Goal: Task Accomplishment & Management: Use online tool/utility

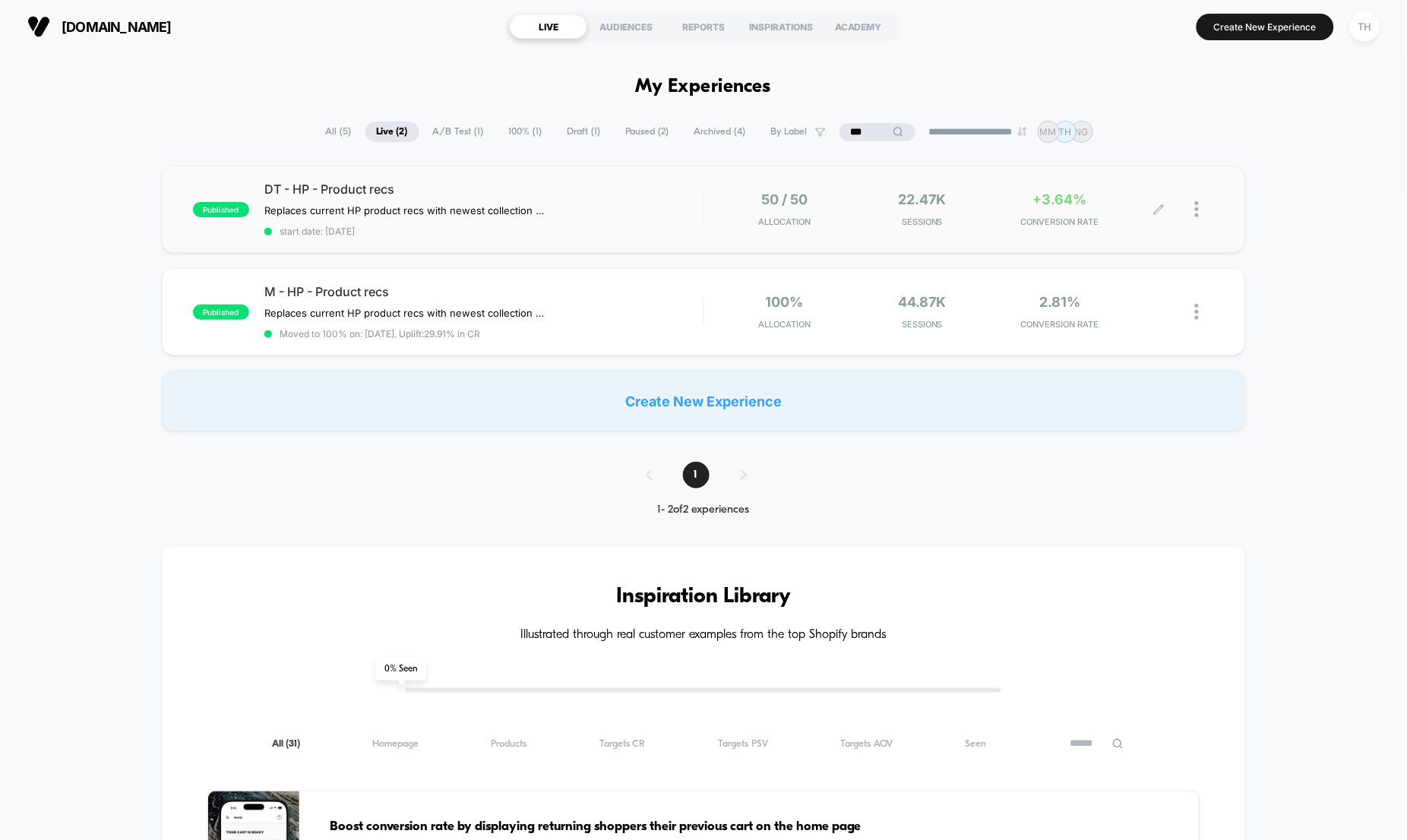
click at [1191, 212] on div at bounding box center [1187, 208] width 55 height 35
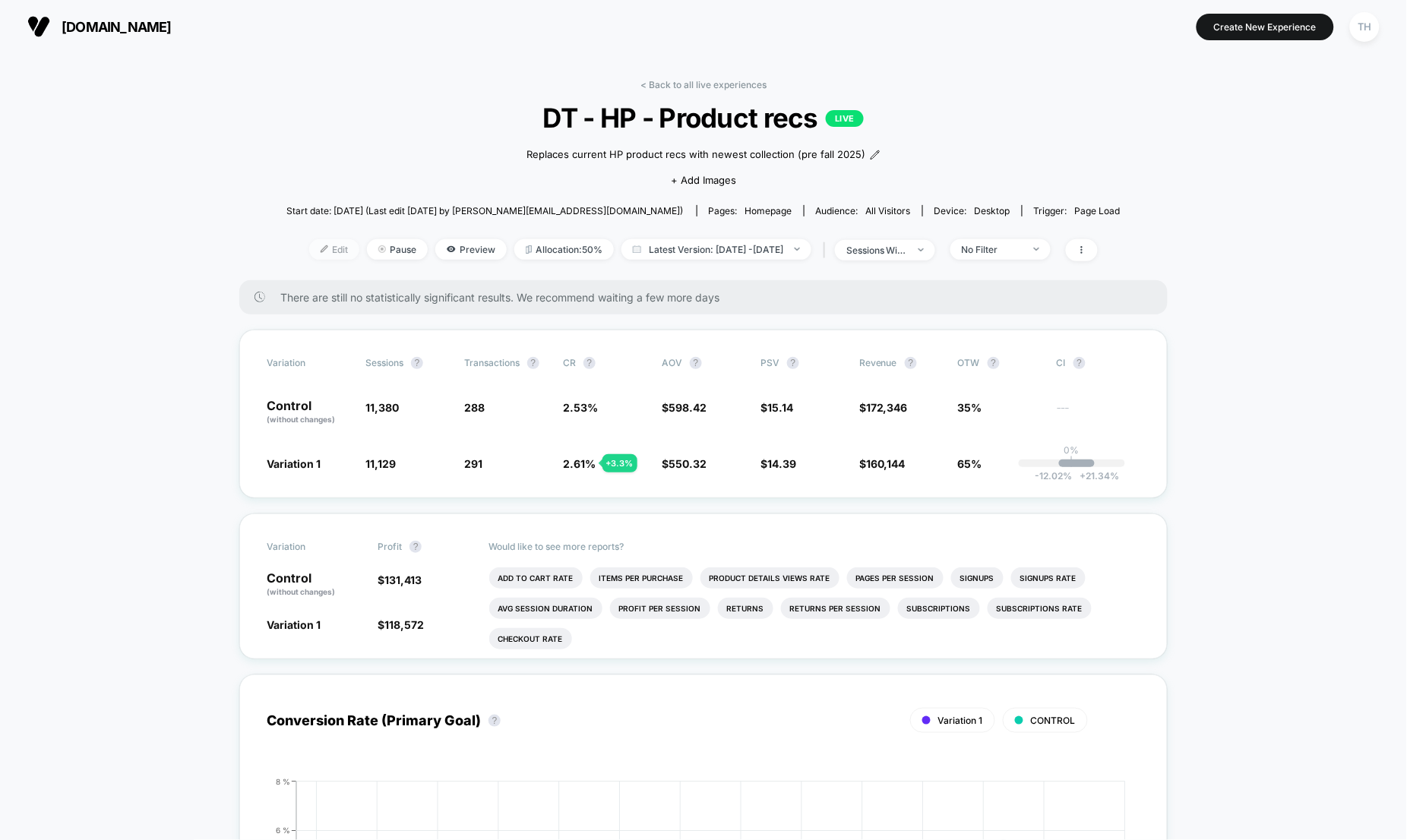
click at [309, 251] on span "Edit" at bounding box center [334, 249] width 50 height 21
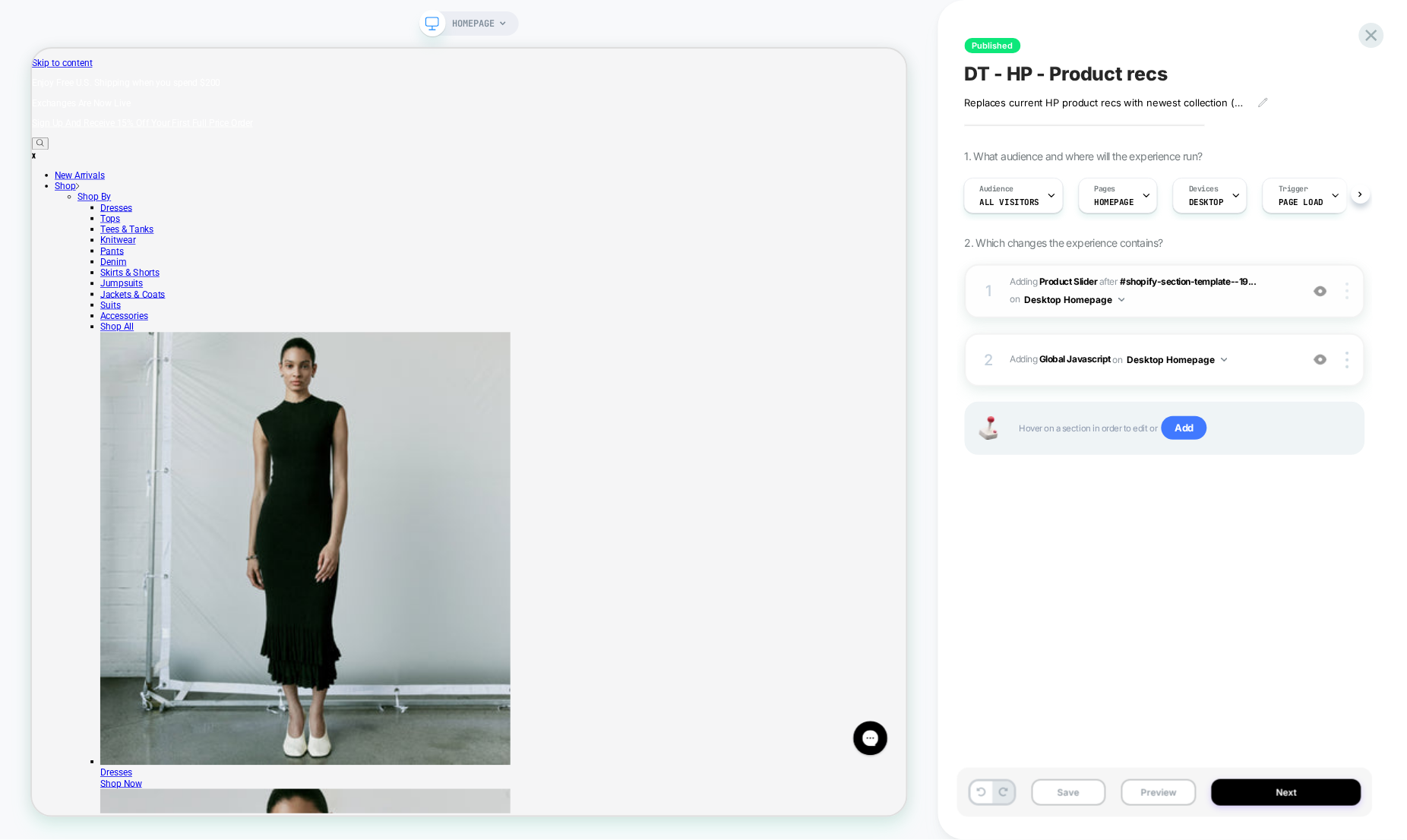
click at [1349, 293] on img at bounding box center [1347, 291] width 3 height 16
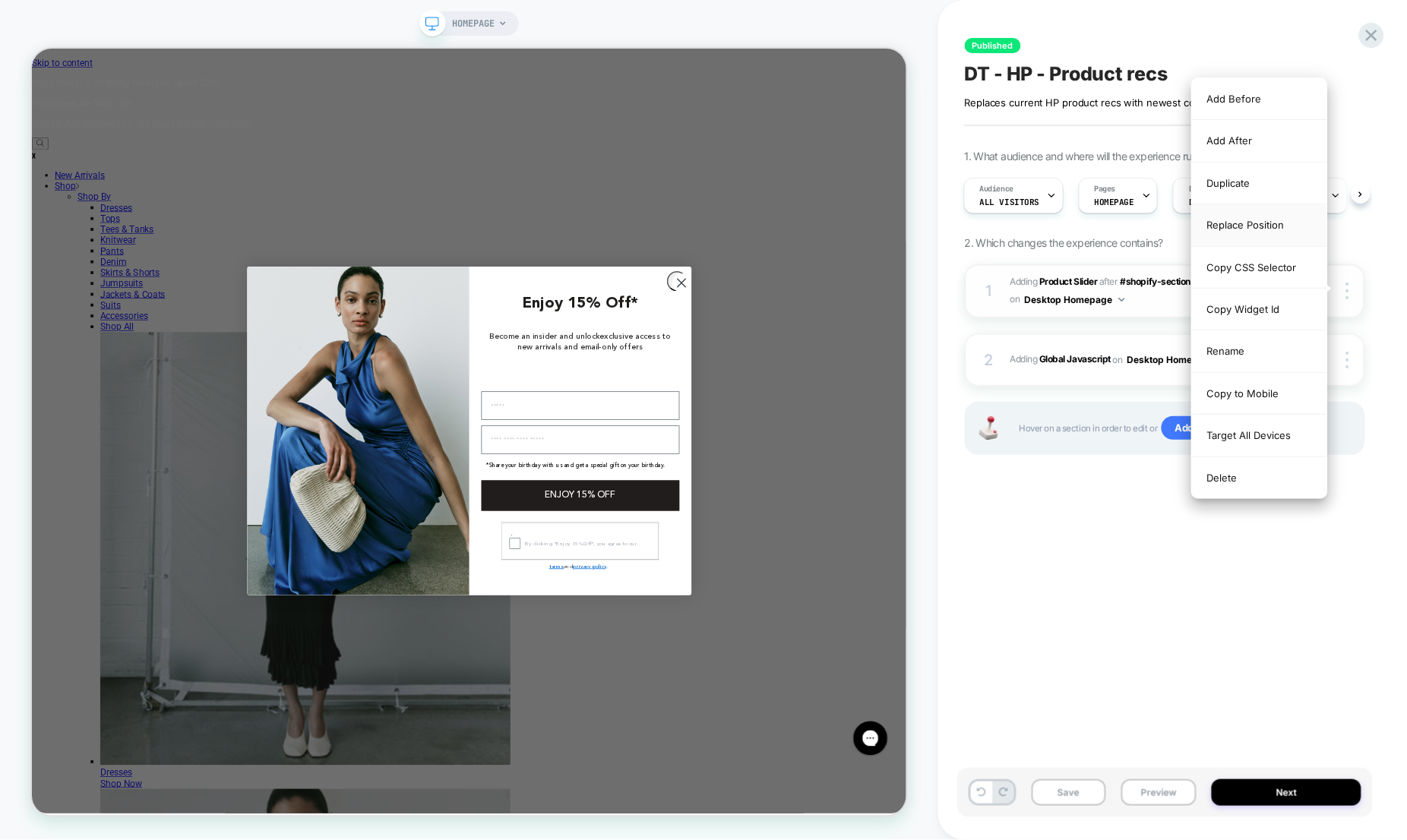
click at [1261, 220] on div "Replace Position" at bounding box center [1260, 225] width 136 height 42
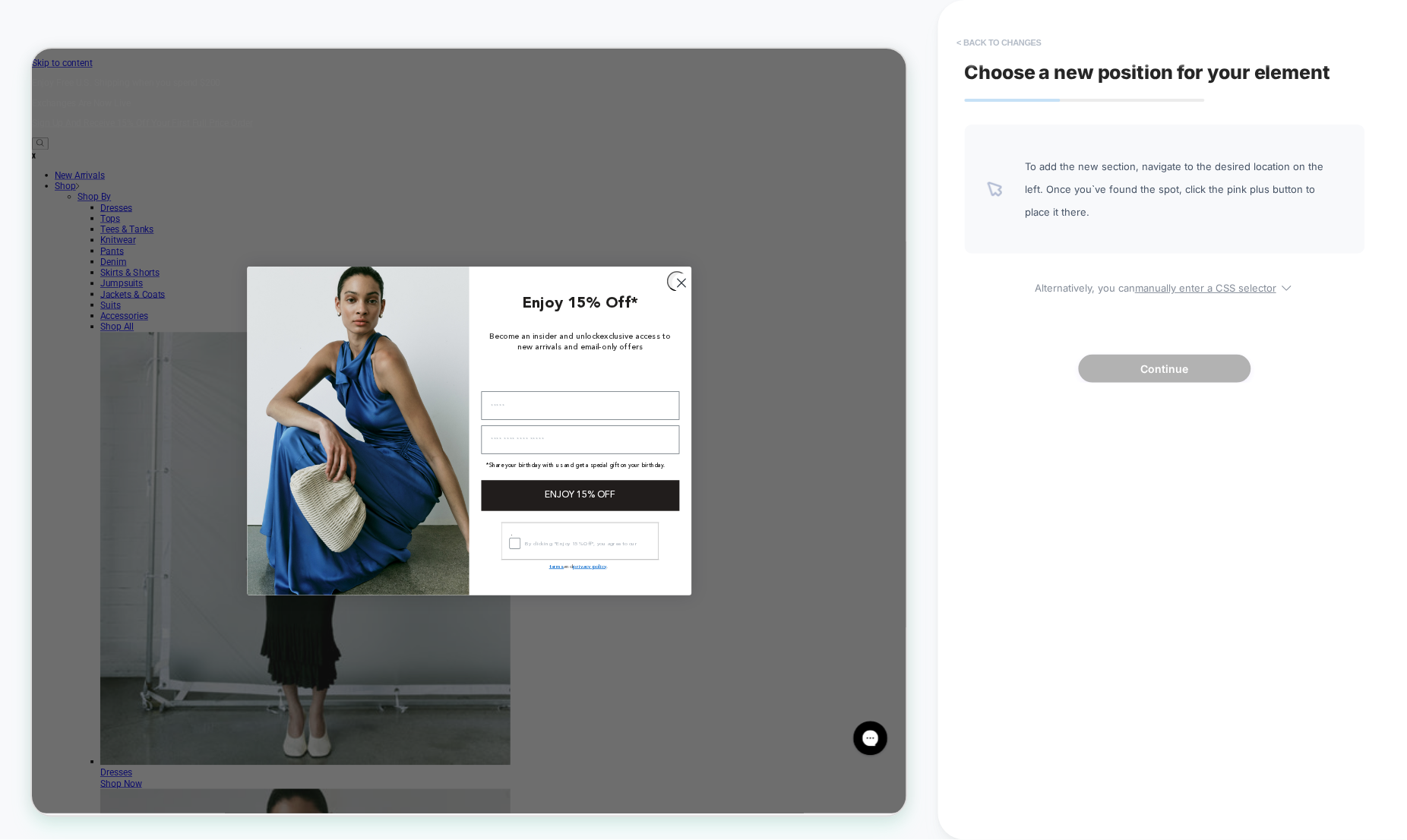
click at [985, 38] on button "< Back to changes" at bounding box center [1000, 42] width 100 height 25
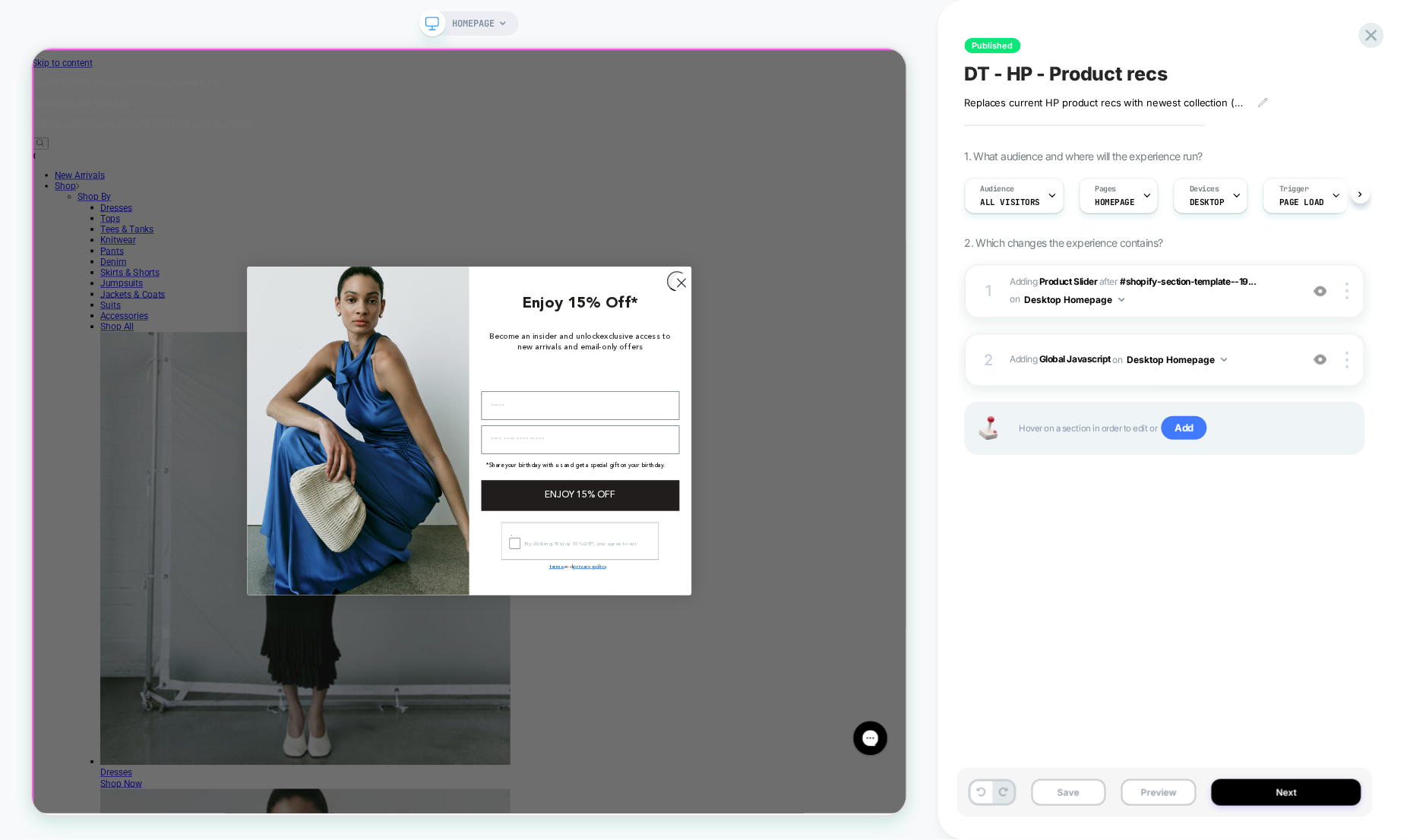
scroll to position [0, 1]
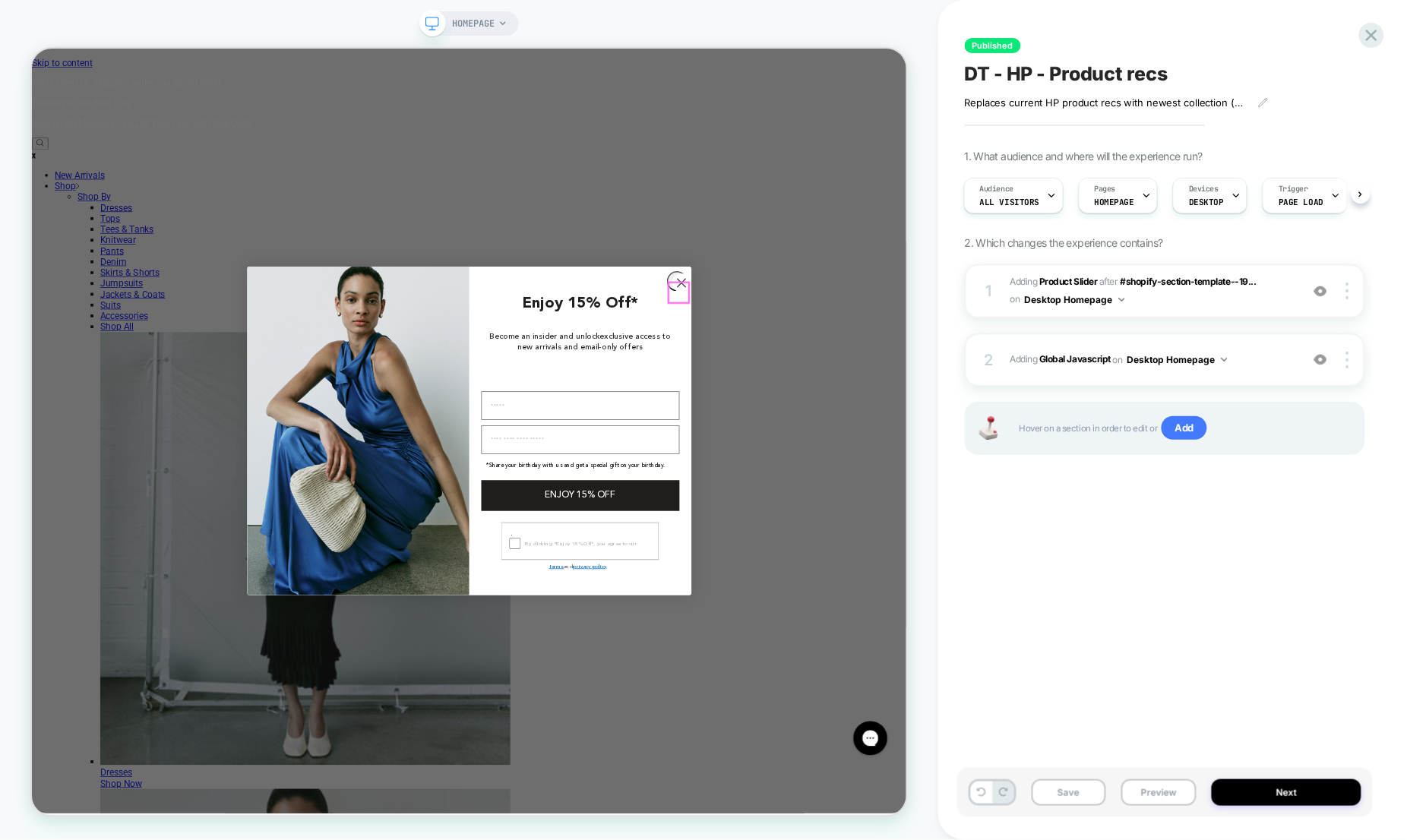
click at [884, 373] on circle "Close dialog" at bounding box center [897, 361] width 25 height 25
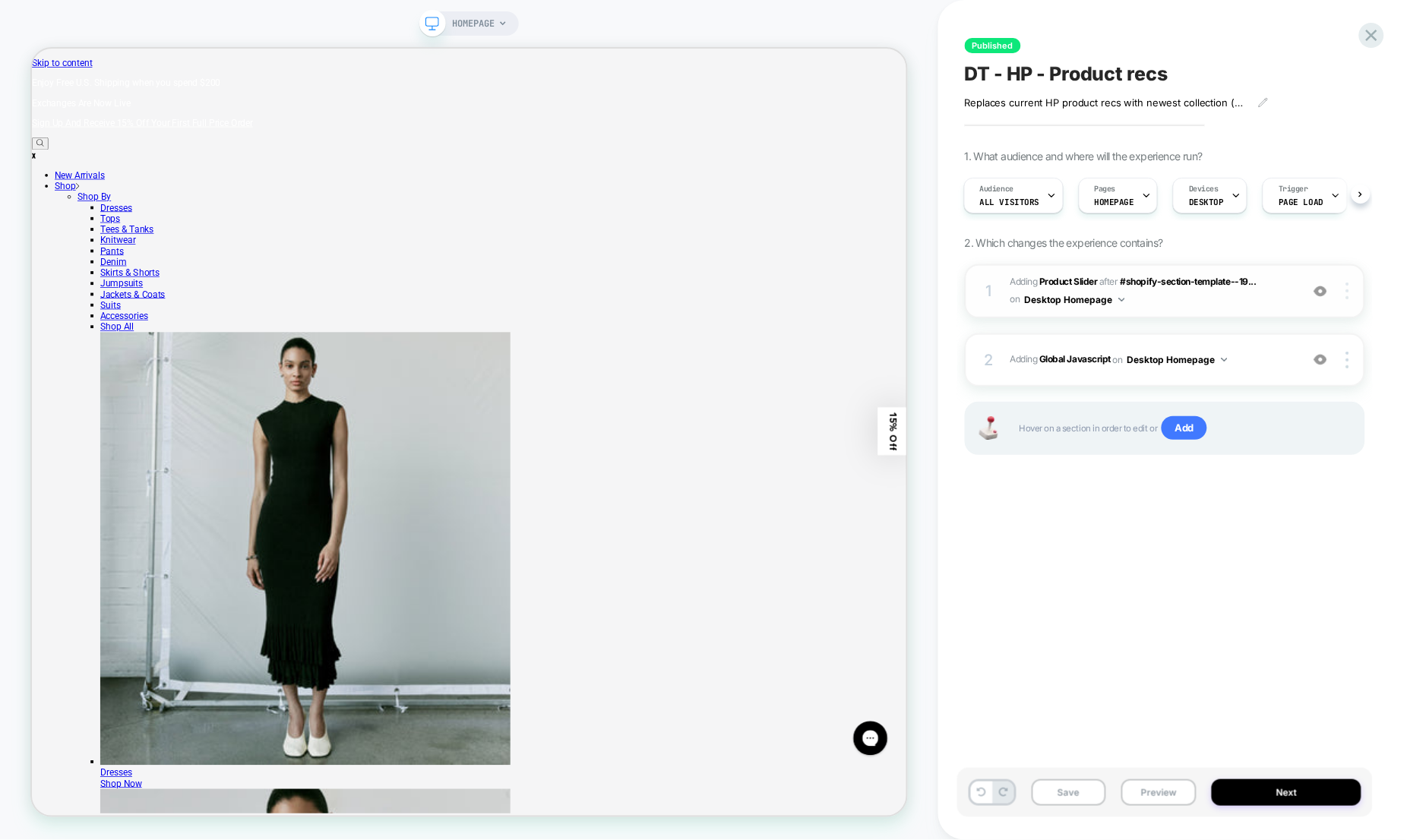
click at [1352, 284] on div at bounding box center [1350, 291] width 29 height 16
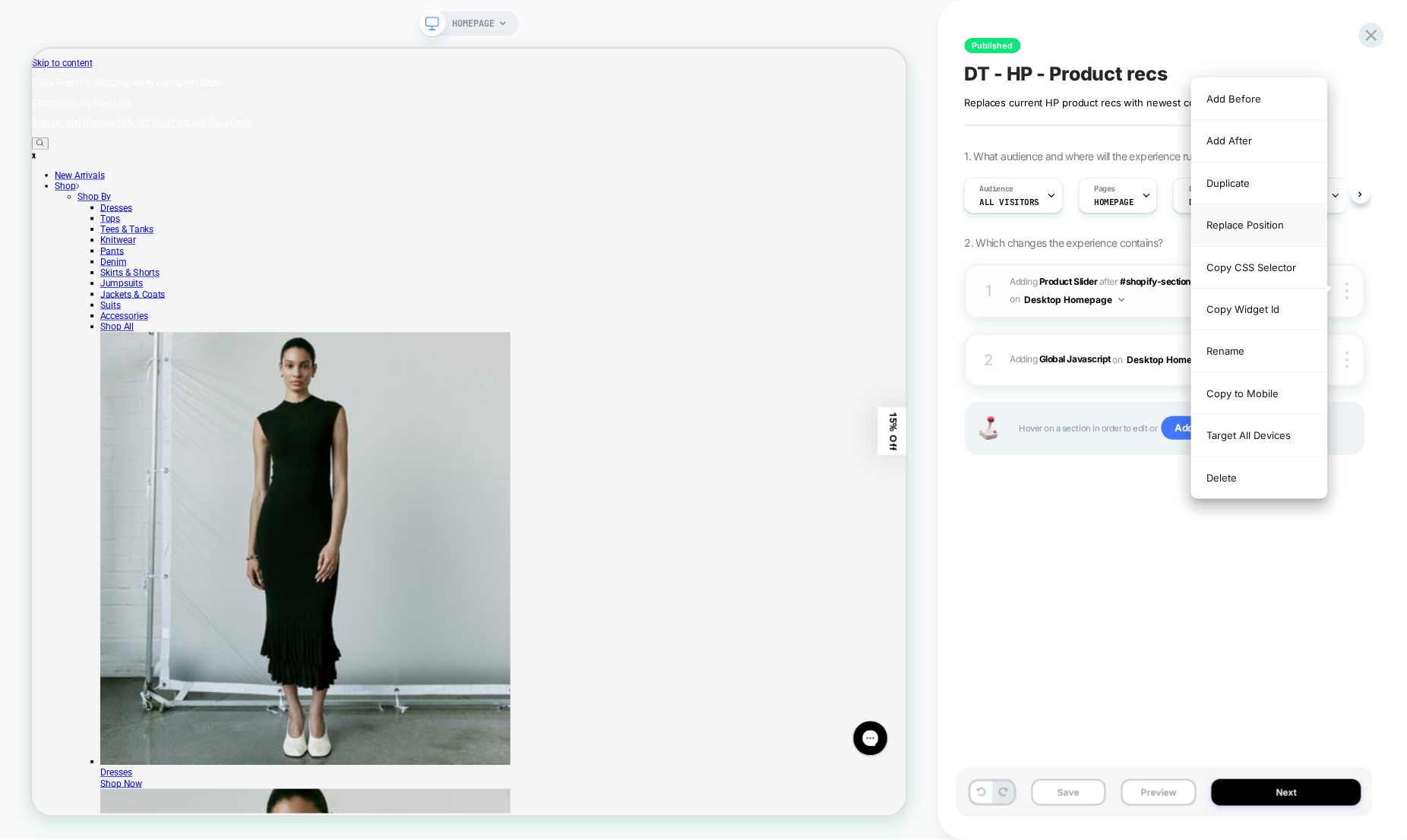
click at [1275, 223] on div "Replace Position" at bounding box center [1260, 225] width 136 height 42
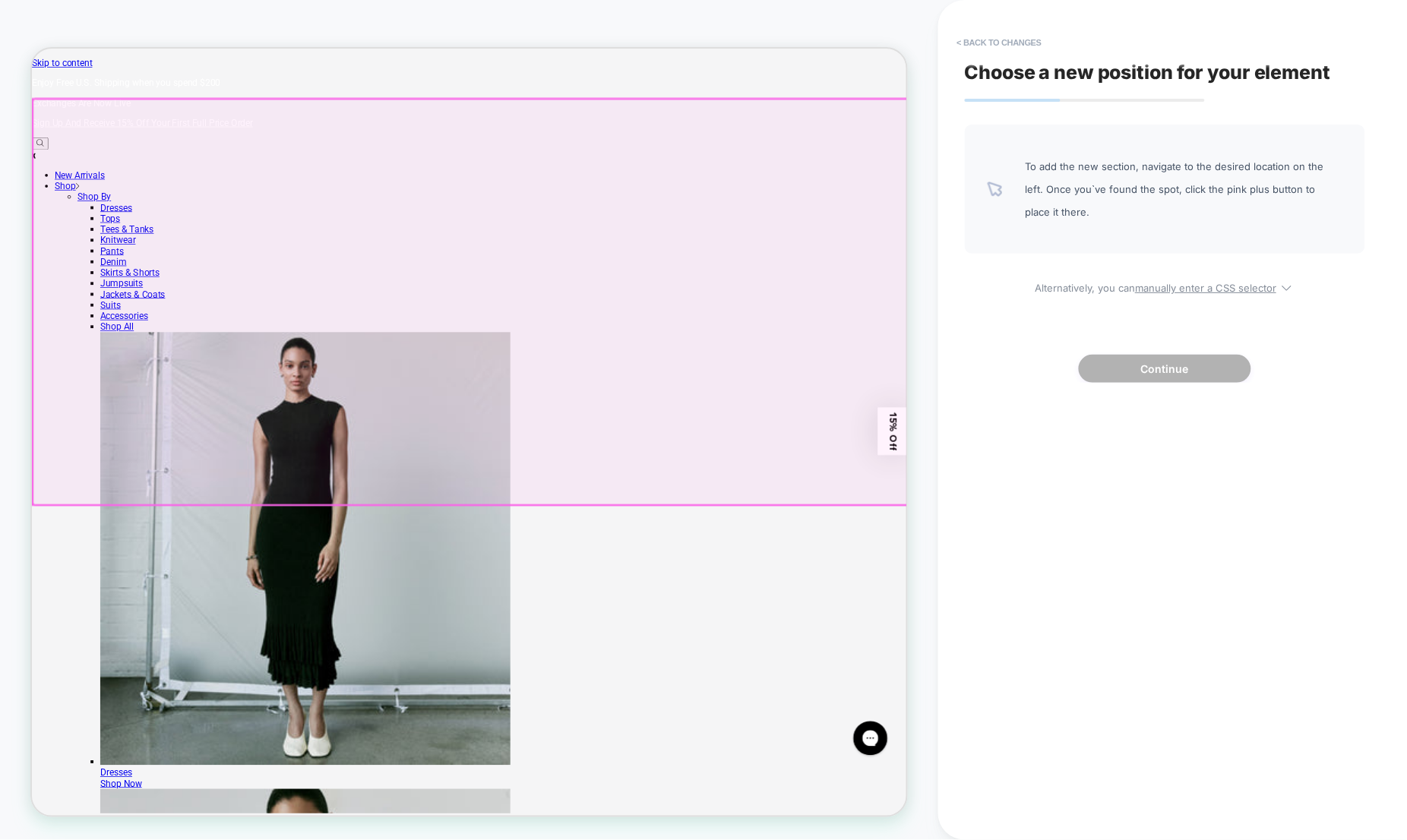
click at [940, 527] on div at bounding box center [617, 385] width 1169 height 541
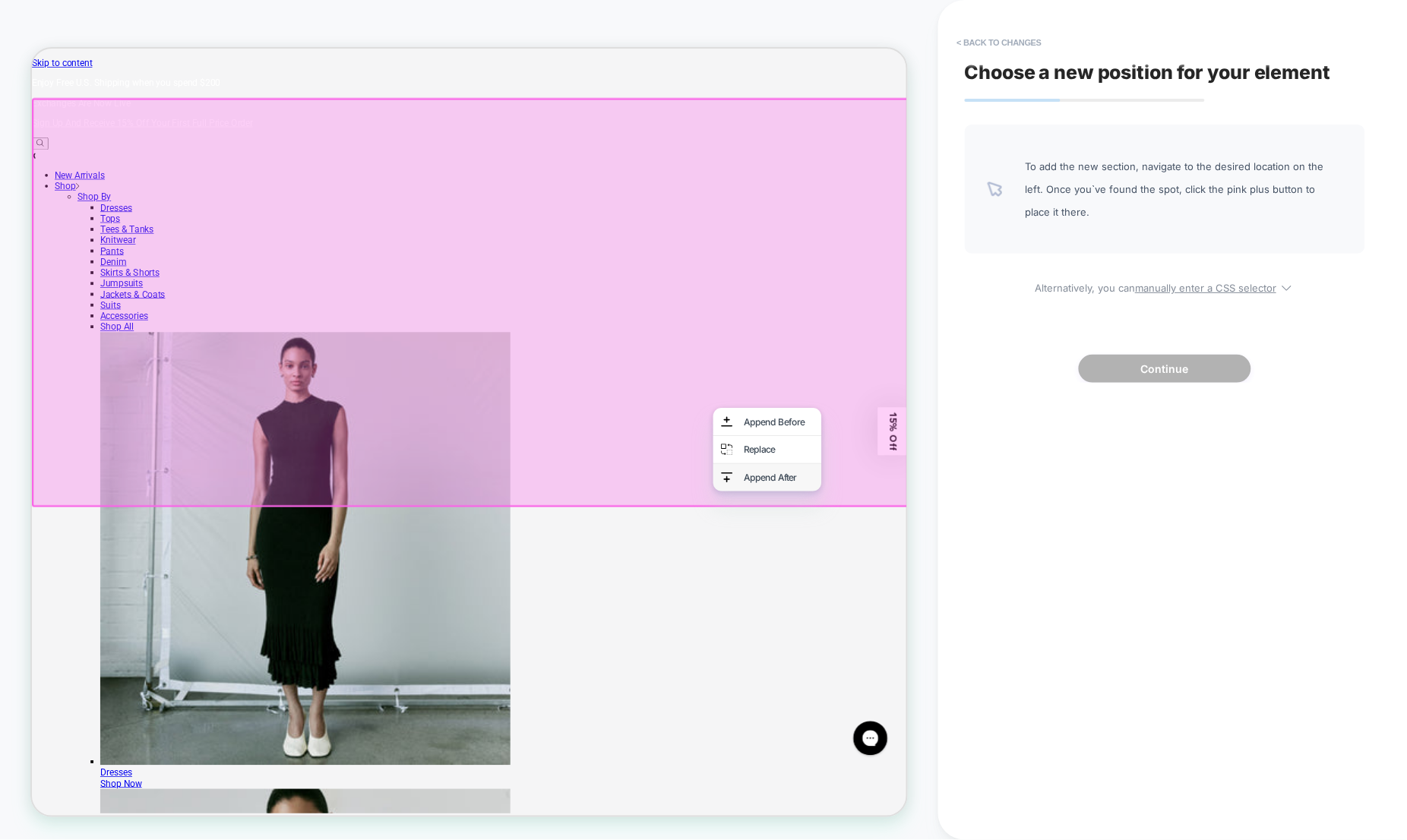
click at [987, 620] on div "Append After" at bounding box center [1027, 619] width 93 height 15
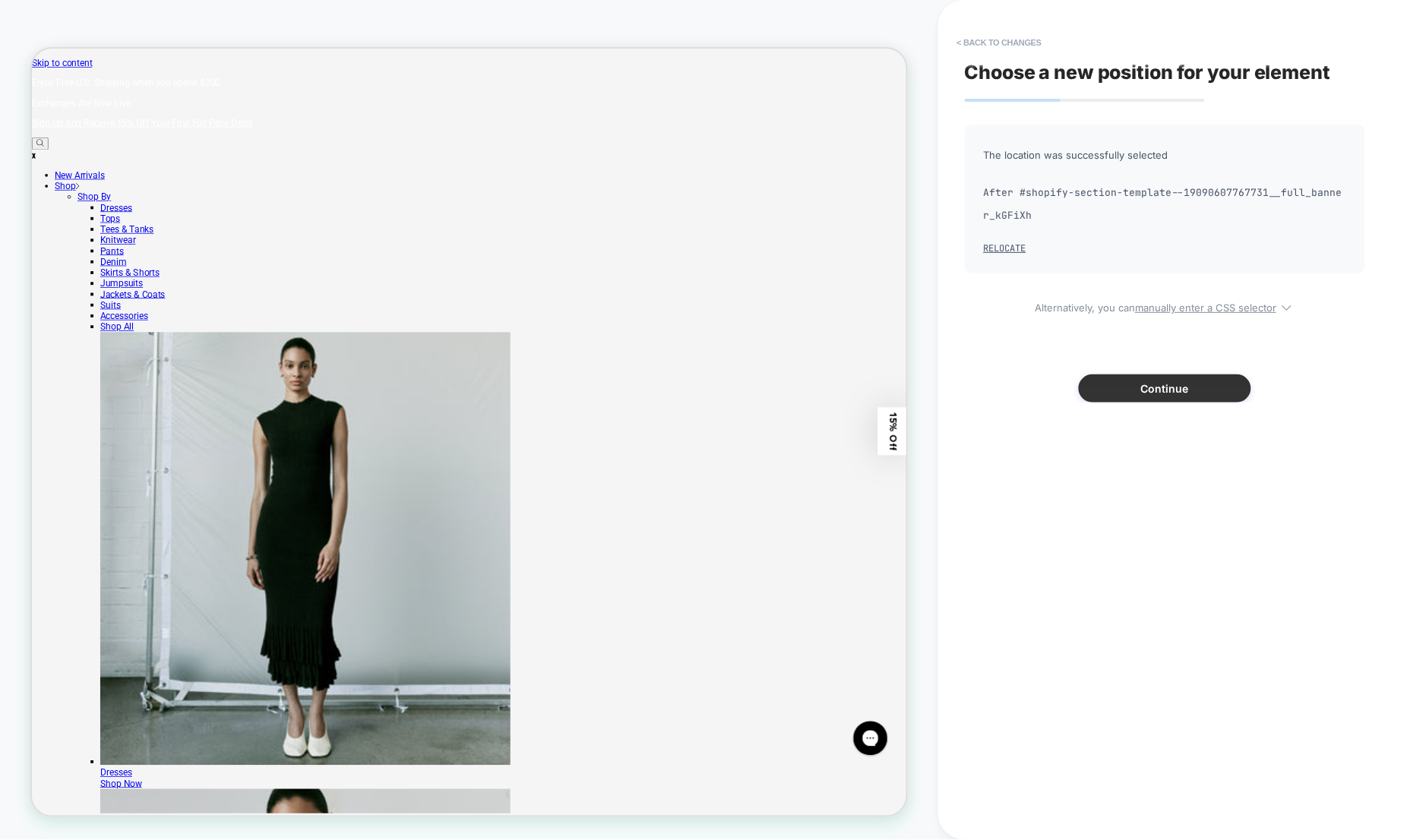
click at [1173, 389] on button "Continue" at bounding box center [1165, 388] width 173 height 28
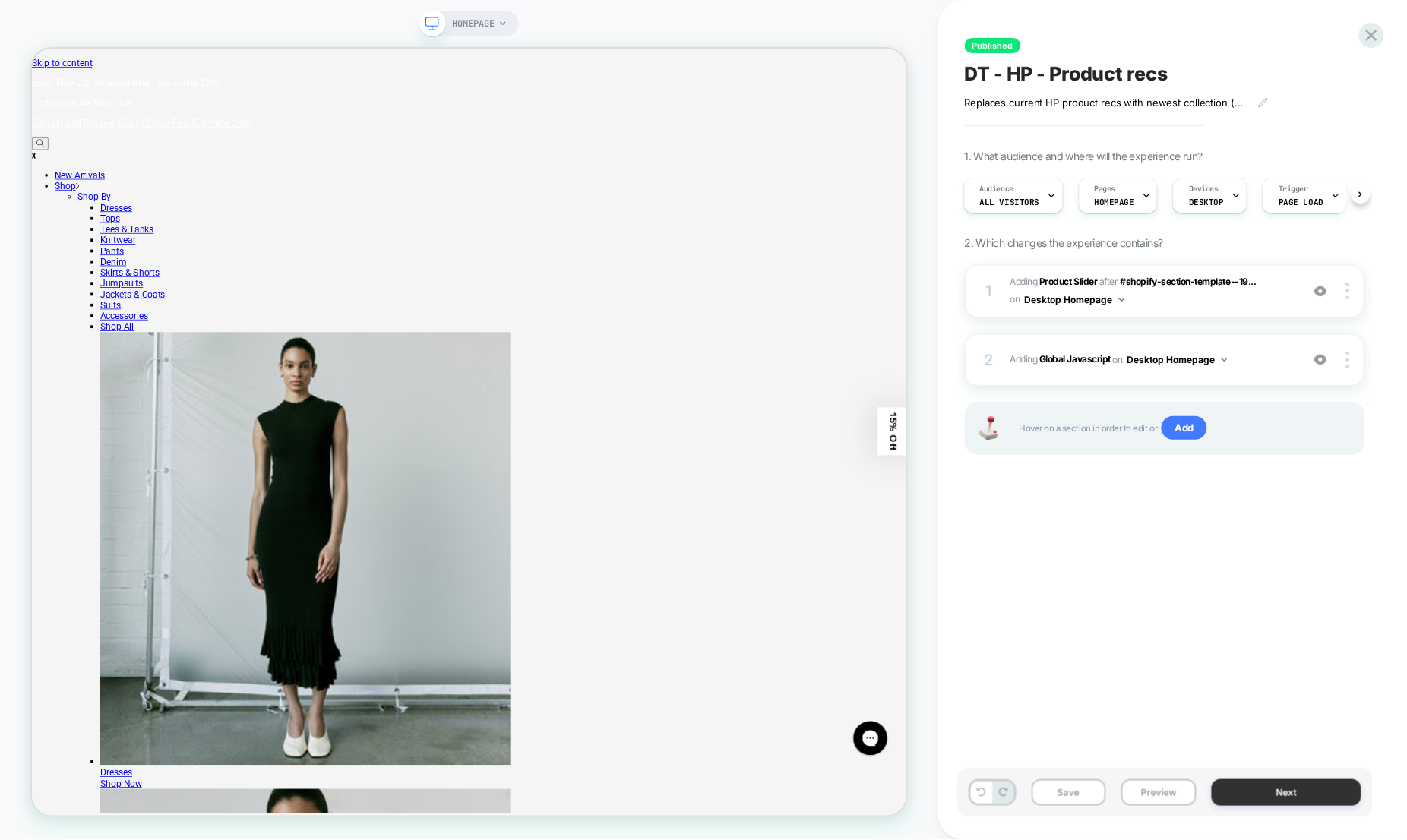
click at [1292, 793] on button "Next" at bounding box center [1286, 792] width 150 height 26
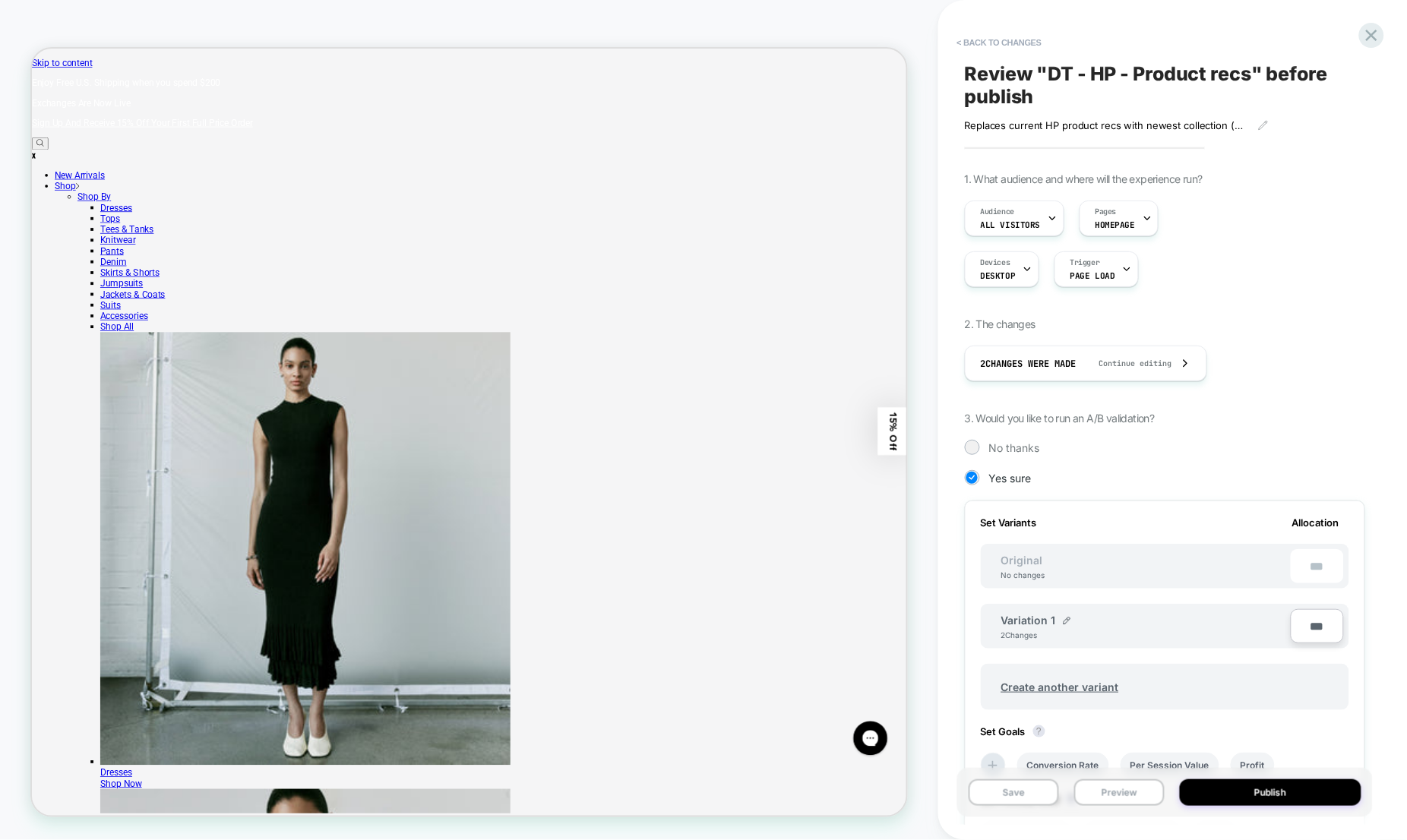
click at [1292, 793] on button "Publish" at bounding box center [1271, 792] width 182 height 26
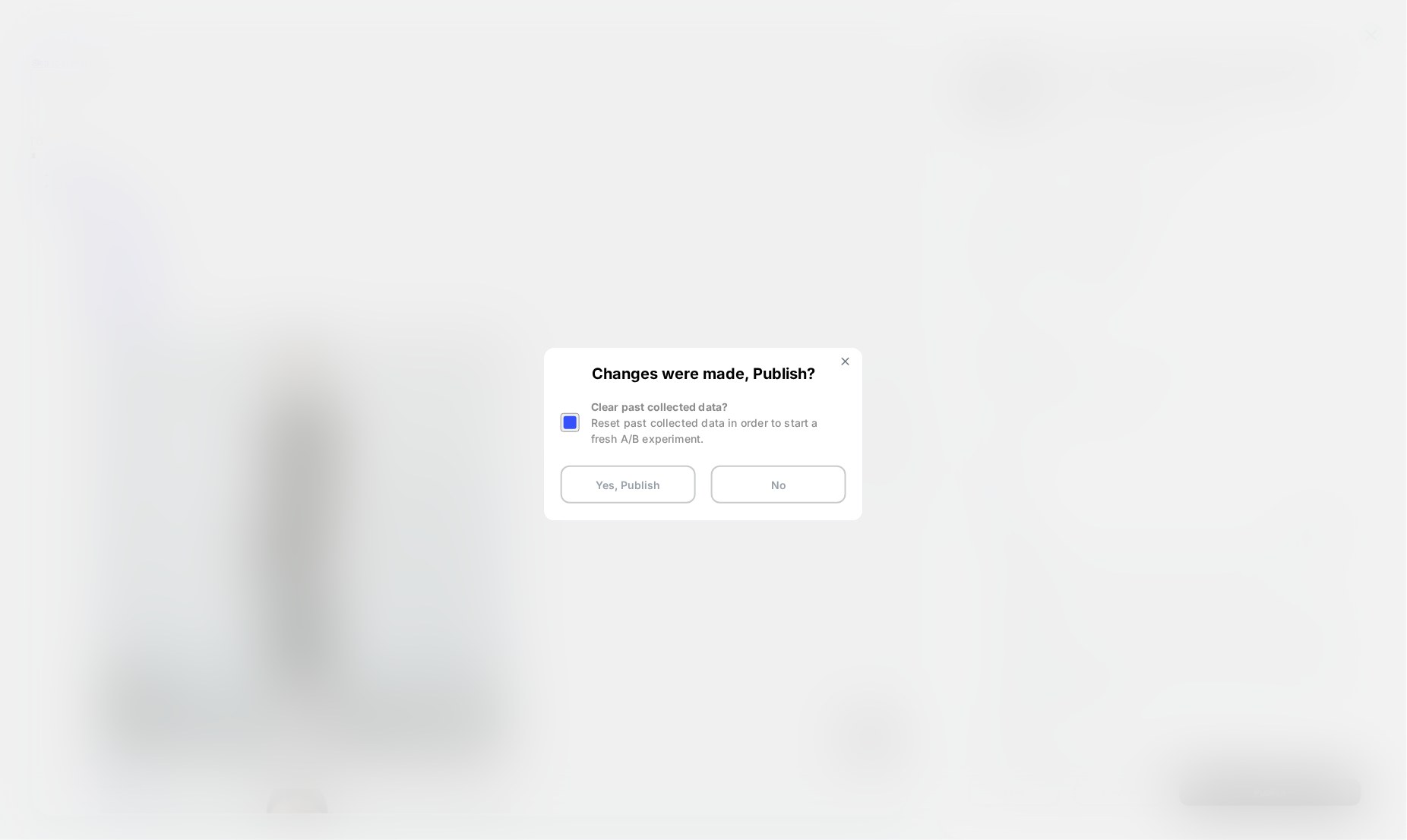
click at [611, 418] on div "Reset past collected data in order to start a fresh A/B experiment." at bounding box center [719, 430] width 256 height 32
click at [572, 419] on div at bounding box center [569, 422] width 19 height 19
click at [598, 473] on button "Yes, Publish" at bounding box center [628, 485] width 136 height 38
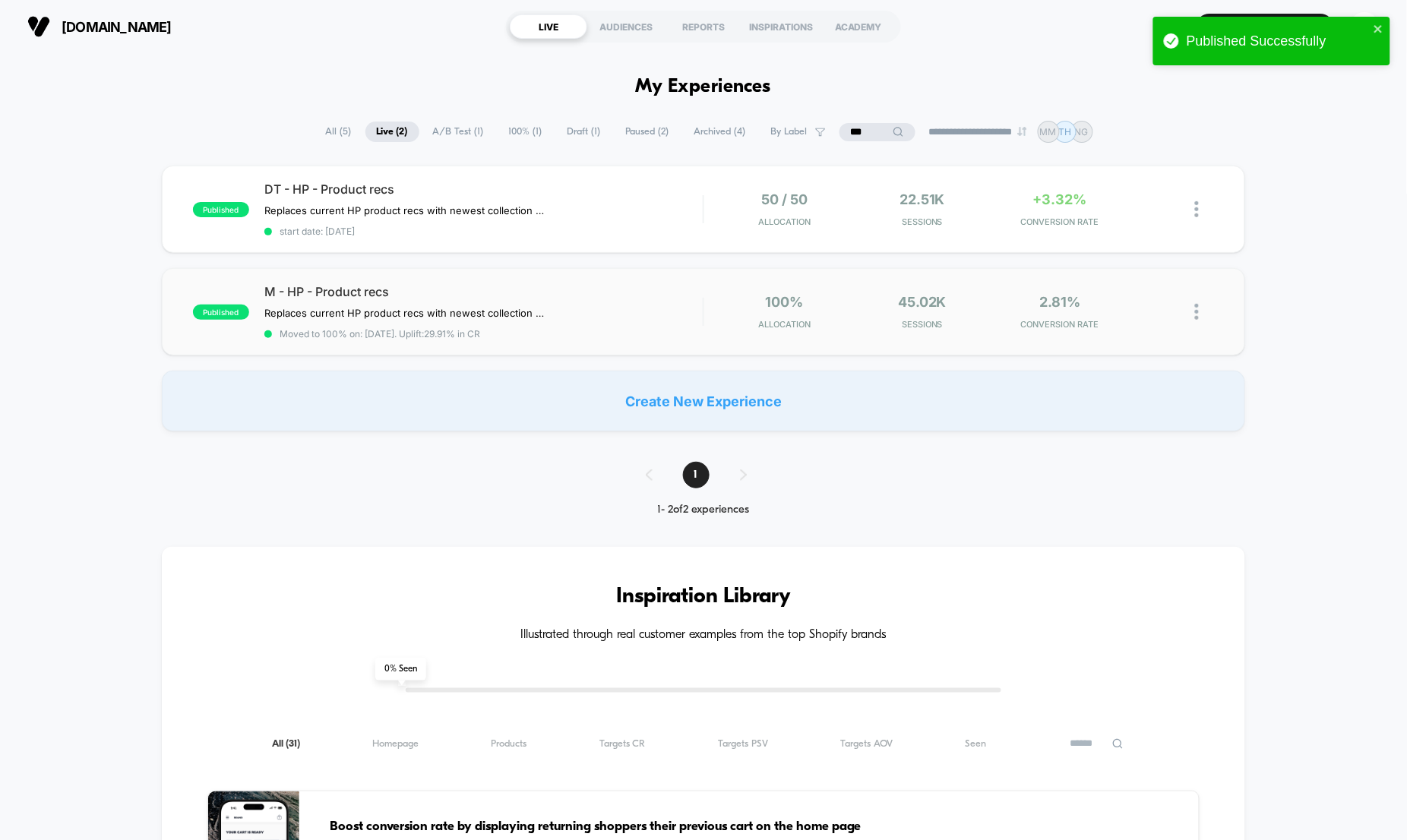
click at [1197, 311] on img at bounding box center [1197, 312] width 4 height 16
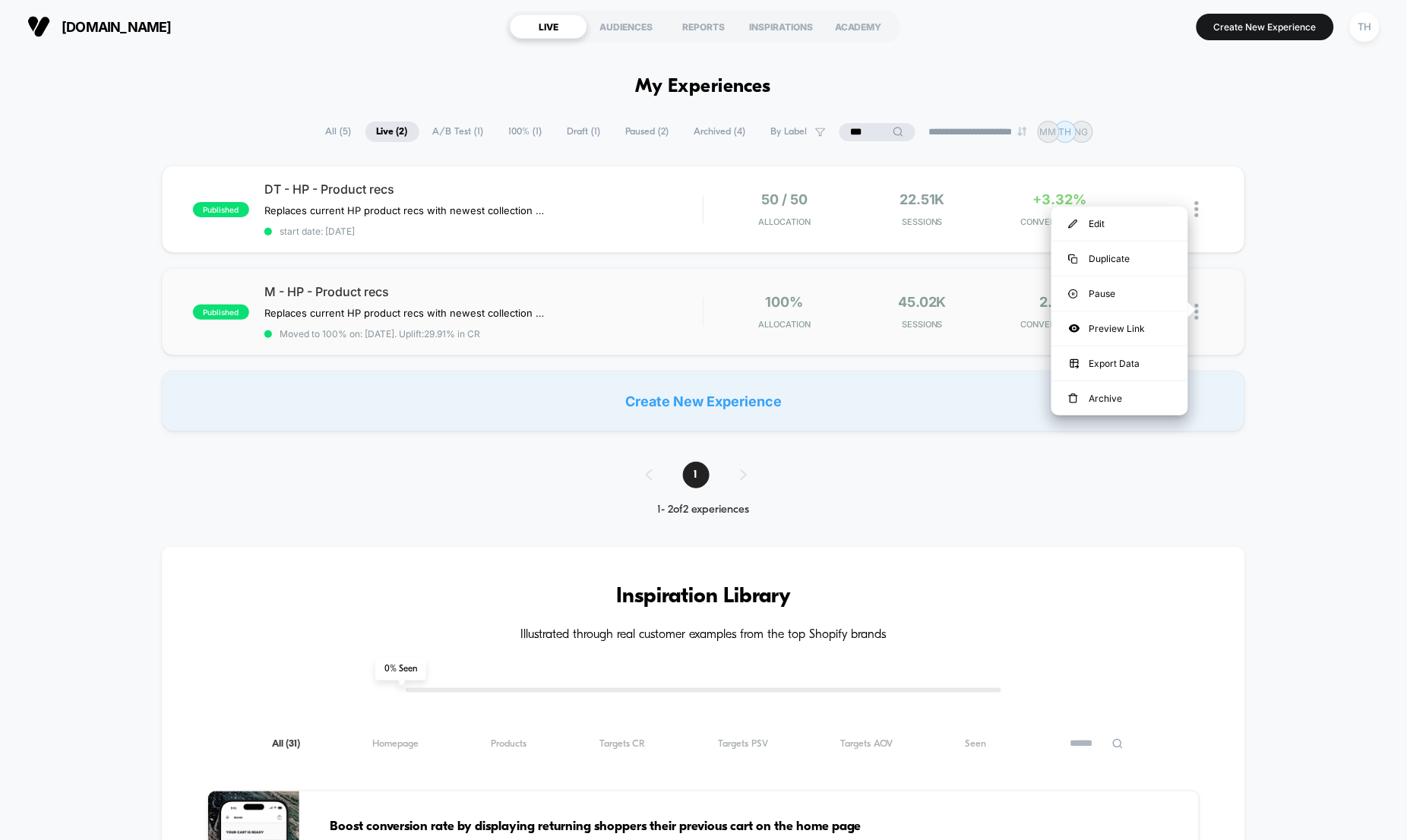
click at [1006, 301] on div "2.81% CONVERSION RATE" at bounding box center [1060, 311] width 131 height 35
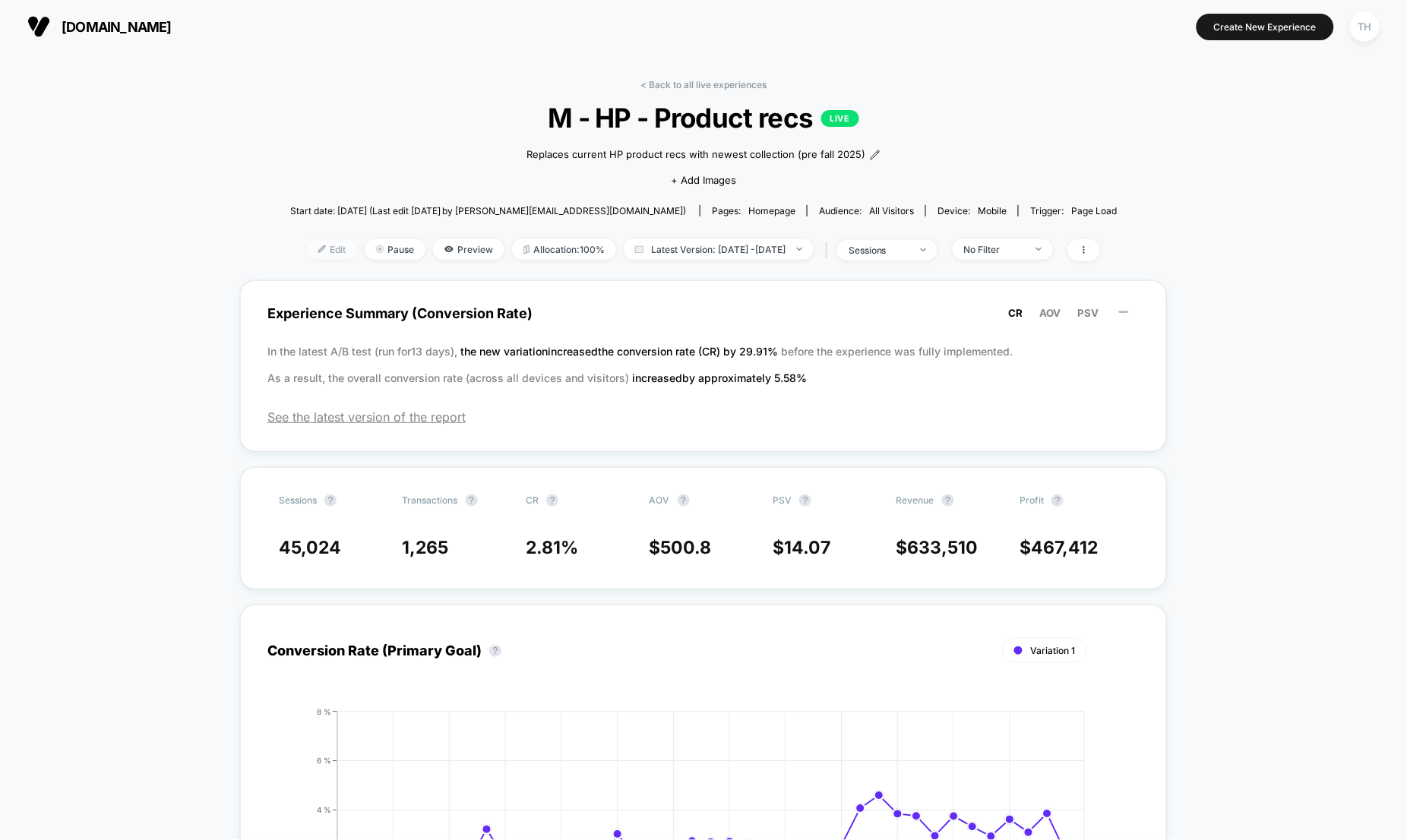
click at [320, 245] on span "Edit" at bounding box center [331, 249] width 50 height 21
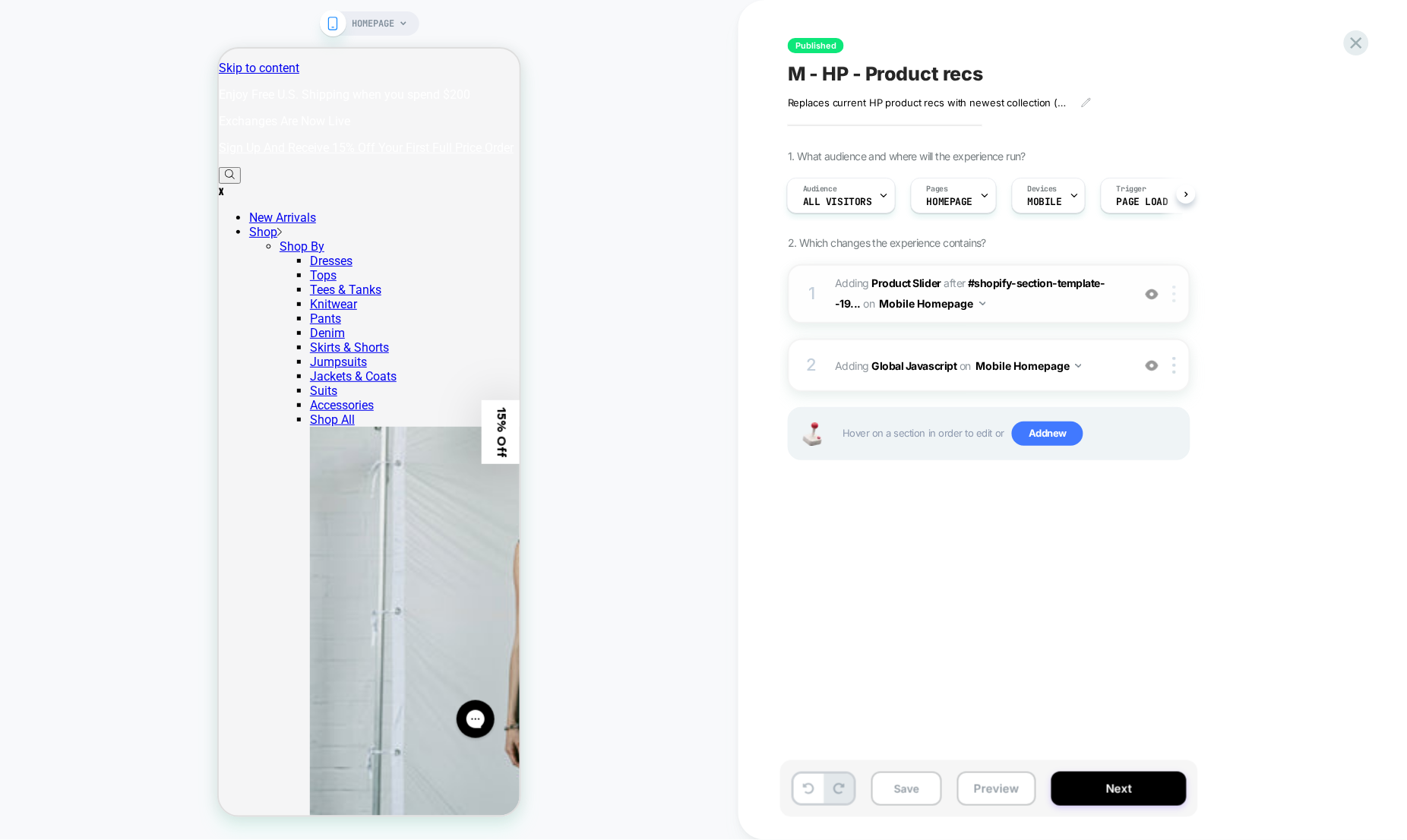
click at [1178, 296] on div at bounding box center [1177, 294] width 25 height 16
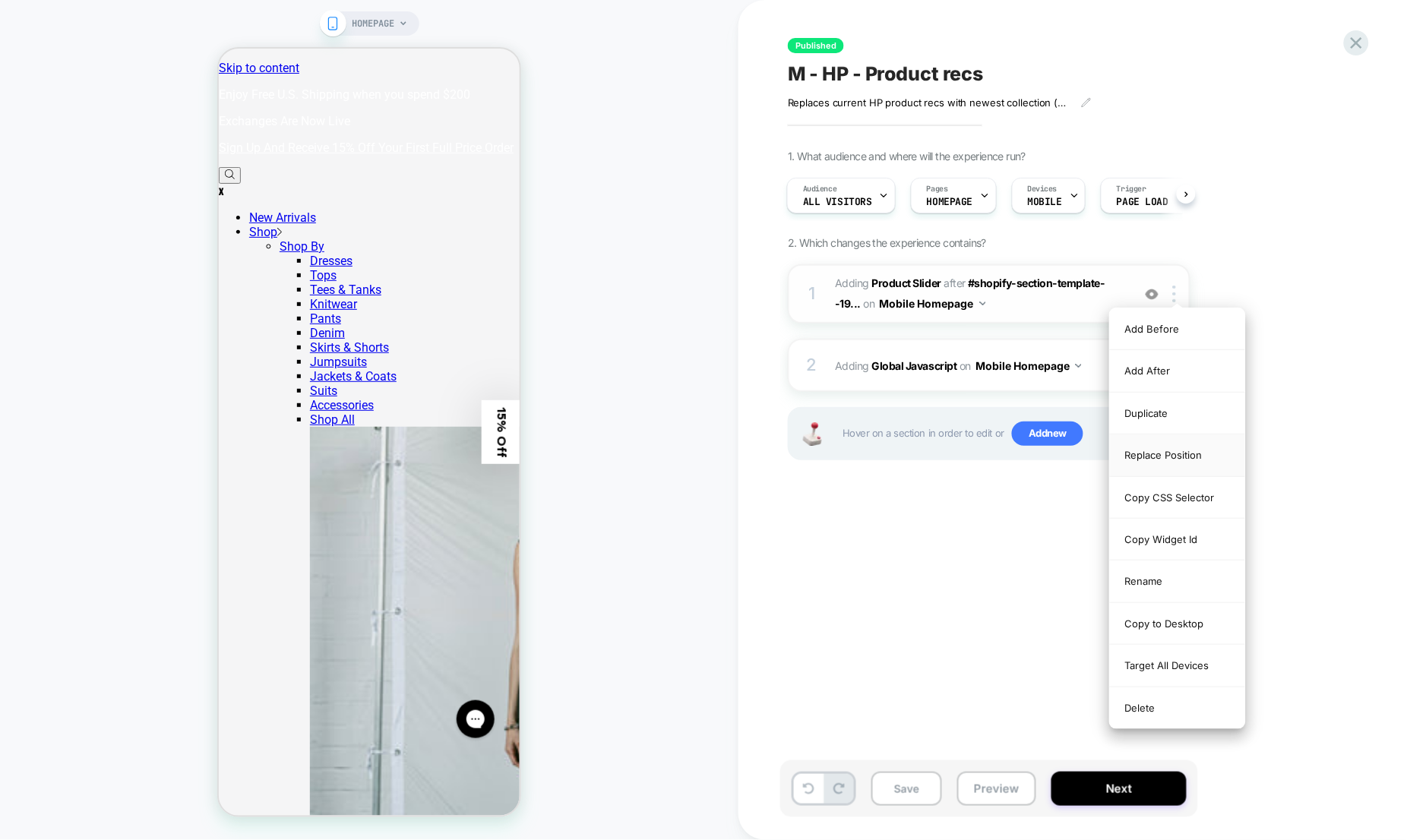
click at [1186, 455] on div "Replace Position" at bounding box center [1177, 455] width 136 height 42
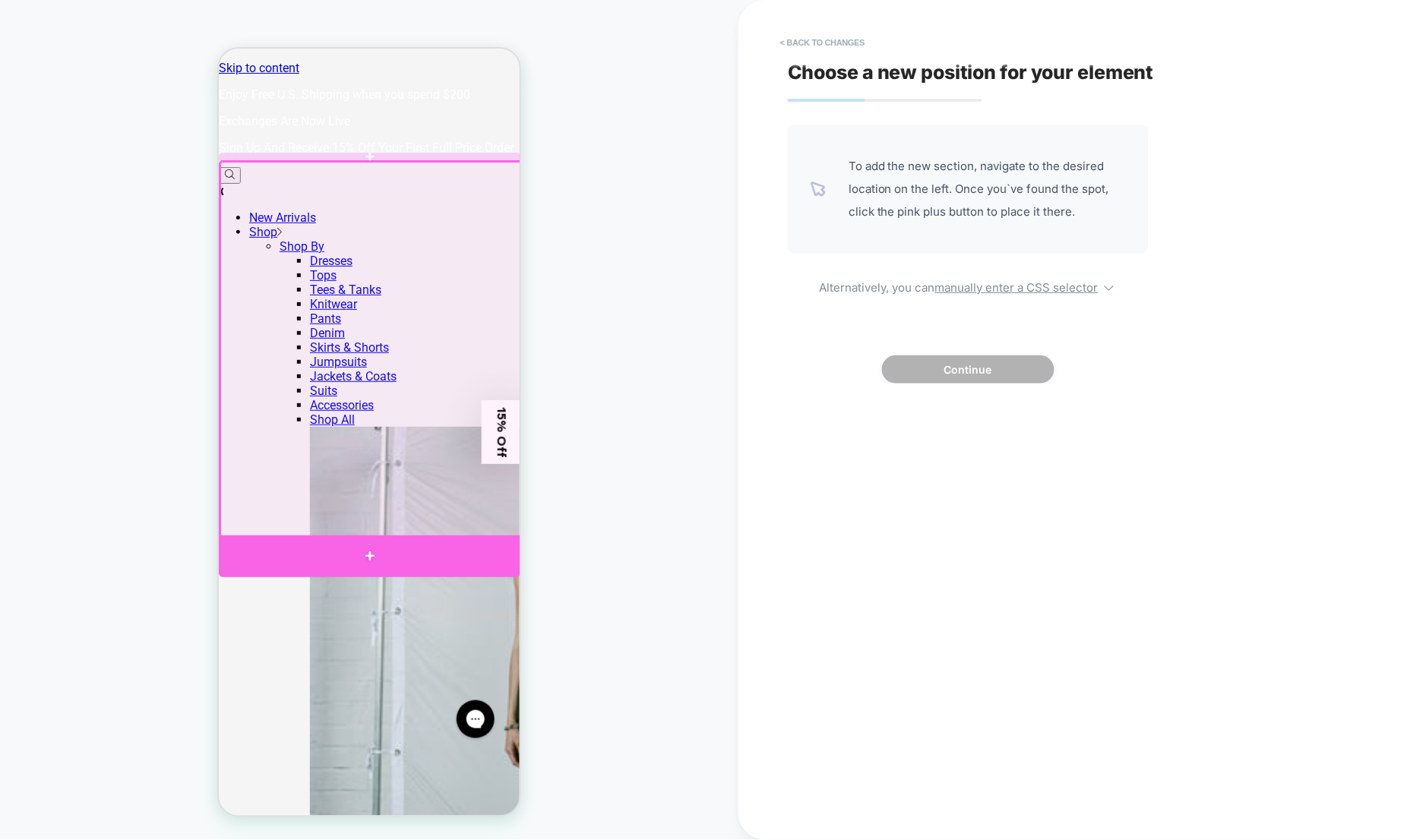
click at [351, 535] on div at bounding box center [369, 555] width 302 height 42
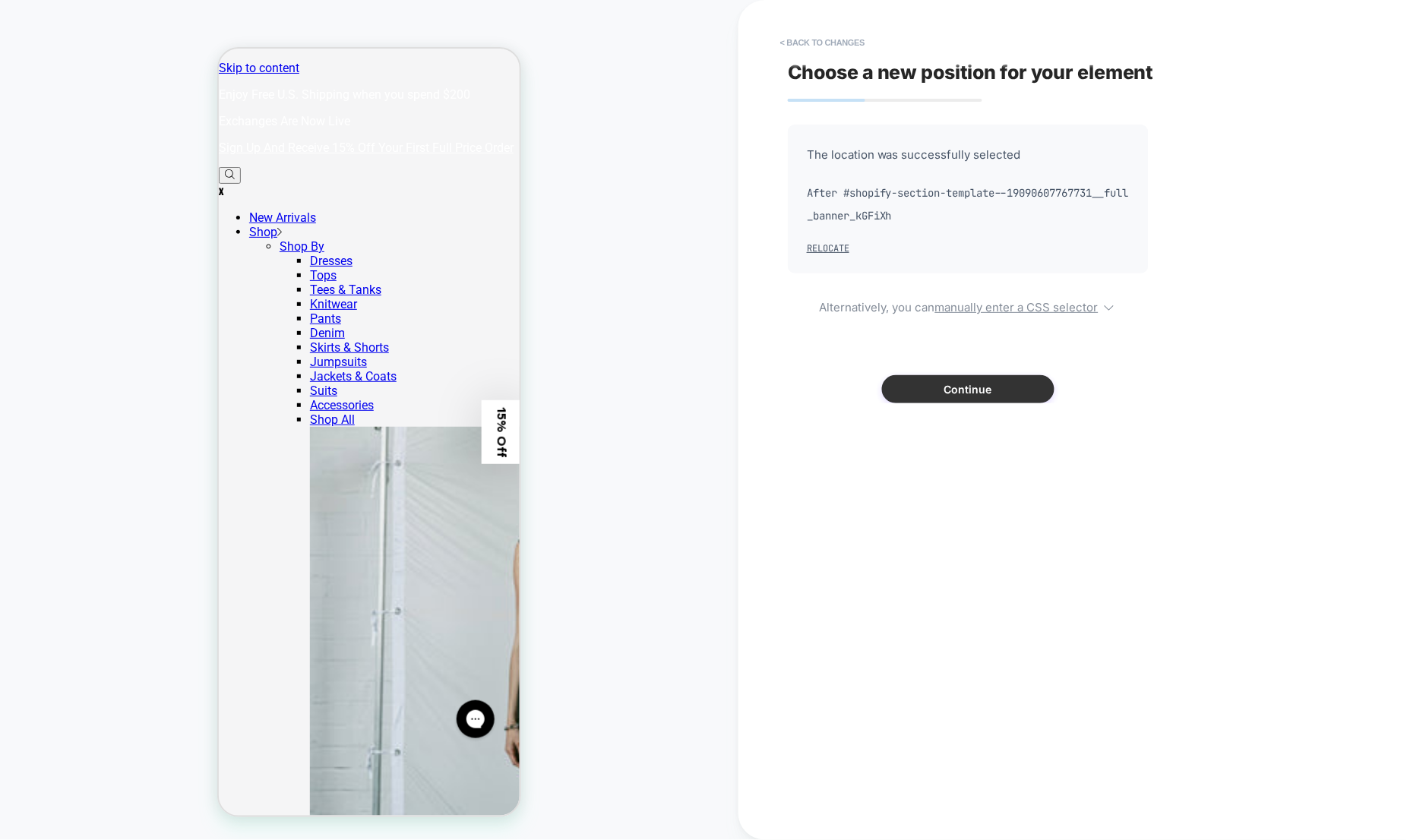
click at [970, 394] on button "Continue" at bounding box center [969, 389] width 173 height 28
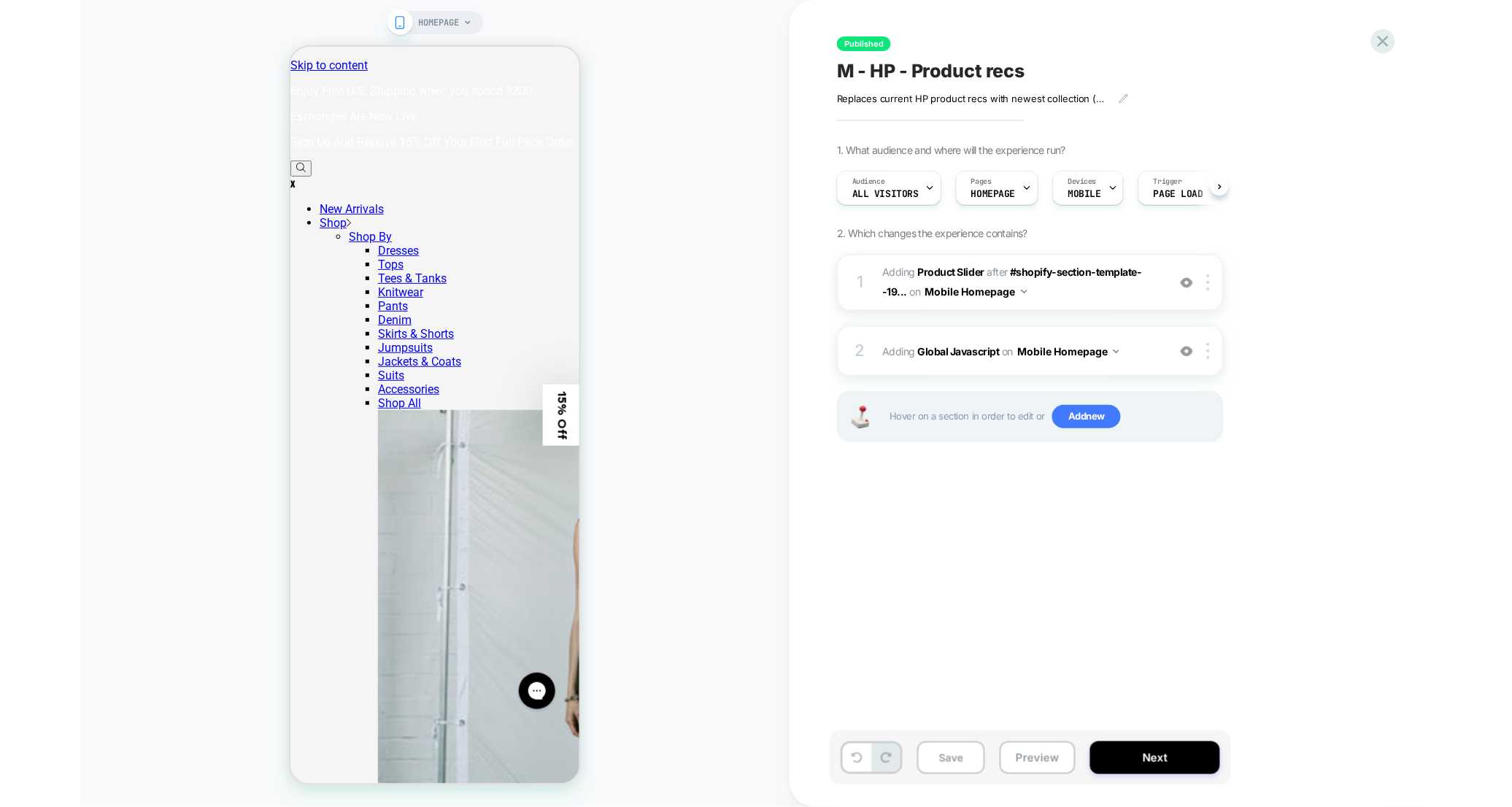
scroll to position [0, 1]
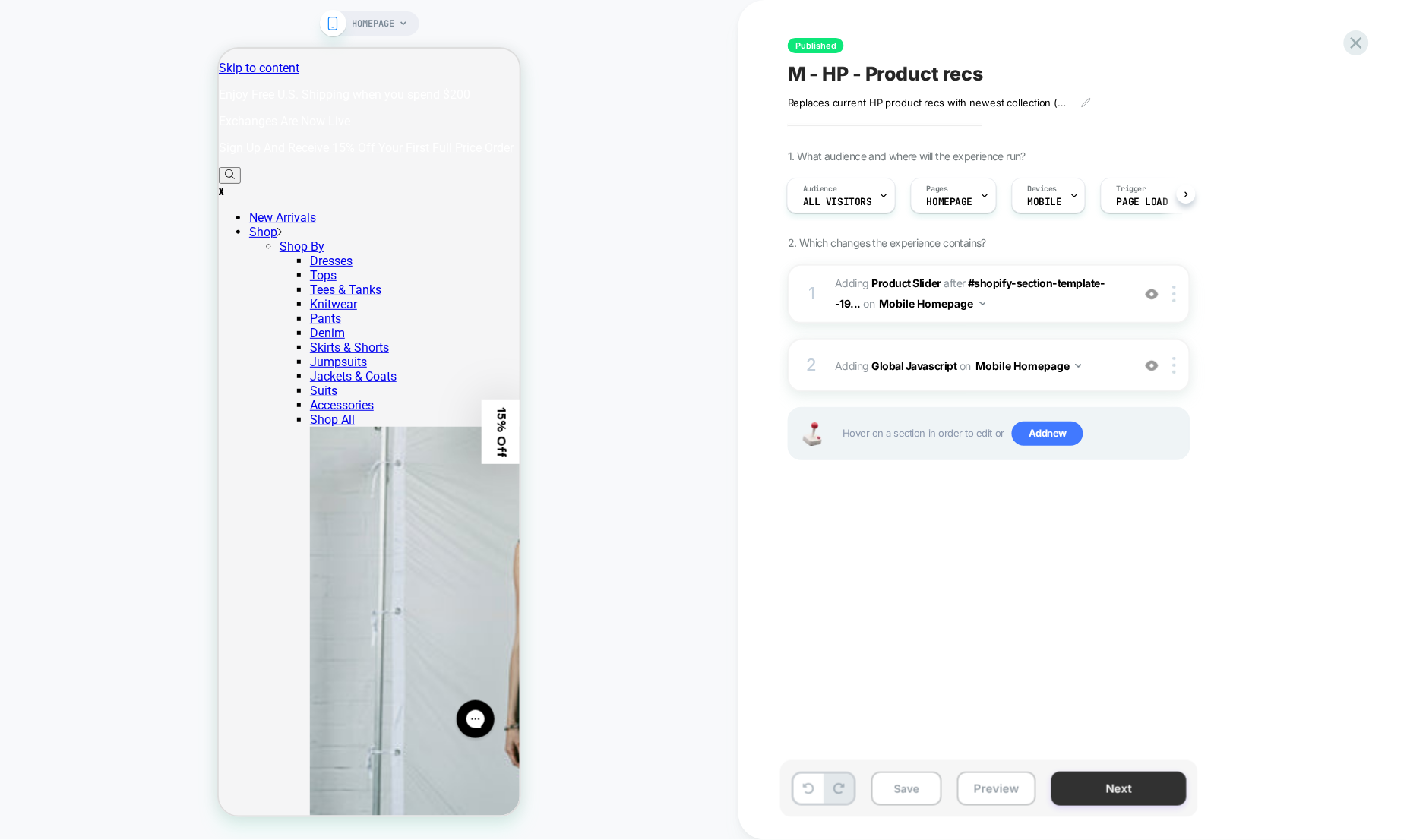
click at [1091, 781] on button "Next" at bounding box center [1119, 789] width 136 height 35
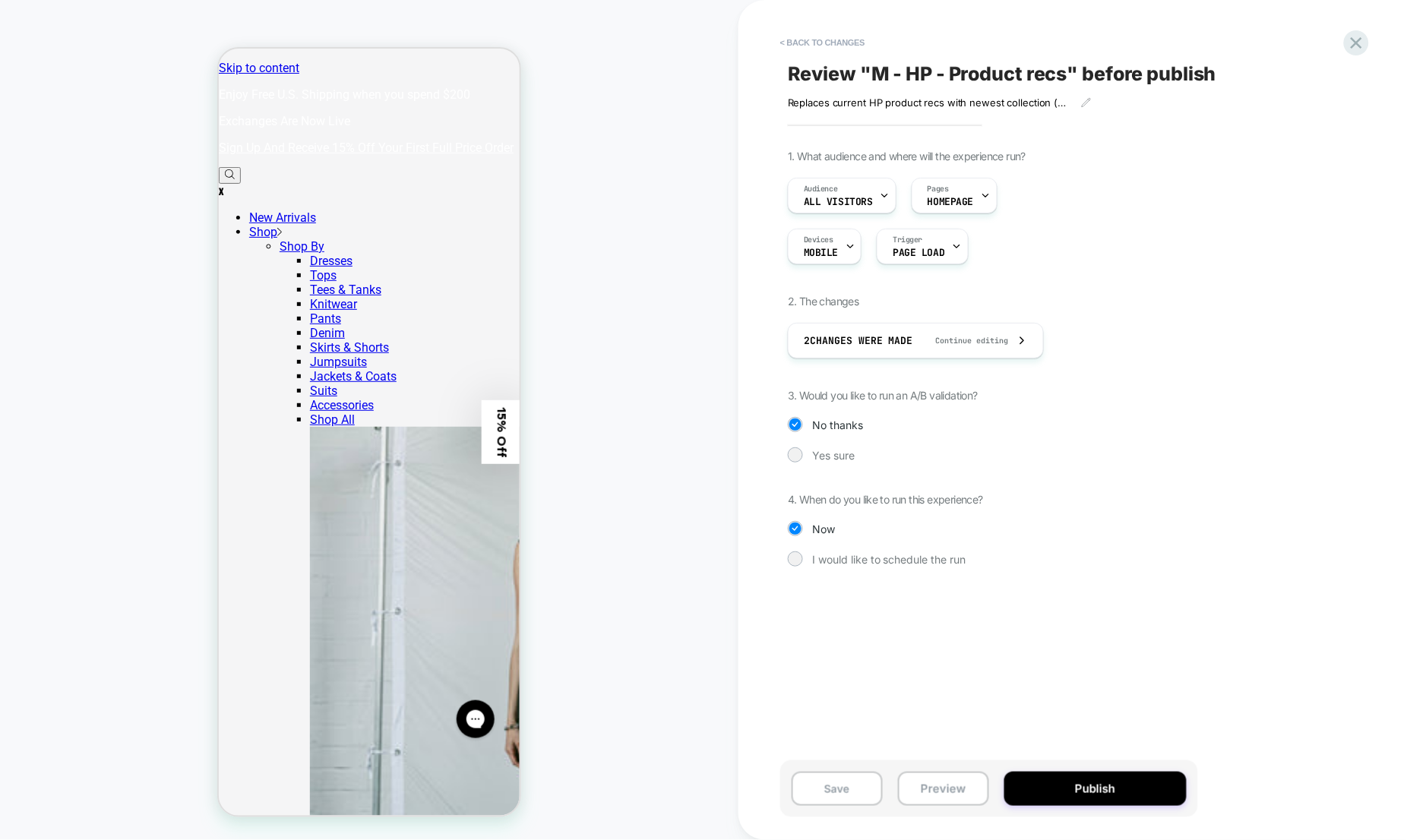
click at [1091, 781] on button "Publish" at bounding box center [1095, 789] width 182 height 35
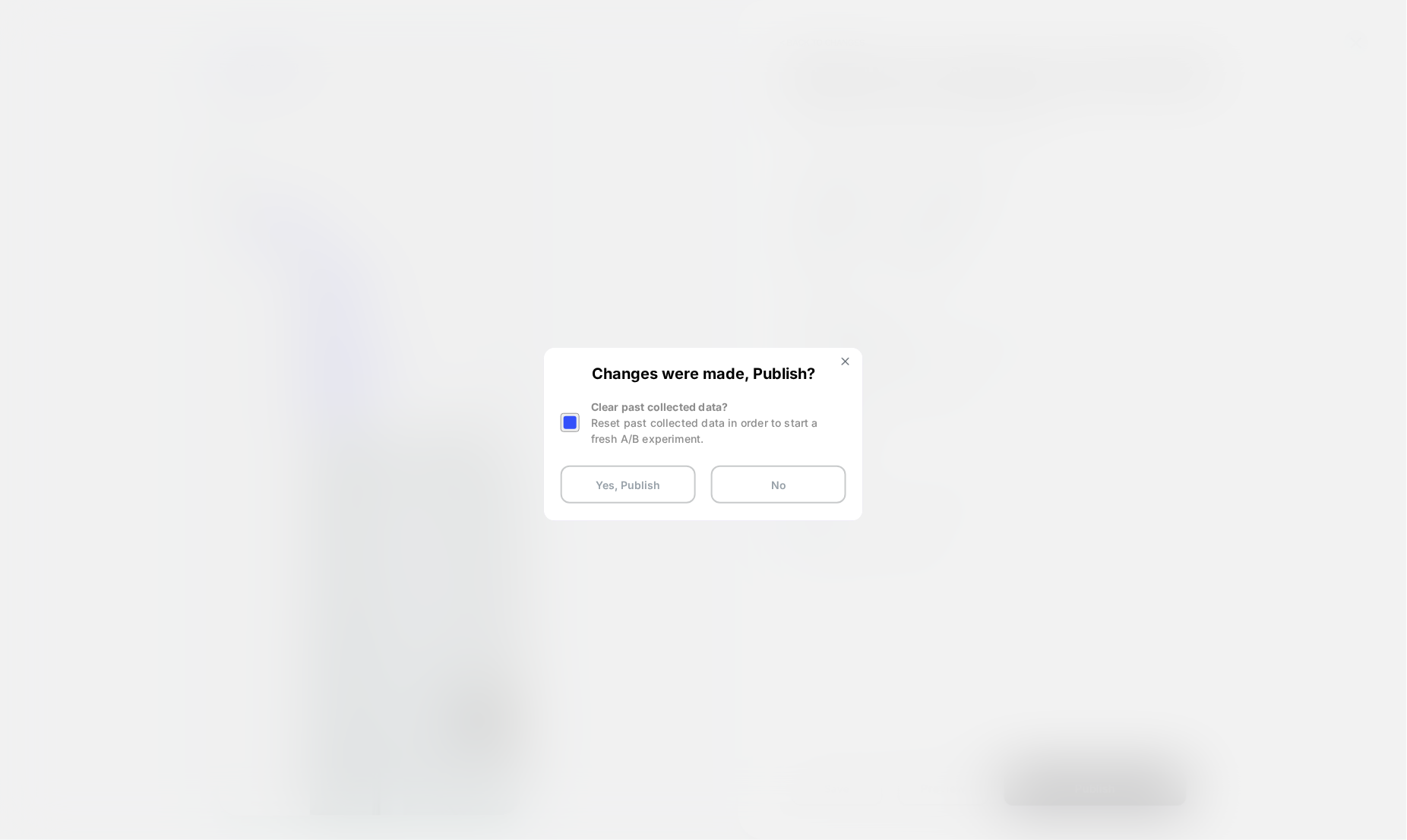
click at [623, 427] on div "Reset past collected data in order to start a fresh A/B experiment." at bounding box center [719, 430] width 256 height 32
click at [573, 423] on div at bounding box center [569, 422] width 19 height 19
click at [601, 478] on button "Yes, Publish" at bounding box center [628, 485] width 136 height 38
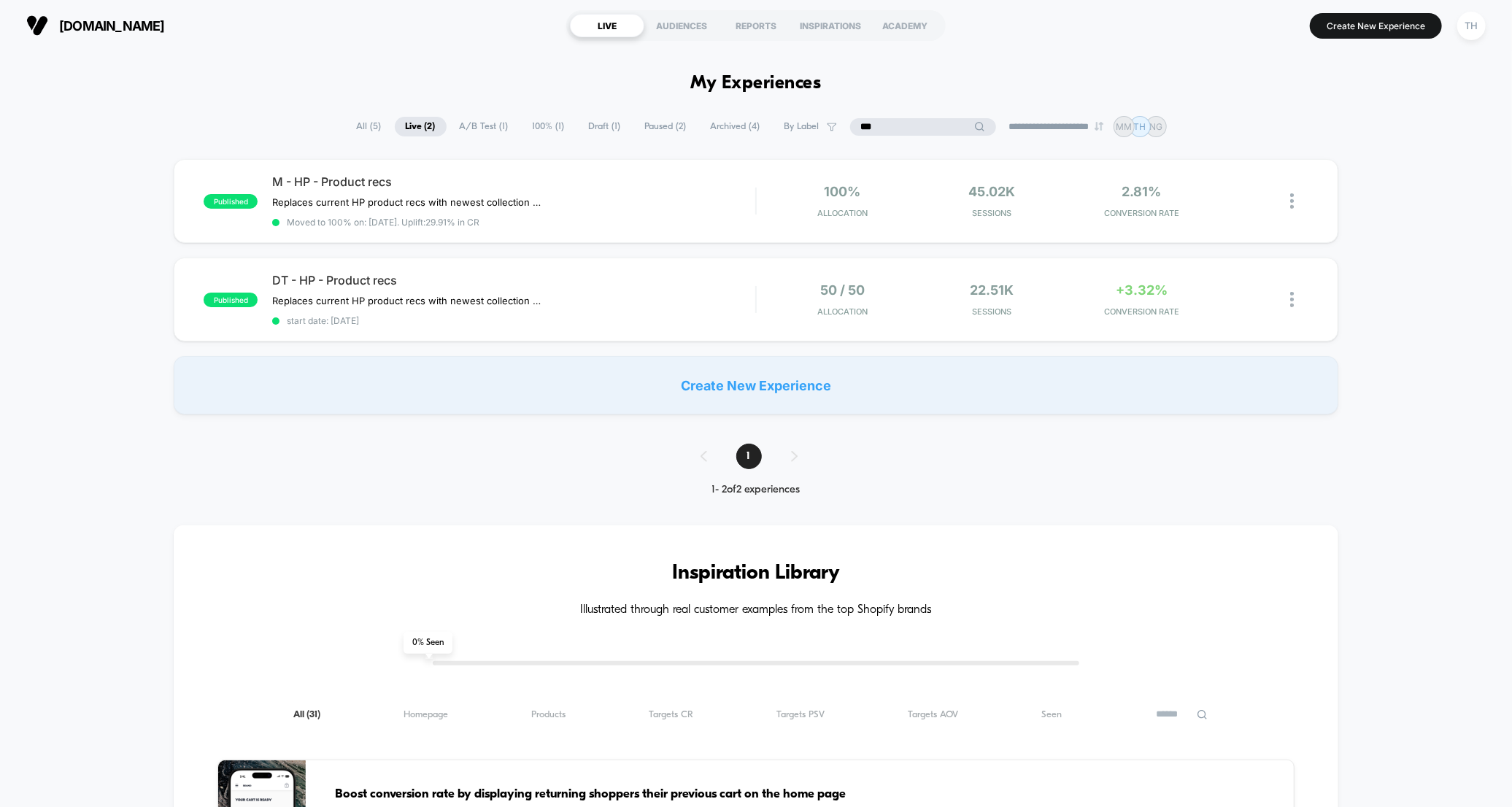
click at [898, 128] on input "***" at bounding box center [922, 127] width 146 height 17
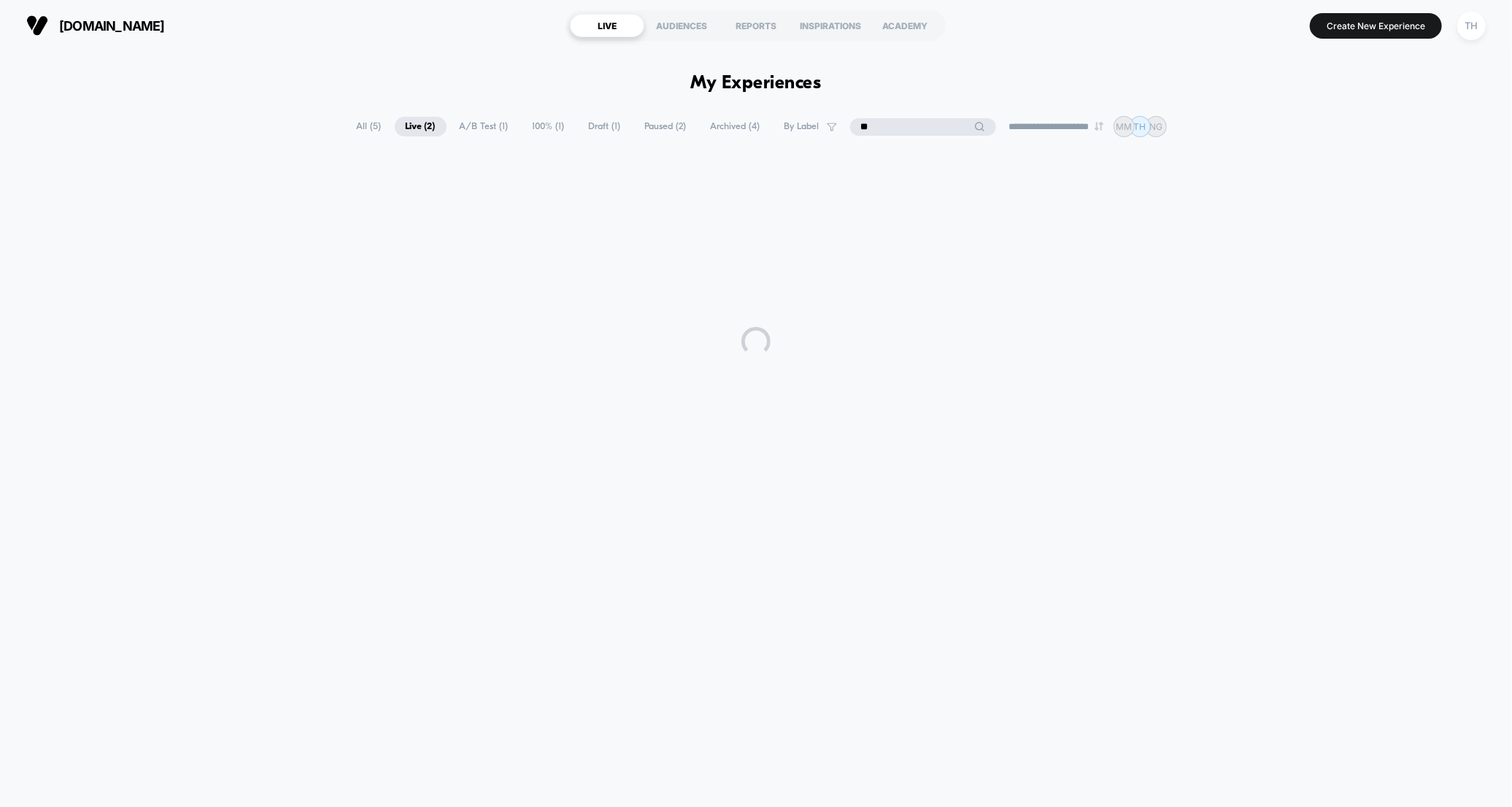
type input "*"
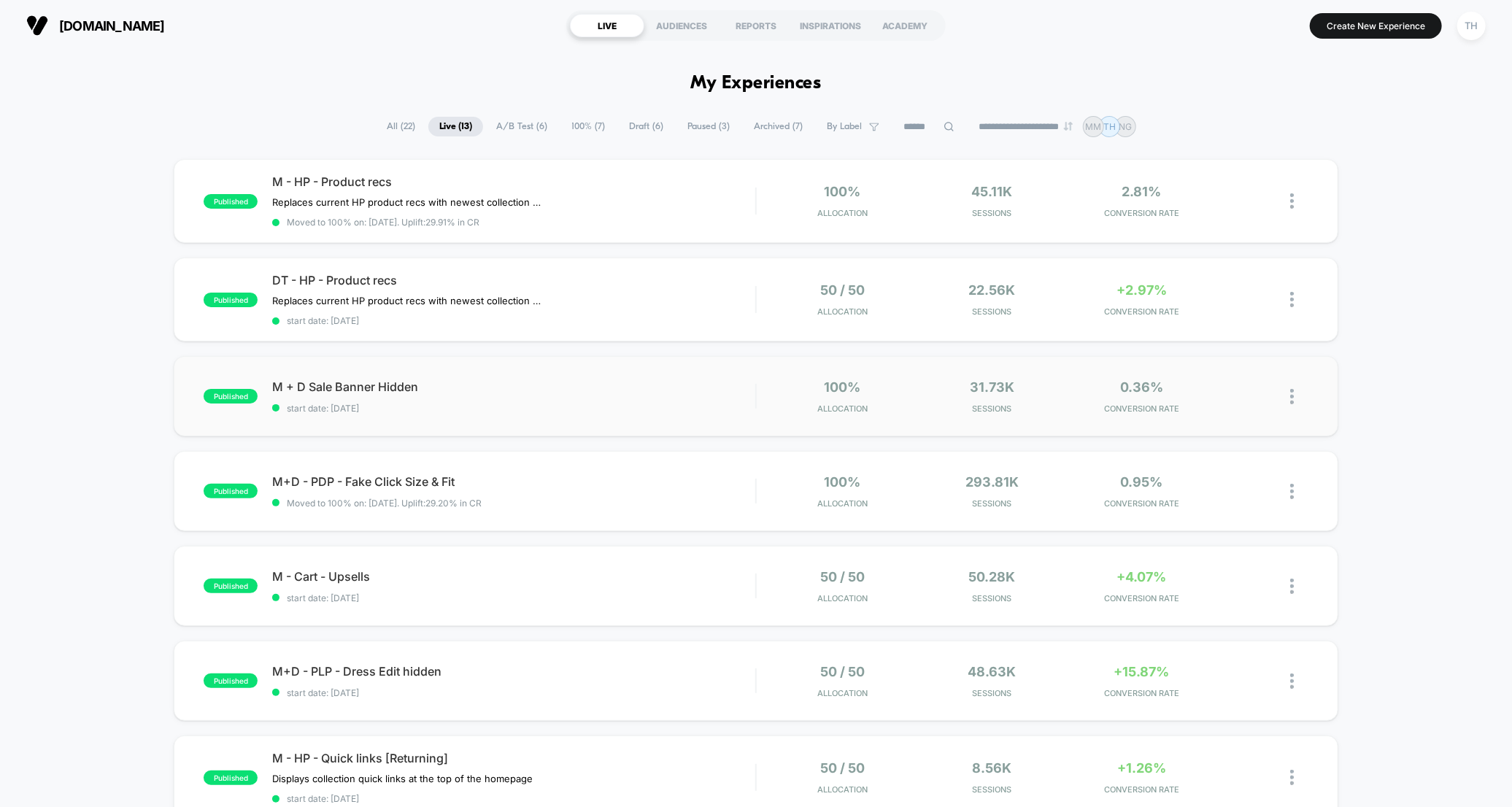
click at [1292, 390] on img at bounding box center [1292, 397] width 3 height 16
click at [1310, 390] on div "published M + D Sale Banner Hidden start date: [DATE] 100% Allocation 31.73k Se…" at bounding box center [756, 397] width 1163 height 80
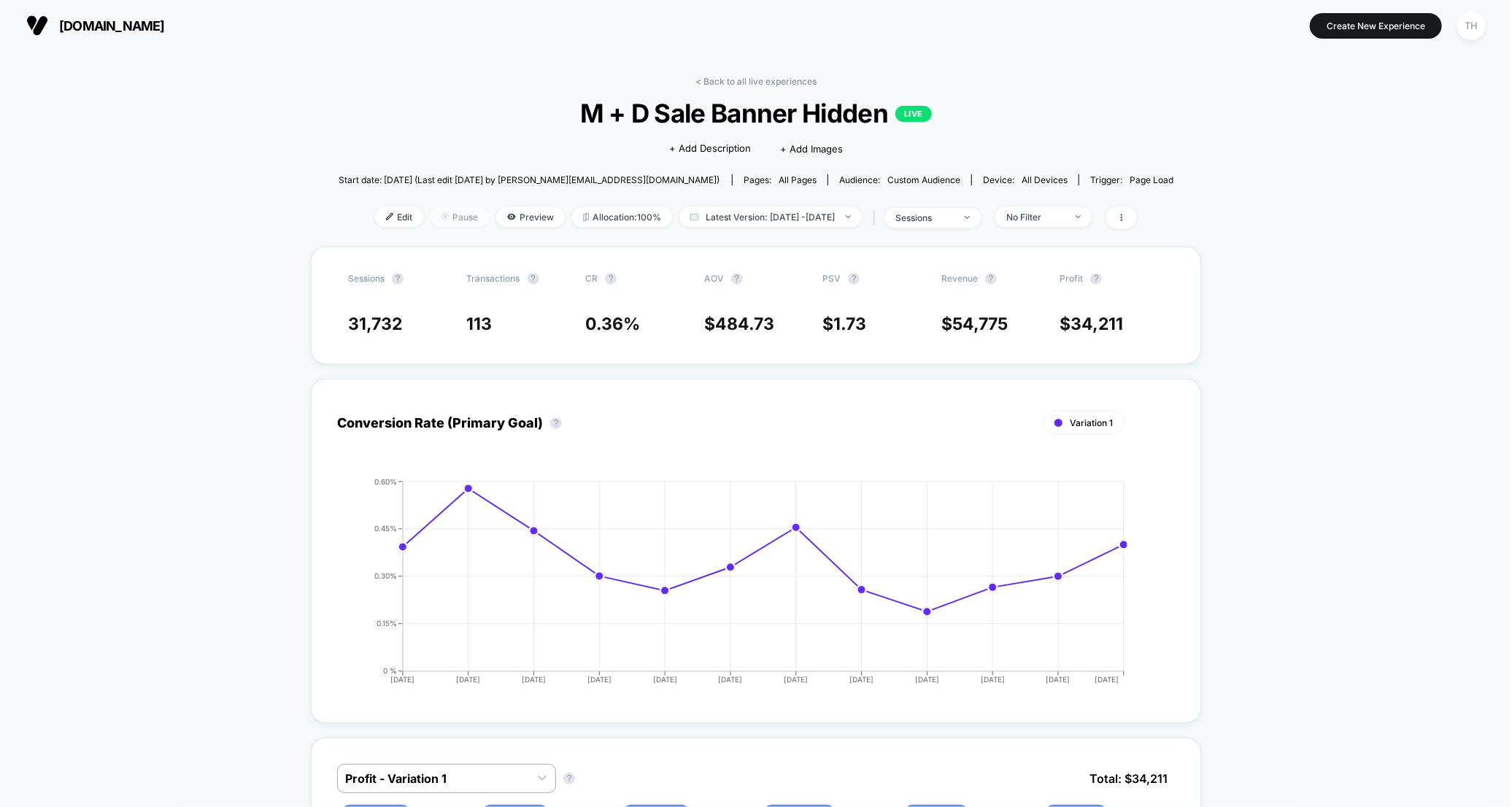
click at [440, 219] on span "Pause" at bounding box center [459, 217] width 59 height 20
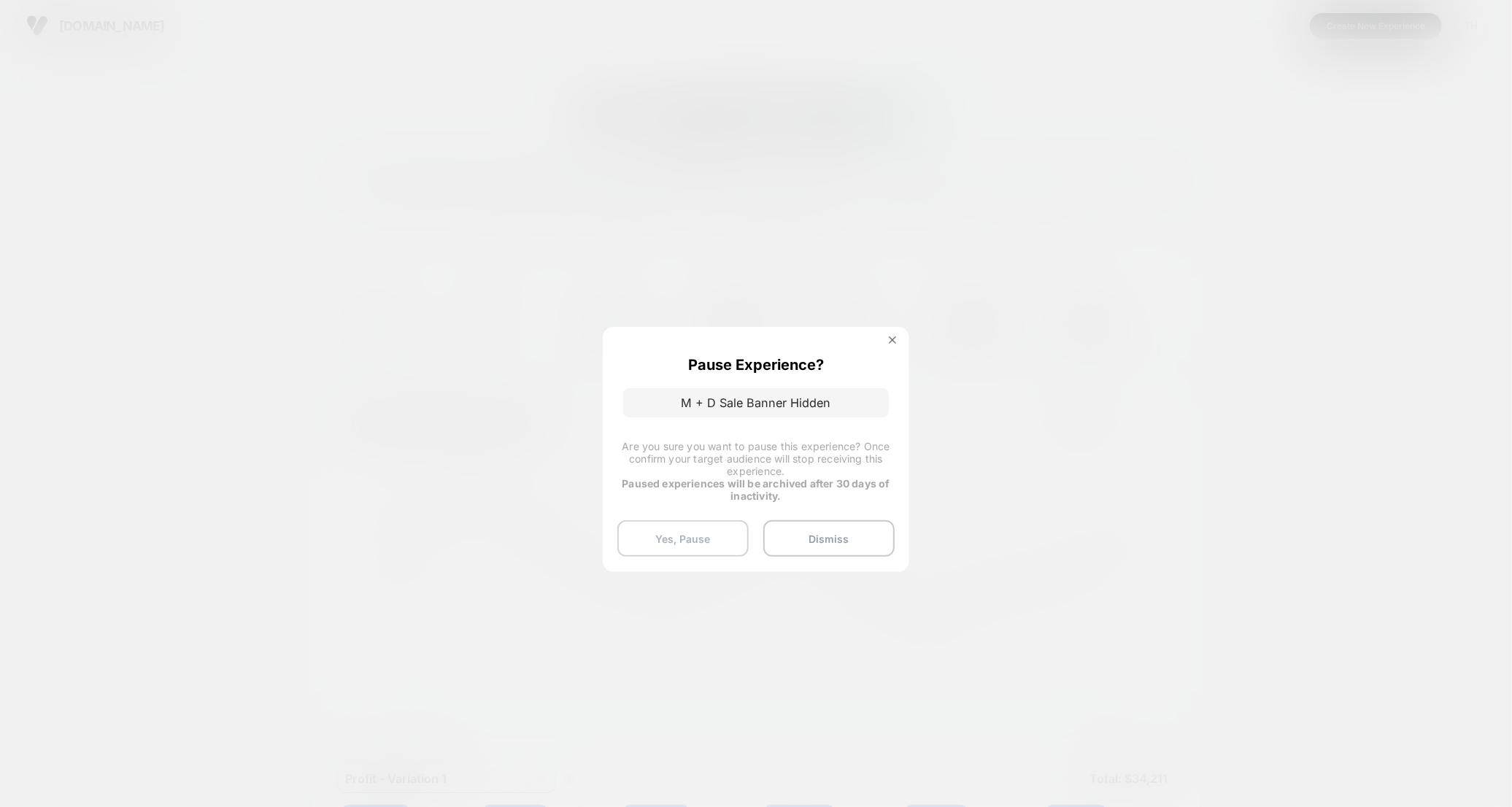
click at [738, 540] on button "Yes, Pause" at bounding box center [683, 539] width 131 height 37
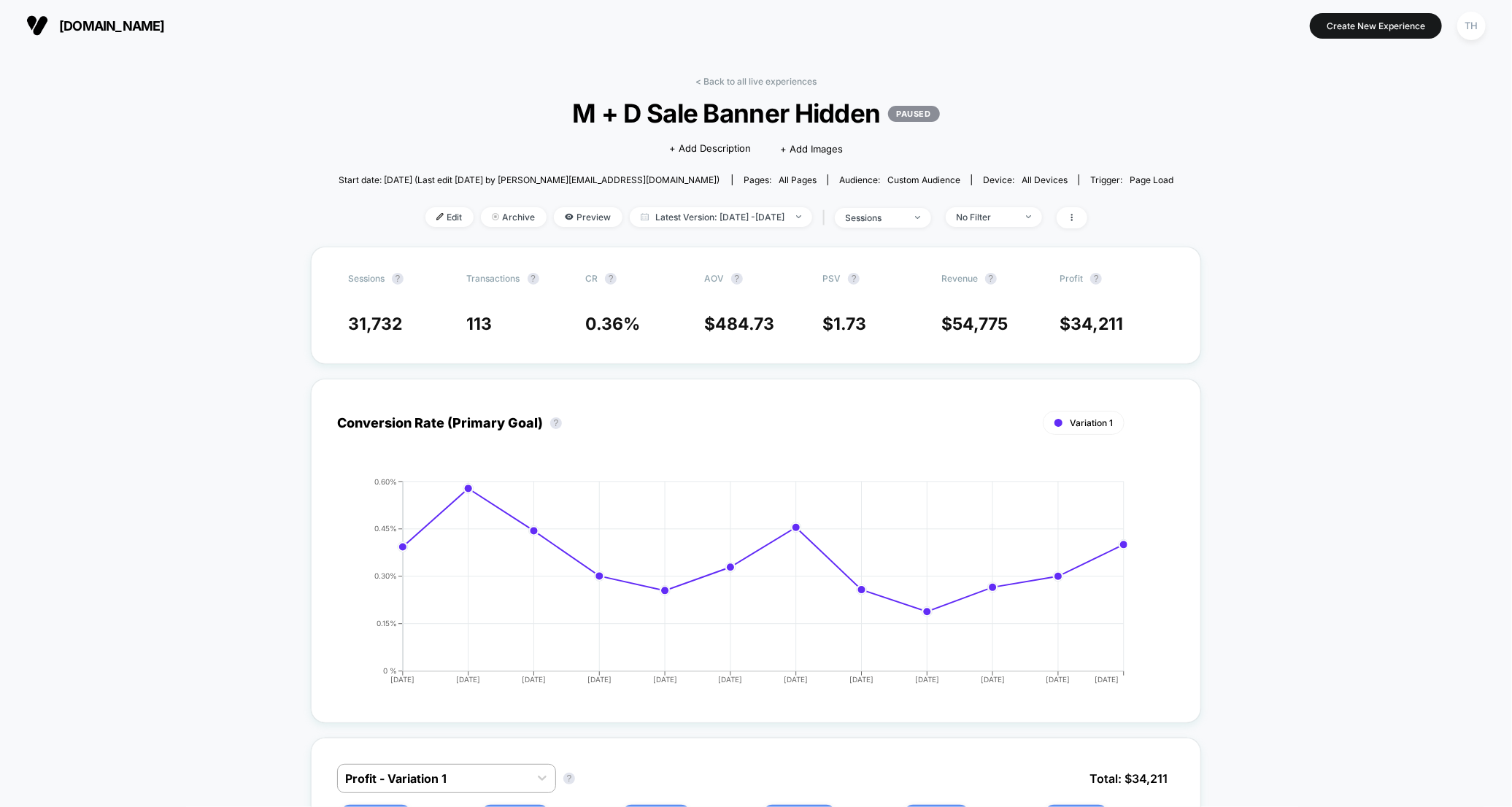
click at [693, 81] on div "< Back to all live experiences M + D Sale Banner Hidden PAUSED Click to edit ex…" at bounding box center [756, 161] width 835 height 170
click at [701, 81] on link "< Back to all live experiences" at bounding box center [756, 81] width 121 height 11
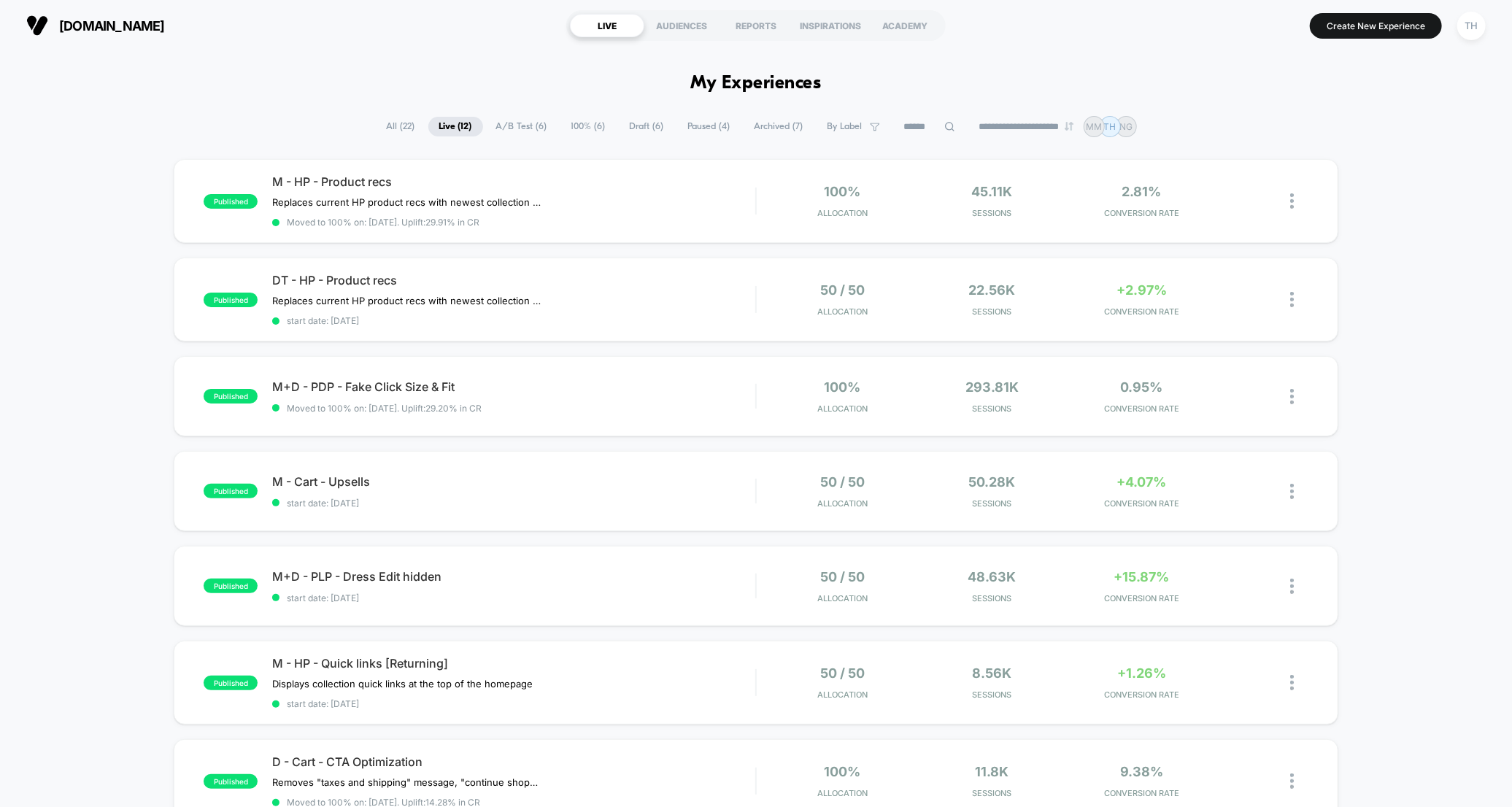
click at [625, 126] on span "Draft ( 6 )" at bounding box center [646, 127] width 56 height 20
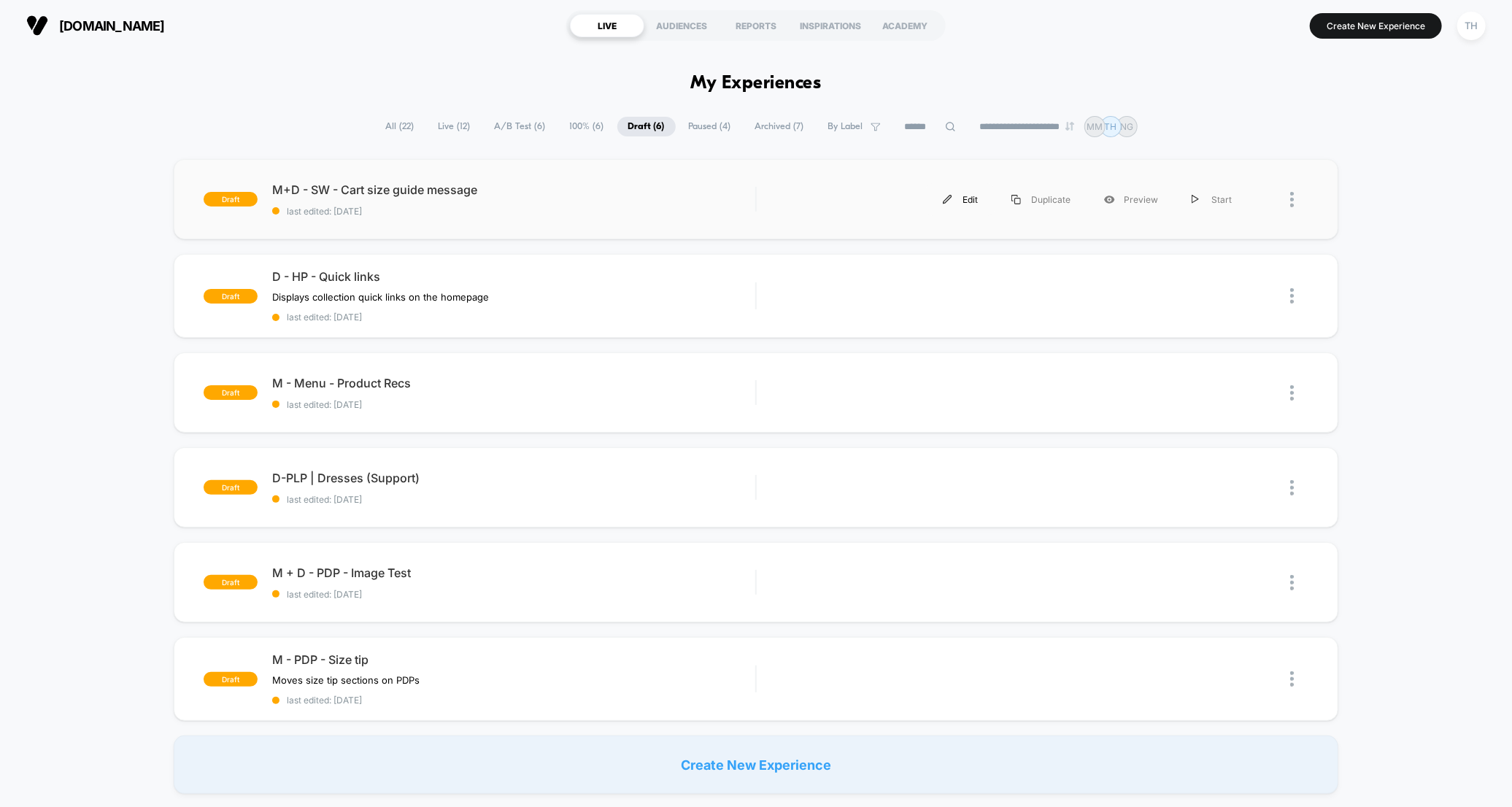
click at [967, 197] on div "Edit" at bounding box center [960, 200] width 69 height 33
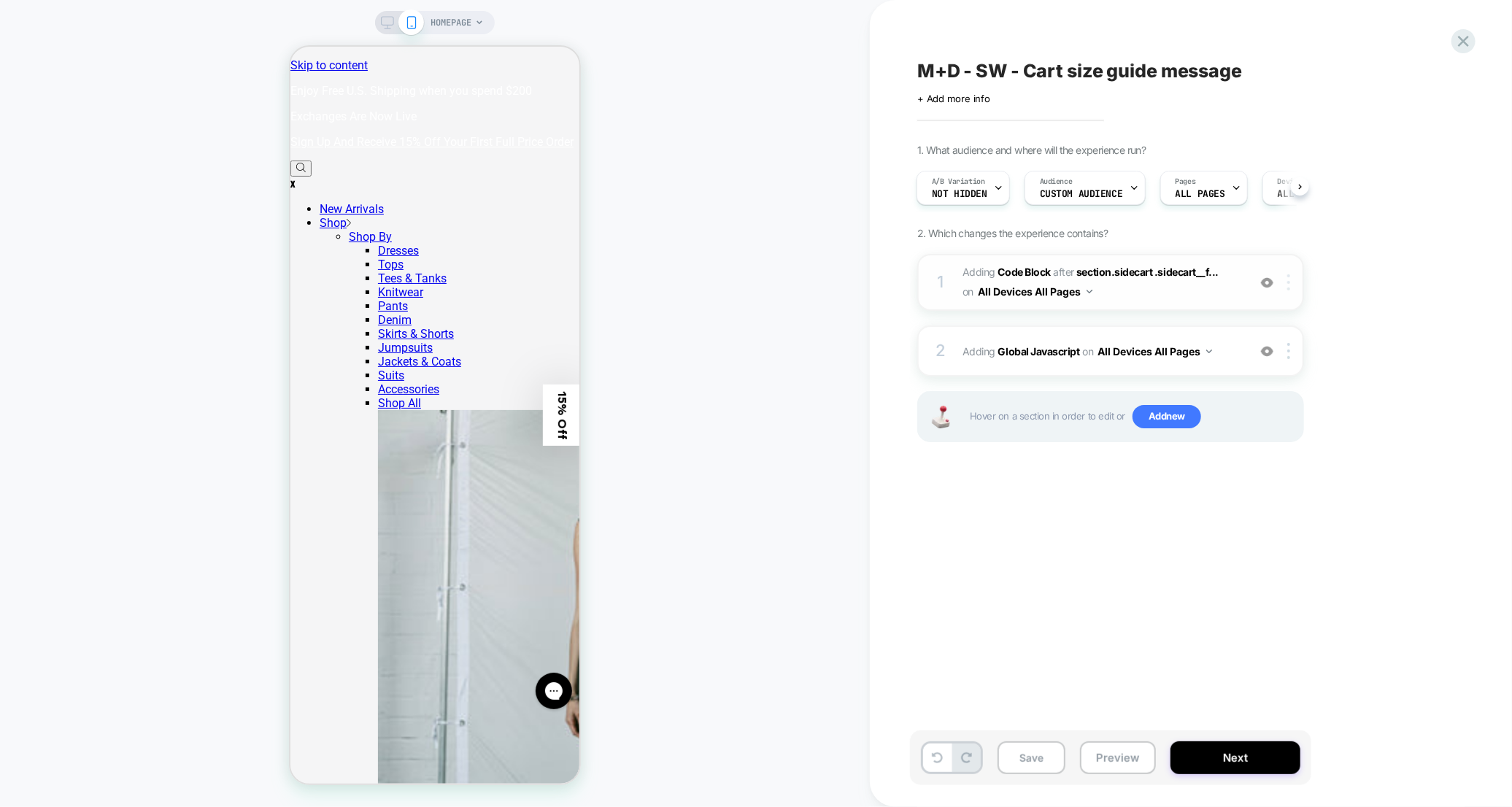
click at [1295, 289] on div at bounding box center [1291, 282] width 24 height 16
click at [1163, 286] on span "Adding Code Block AFTER section.sidecart .sidecart__f... section.sidecart .side…" at bounding box center [1101, 282] width 278 height 39
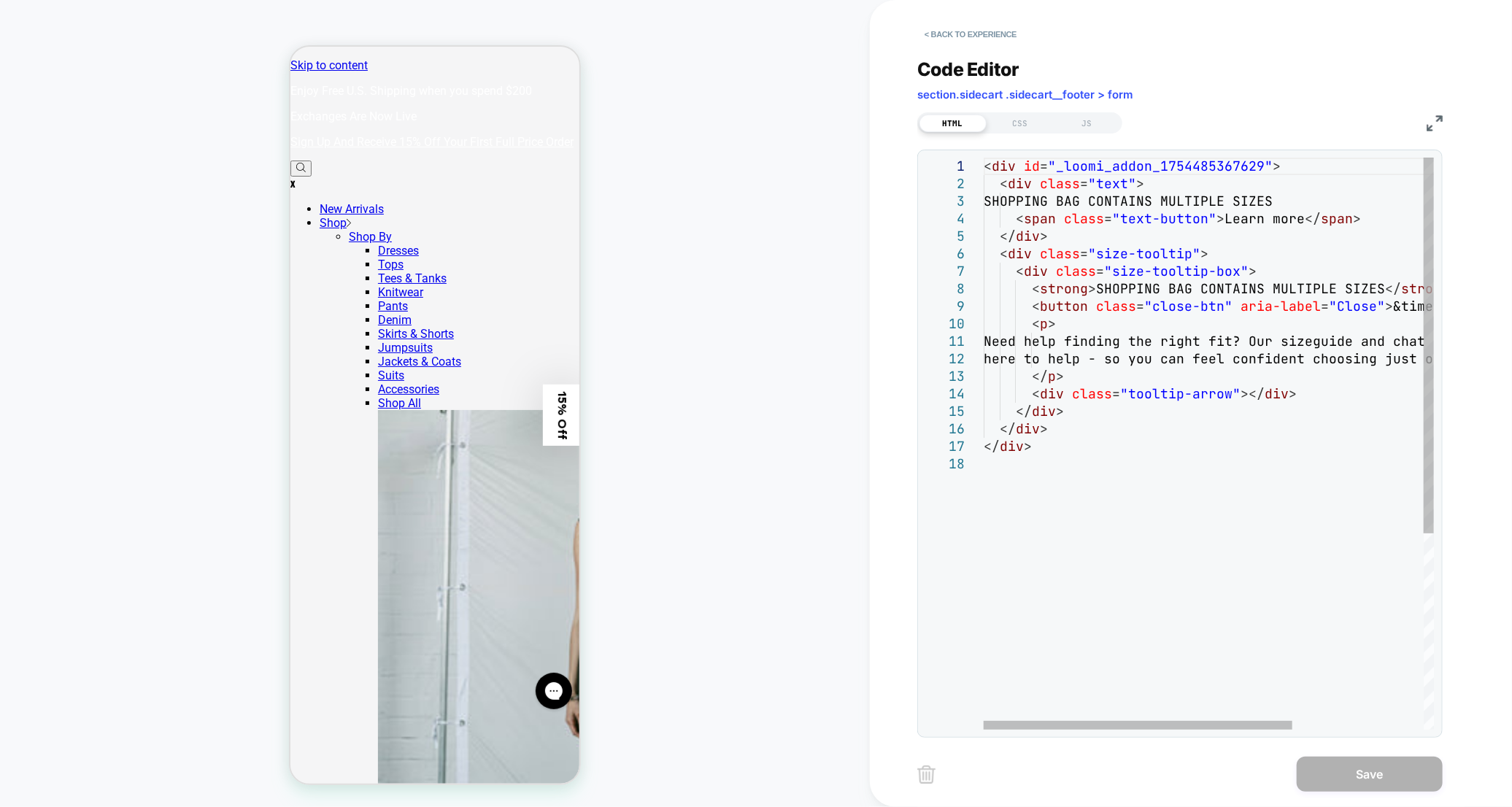
drag, startPoint x: 1165, startPoint y: 730, endPoint x: 1259, endPoint y: 719, distance: 94.6
click at [1259, 719] on div "1 2 3 4 5 6 7 8 9 10 11 12 13 14 15 16 17 18 < div id = "_loomi_addon_175448536…" at bounding box center [1179, 443] width 525 height 588
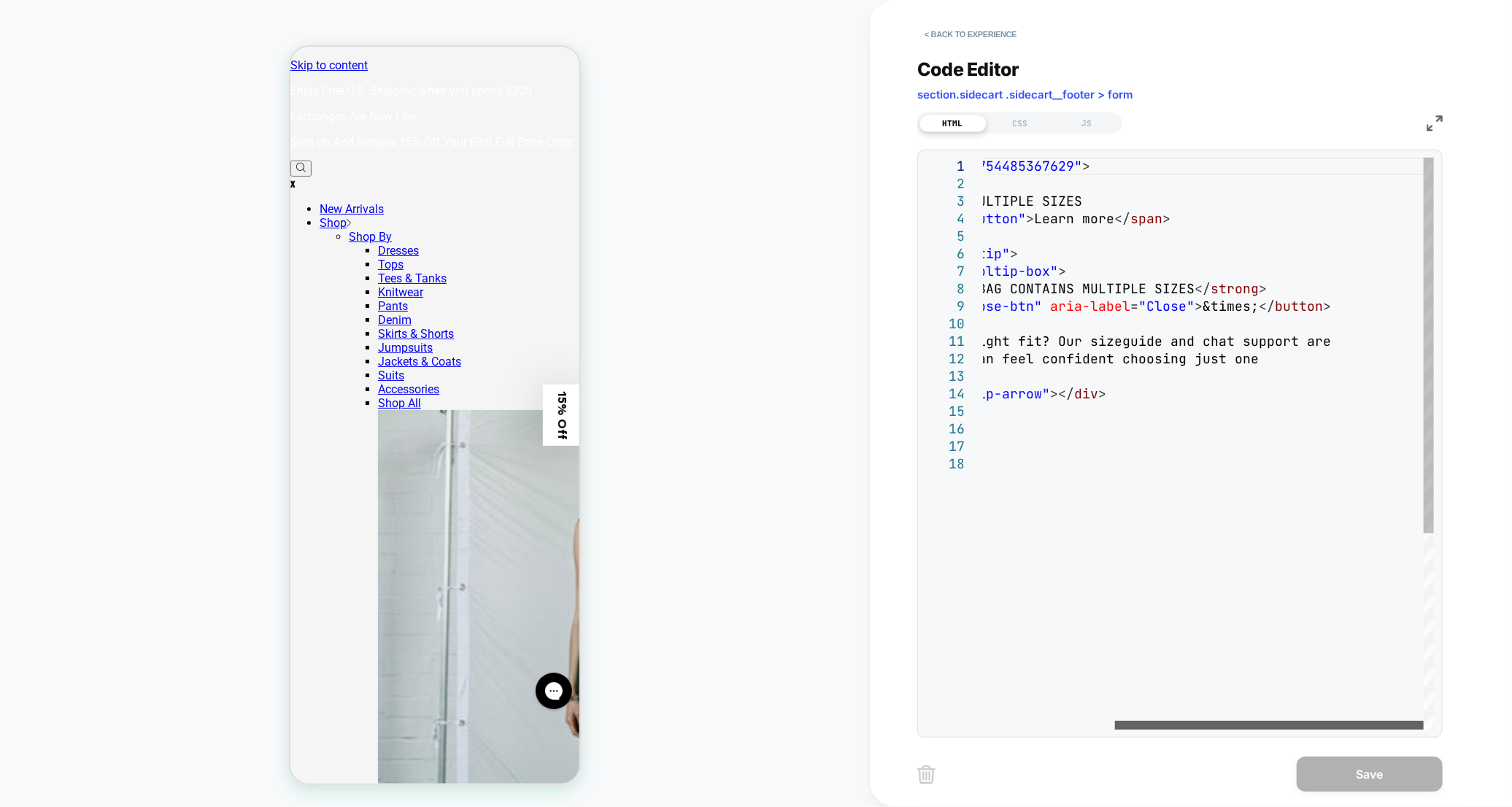
click at [1301, 723] on div at bounding box center [1204, 725] width 440 height 9
drag, startPoint x: 1224, startPoint y: 341, endPoint x: 1148, endPoint y: 342, distance: 76.0
click at [1148, 342] on div "< div id = "_loomi_addon_1754485367629" > < div class = "text" > SHOPPING BAG C…" at bounding box center [1113, 592] width 640 height 870
click at [1179, 721] on div at bounding box center [1264, 725] width 308 height 9
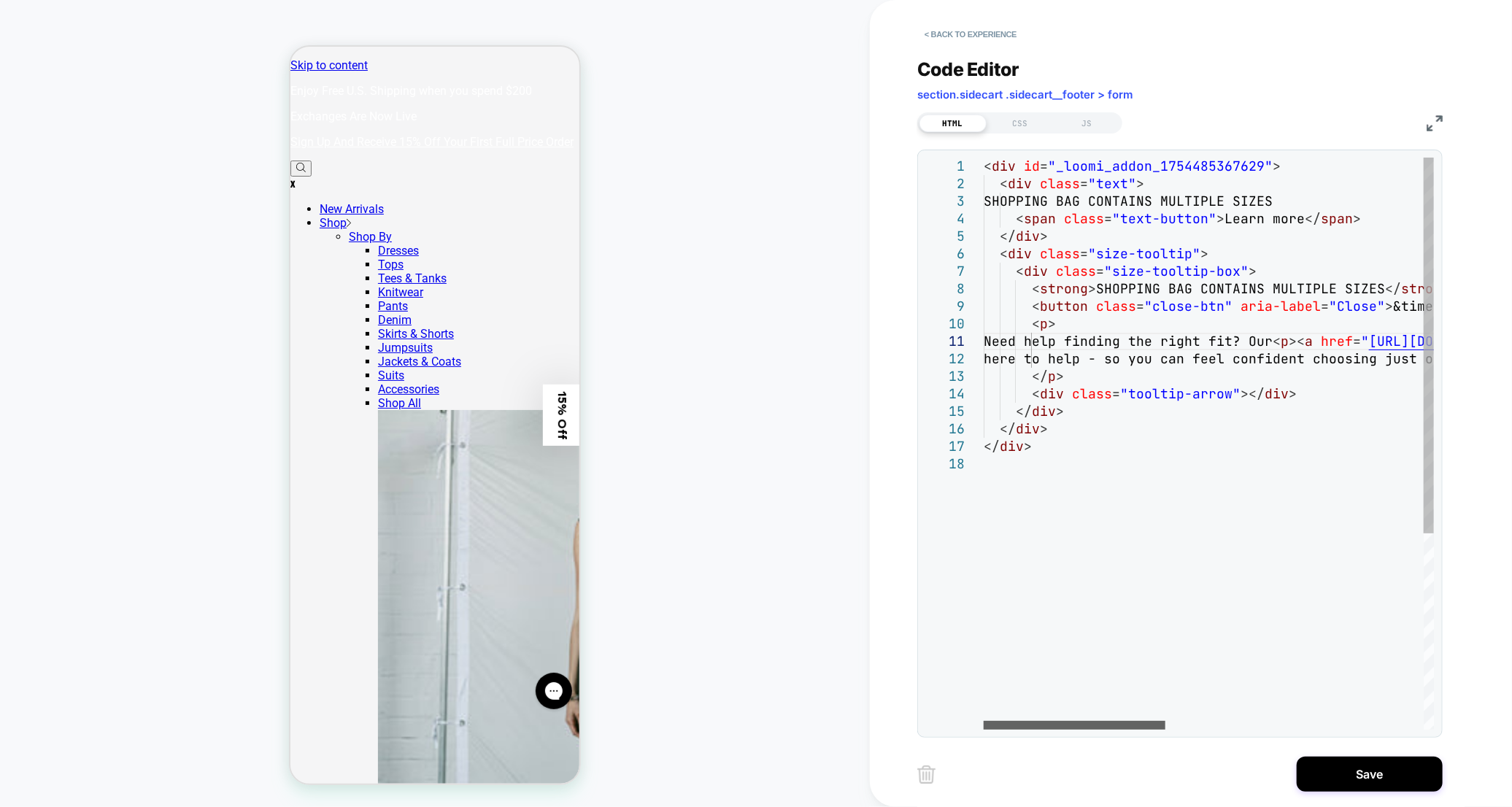
click at [1104, 721] on div at bounding box center [1074, 725] width 182 height 9
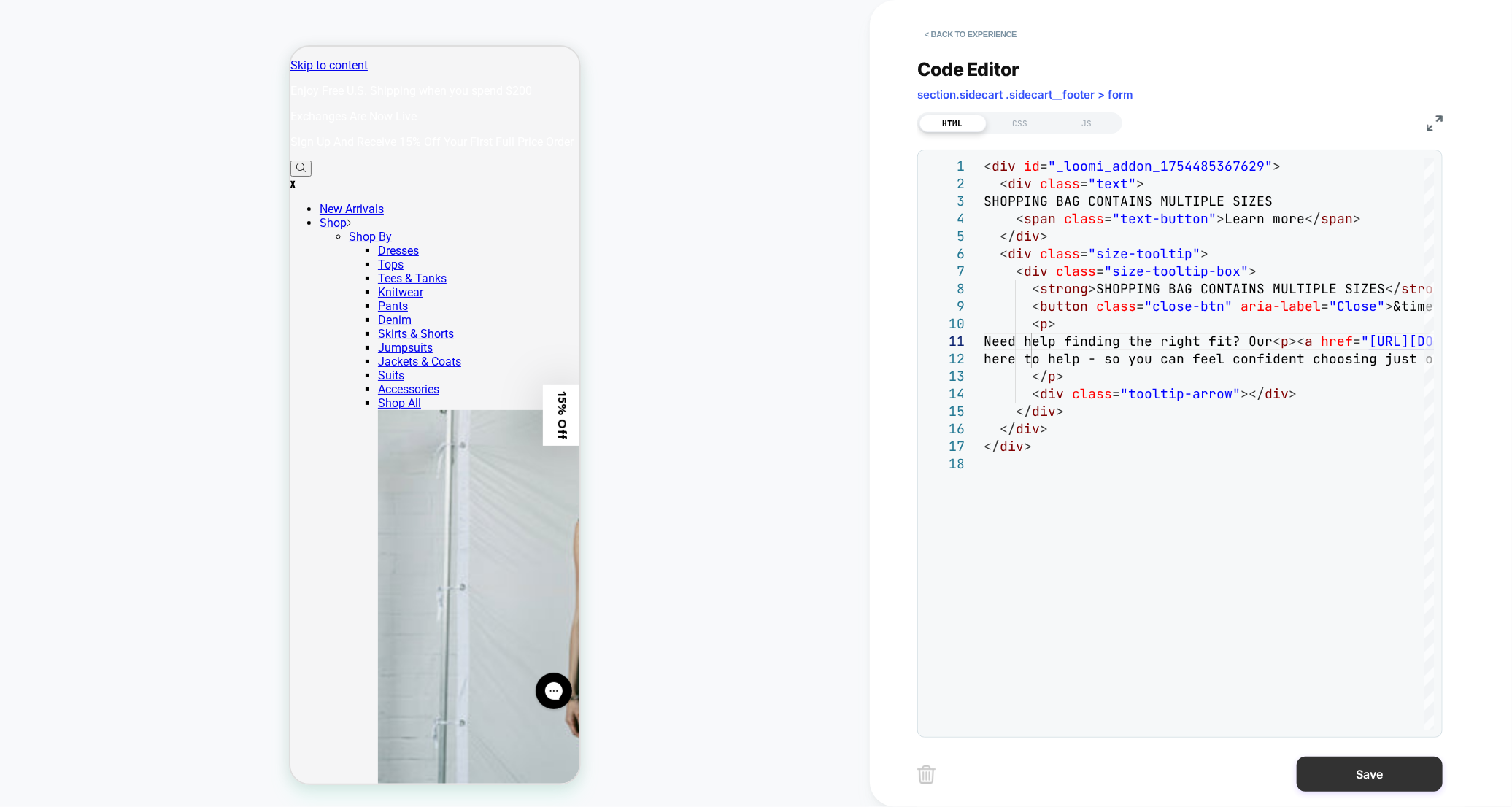
click at [1350, 763] on button "Save" at bounding box center [1369, 774] width 146 height 35
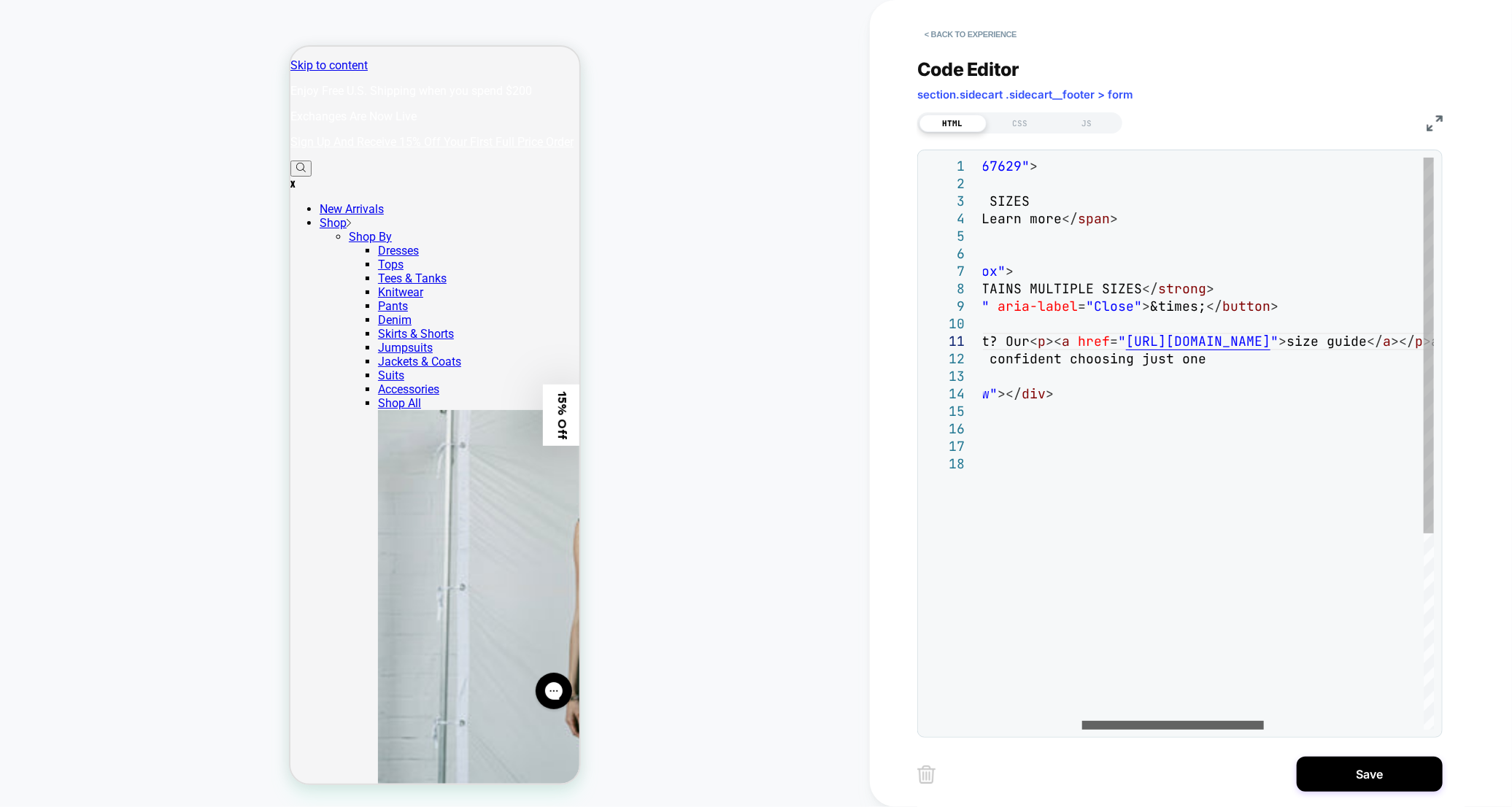
click at [1203, 721] on div at bounding box center [1173, 725] width 182 height 9
click at [1117, 341] on div "< div id = "_loomi_addon_1754485367629" > < div class = "text" > SHOPPING BAG C…" at bounding box center [1285, 592] width 1089 height 870
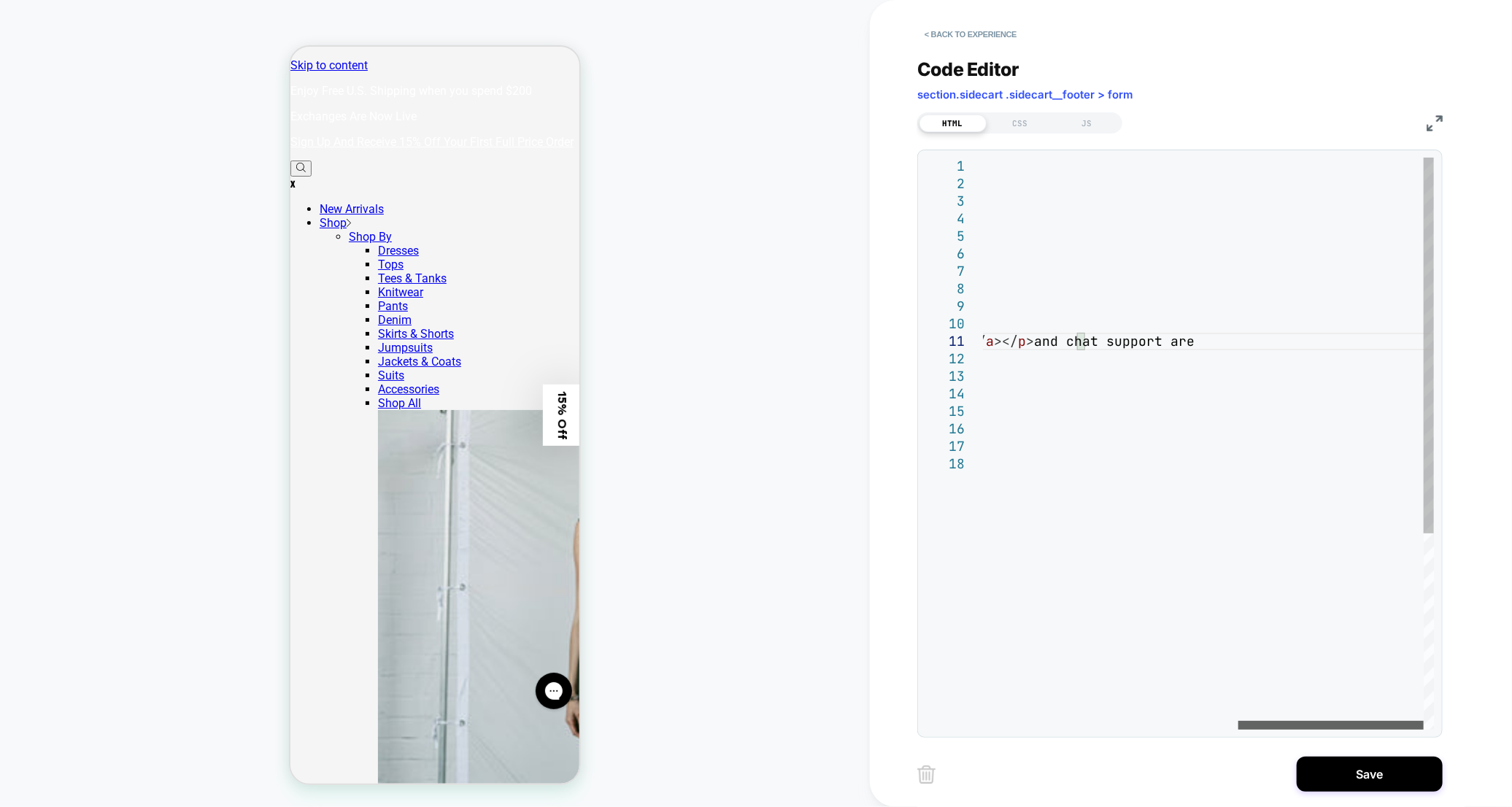
click at [1331, 721] on div at bounding box center [1330, 725] width 185 height 9
click at [1231, 339] on div "< div id = "_loomi_addon_1754485367629" > < div class = "text" > SHOPPING BAG C…" at bounding box center [901, 592] width 1066 height 870
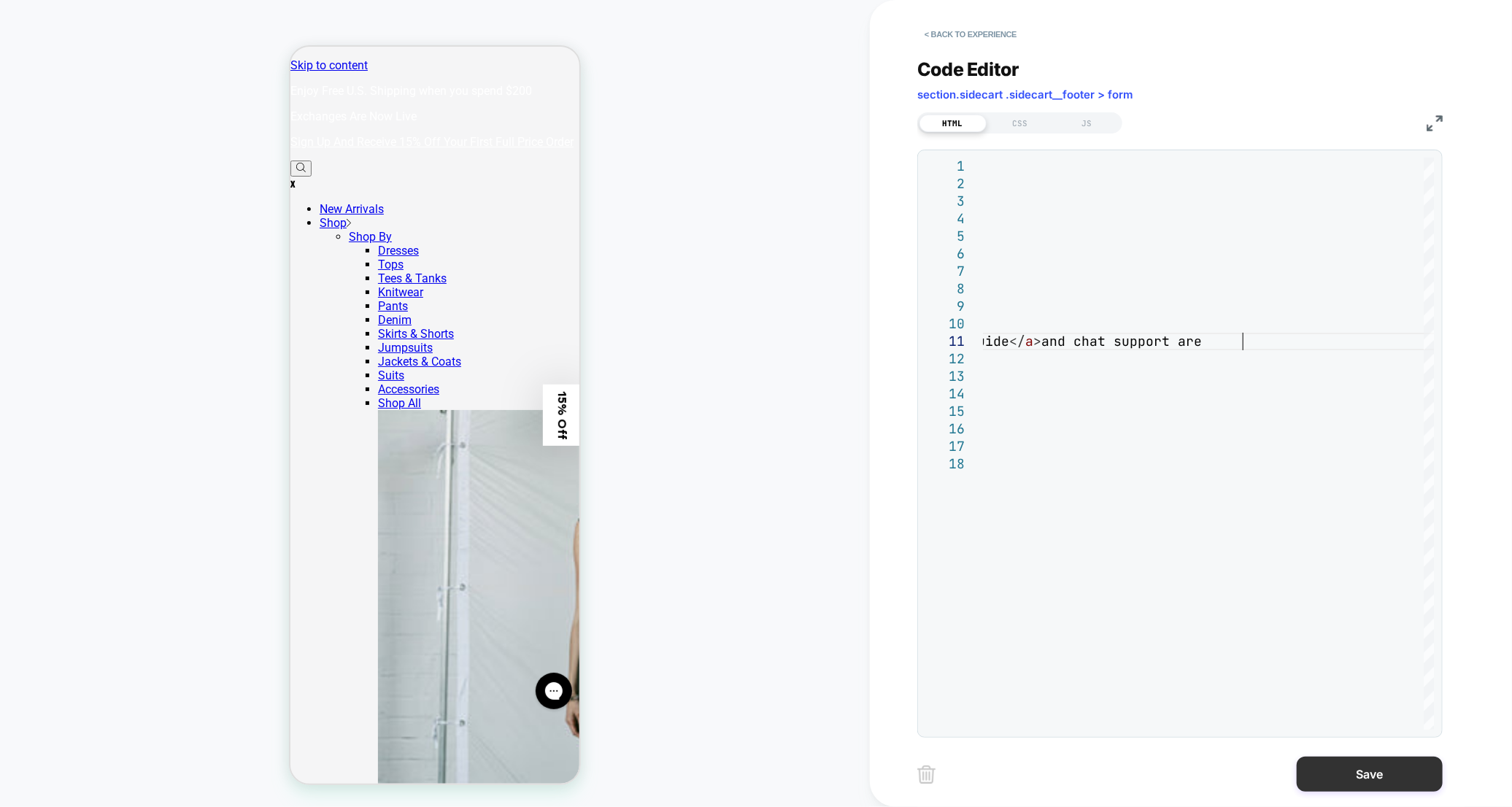
type textarea "**********"
click at [1333, 781] on button "Save" at bounding box center [1369, 774] width 146 height 35
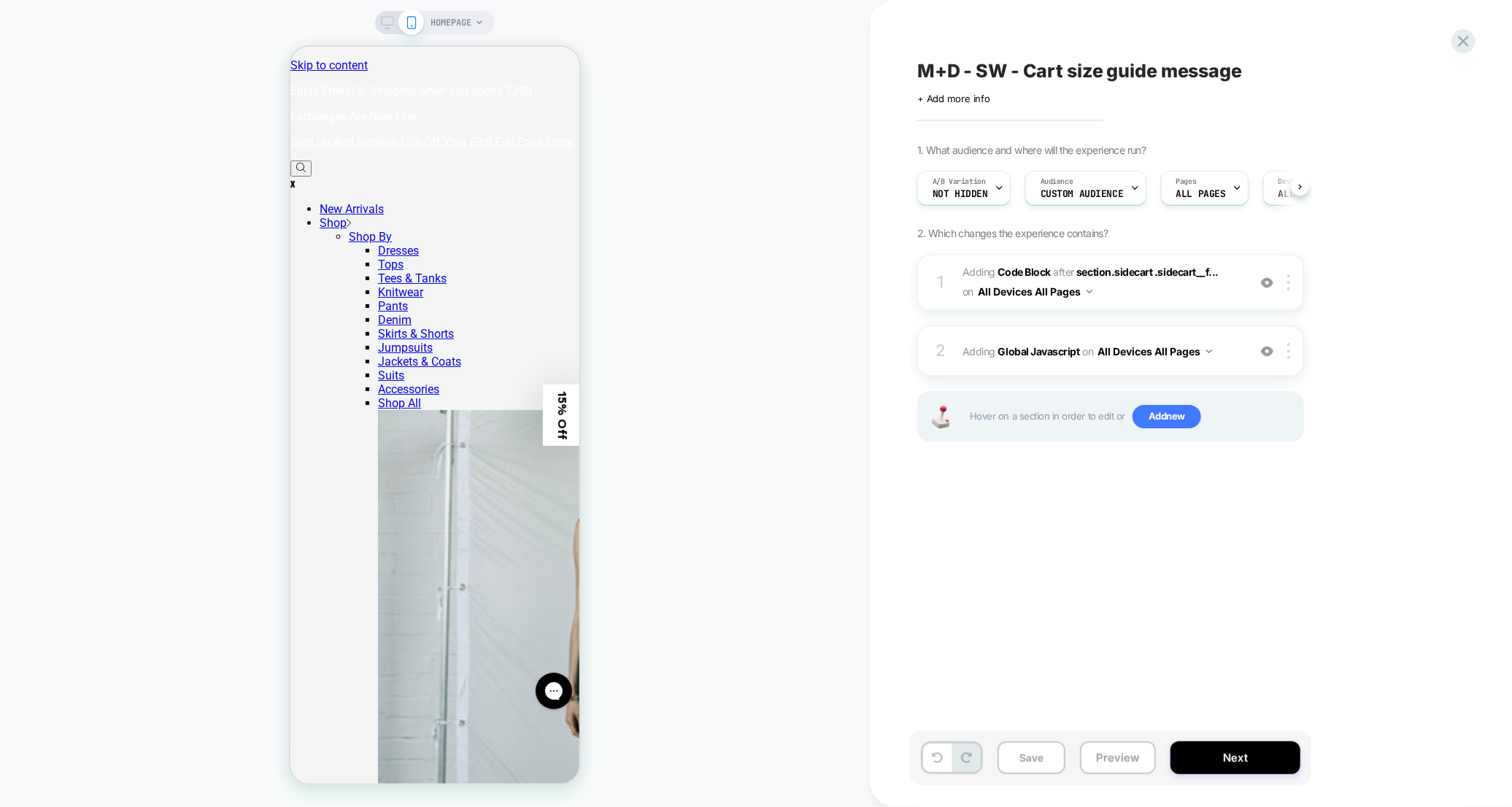
scroll to position [0, 1]
click at [1111, 753] on button "Preview" at bounding box center [1117, 758] width 76 height 33
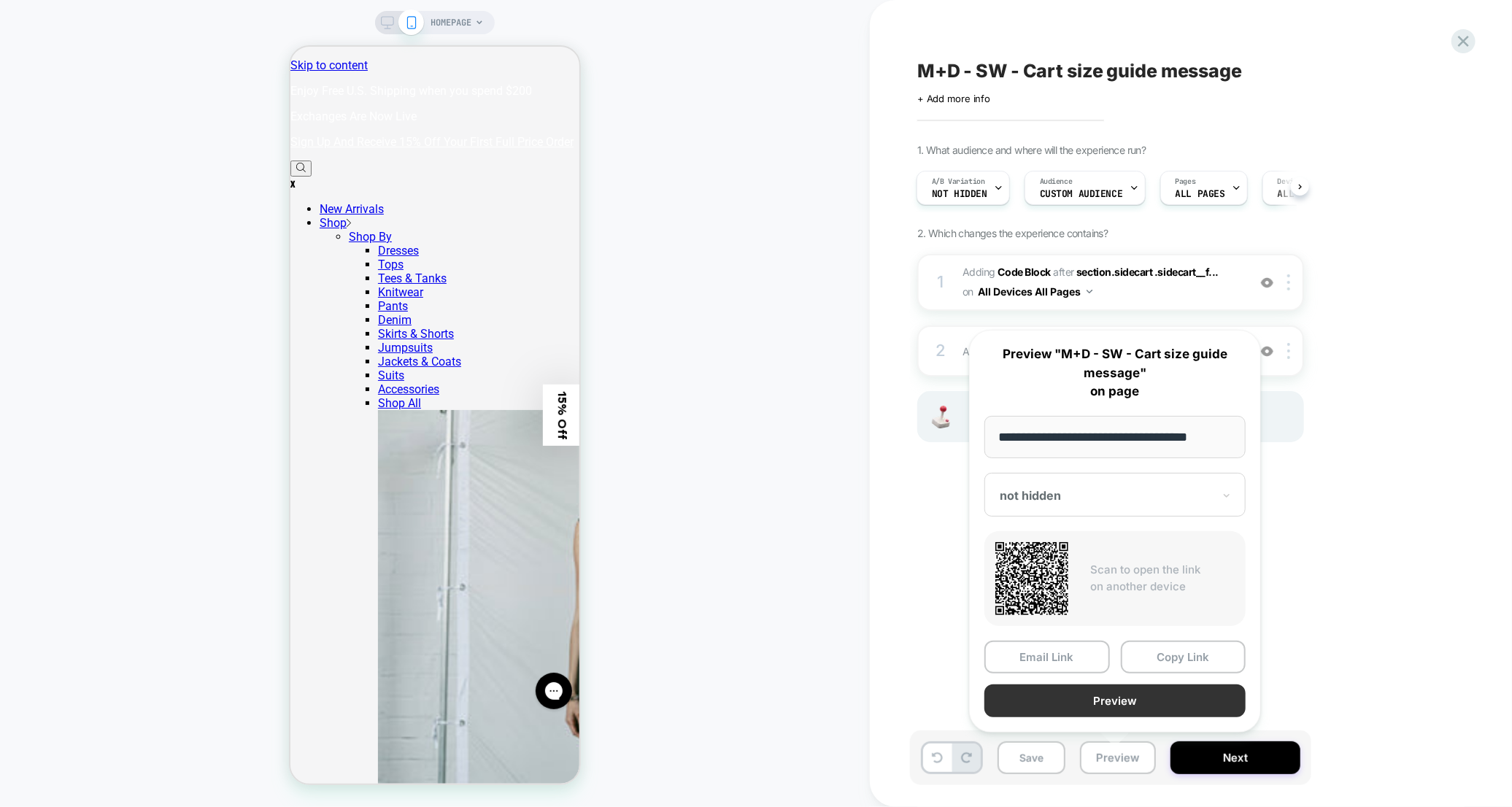
click at [1118, 700] on button "Preview" at bounding box center [1115, 700] width 261 height 33
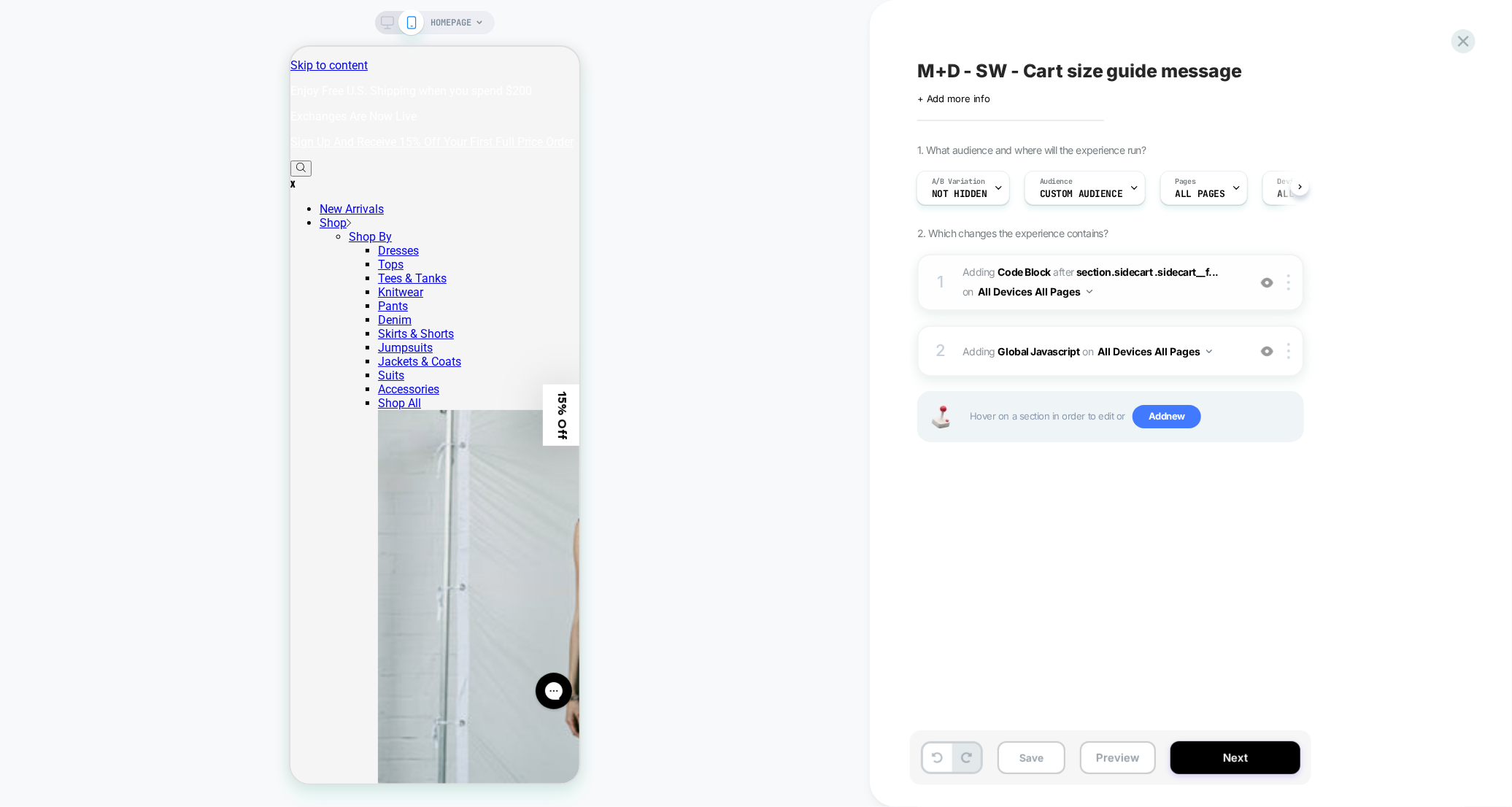
click at [1293, 290] on div "1 Adding Code Block AFTER section.sidecart .sidecart__f... section.sidecart .si…" at bounding box center [1110, 282] width 387 height 57
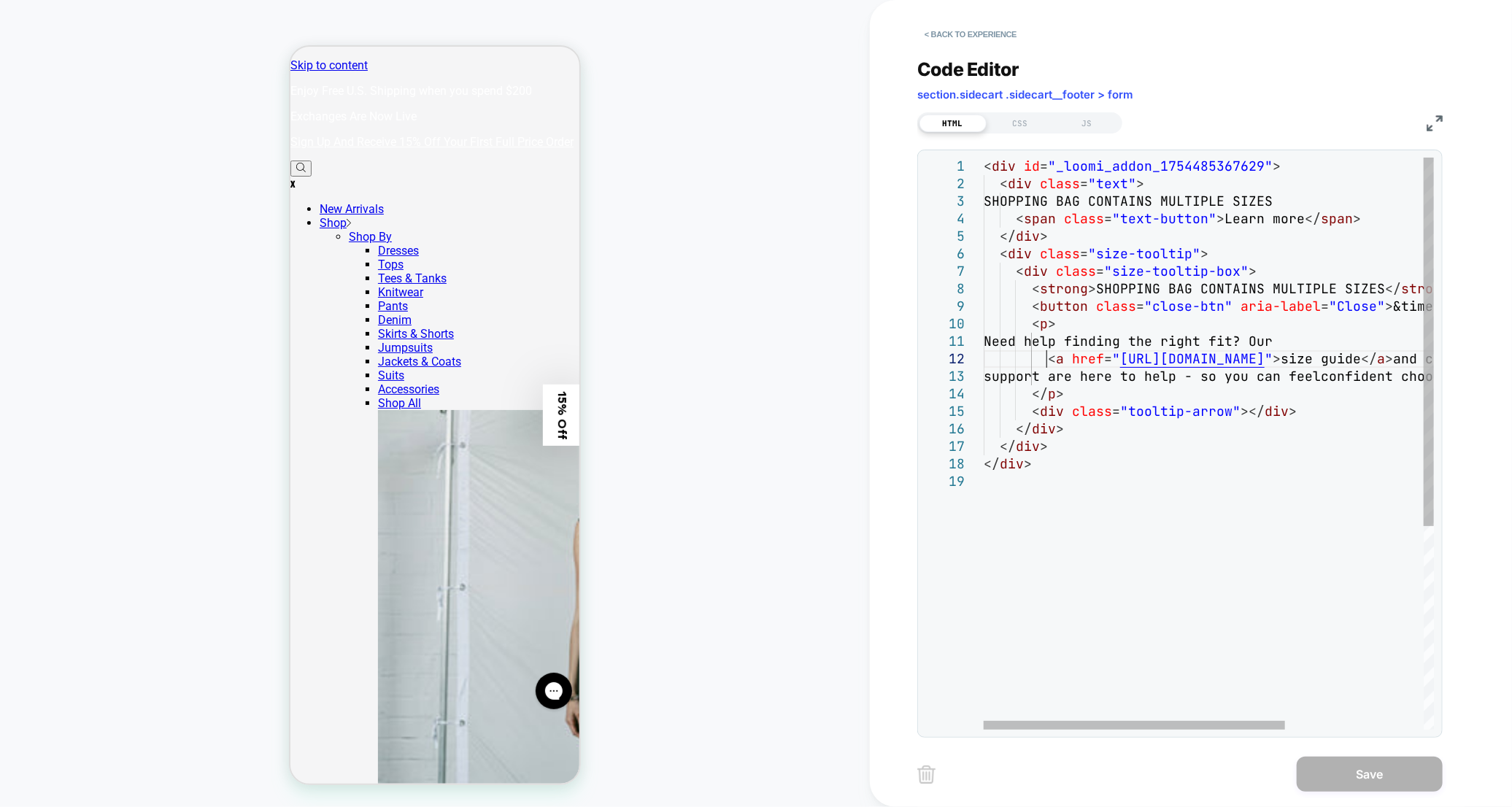
scroll to position [0, 0]
click at [1045, 356] on div "< div id = "_loomi_addon_1754485367629" > < div class = "text" > SHOPPING BAG C…" at bounding box center [1311, 601] width 656 height 887
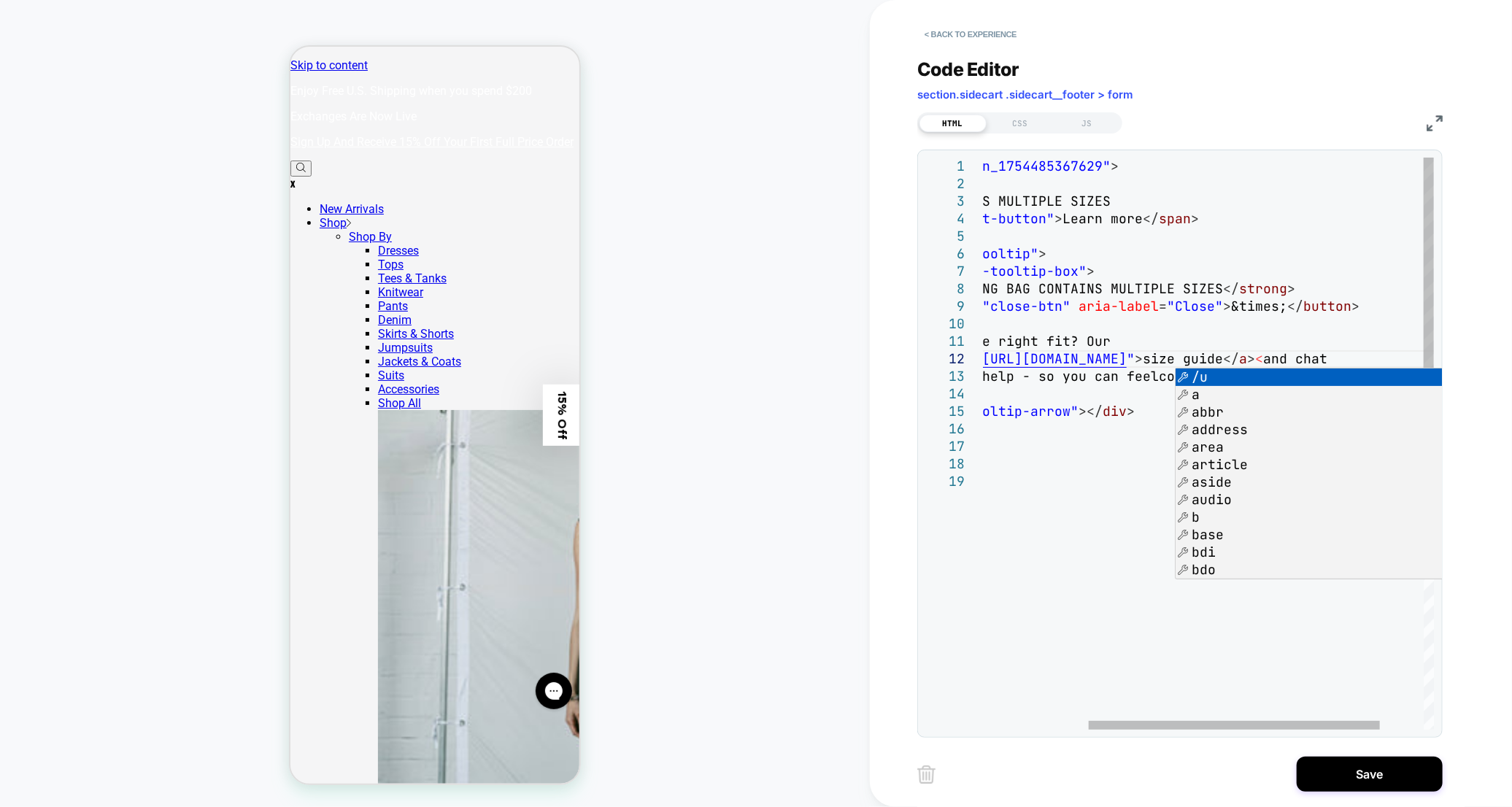
scroll to position [17, 574]
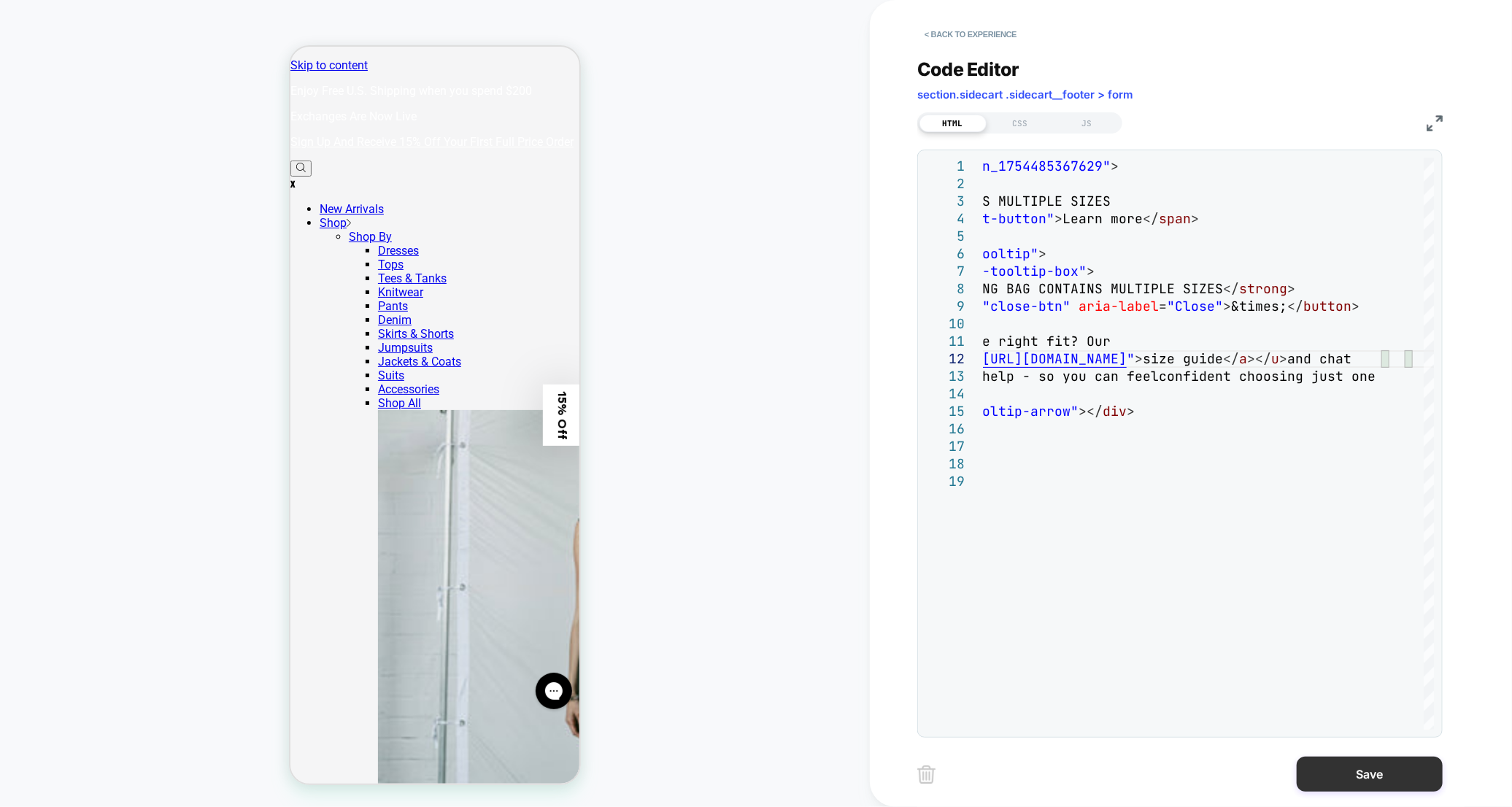
type textarea "**********"
click at [1331, 771] on button "Save" at bounding box center [1369, 774] width 146 height 35
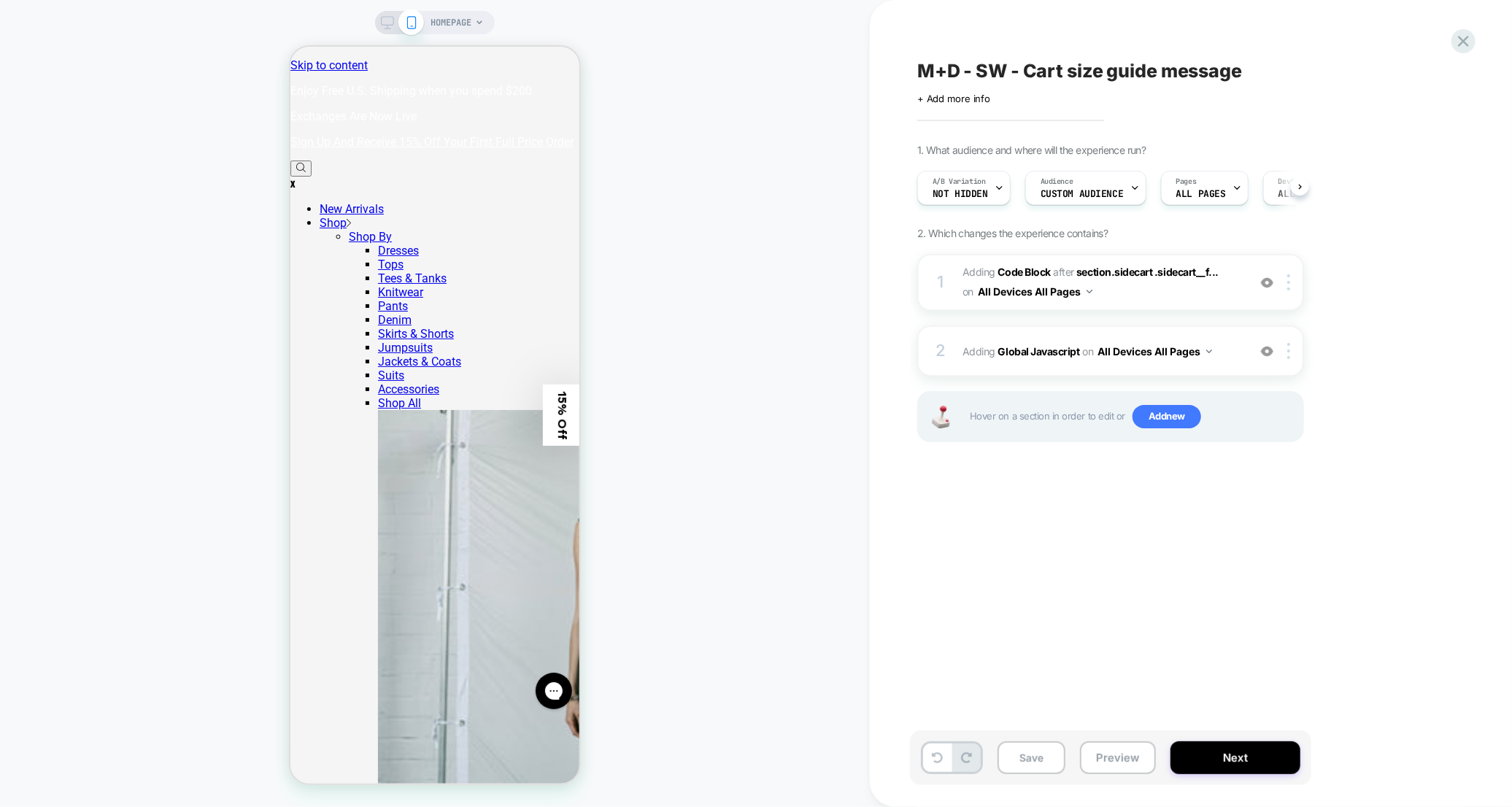
scroll to position [0, 1]
click at [1100, 767] on button "Preview" at bounding box center [1117, 758] width 76 height 33
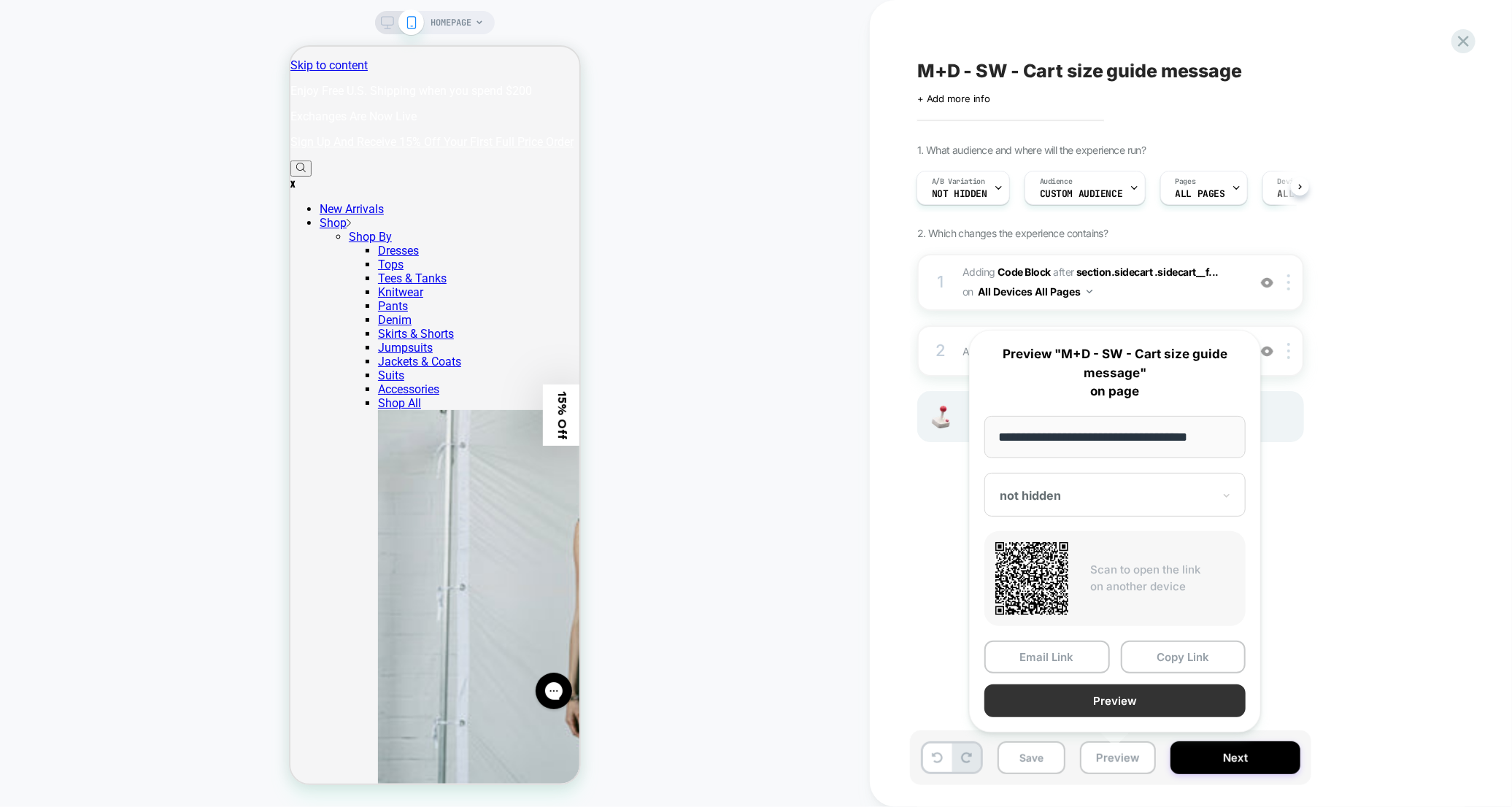
click at [1118, 711] on button "Preview" at bounding box center [1115, 700] width 261 height 33
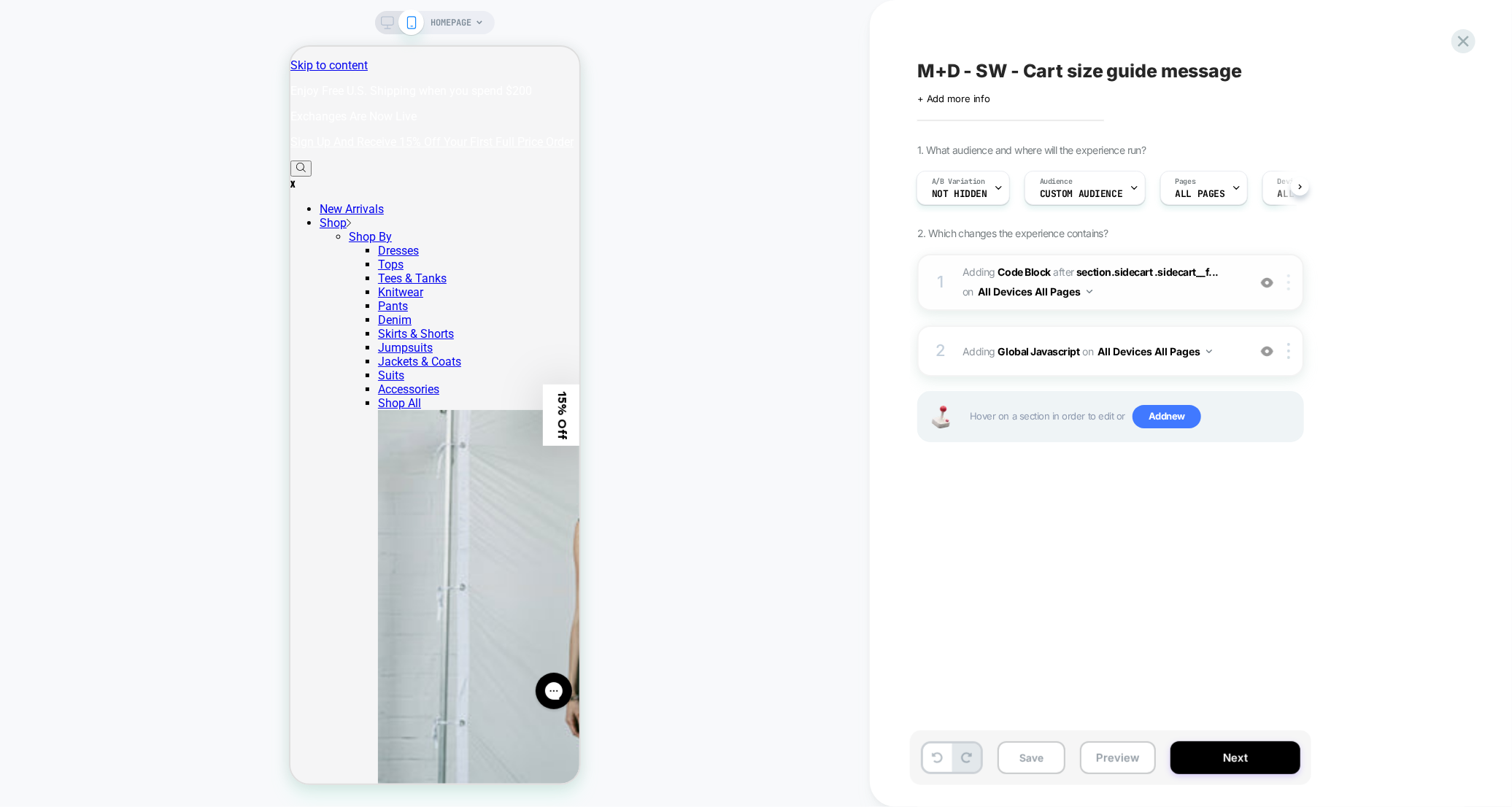
click at [1290, 278] on img at bounding box center [1288, 282] width 3 height 16
click at [1132, 289] on span "Adding Code Block AFTER section.sidecart .sidecart__f... section.sidecart .side…" at bounding box center [1101, 282] width 278 height 39
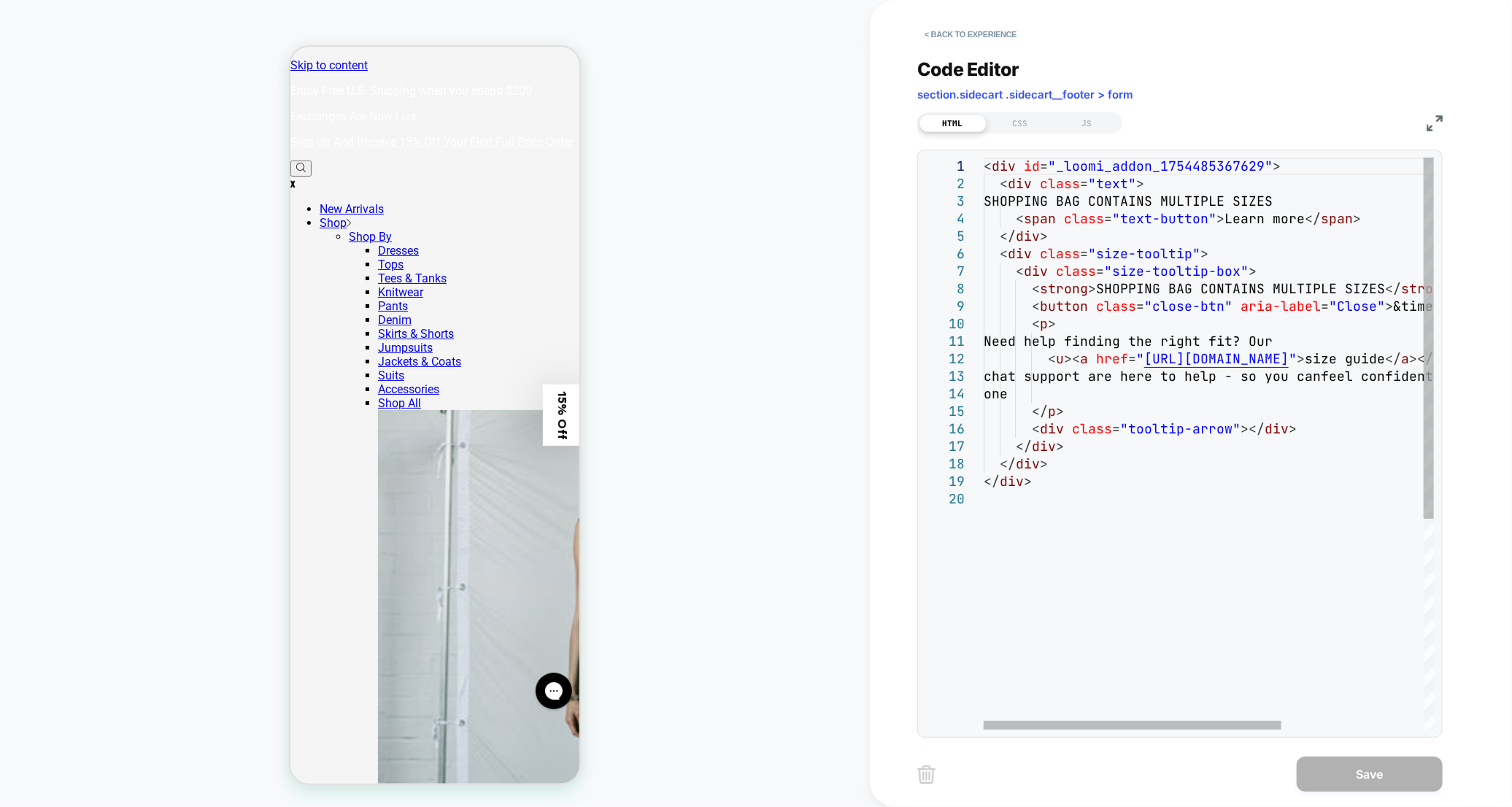
scroll to position [0, 0]
drag, startPoint x: 1140, startPoint y: 373, endPoint x: 1047, endPoint y: 376, distance: 93.0
click at [1047, 376] on div "< div id = "_loomi_addon_1754485367629" > < div class = "text" > SHOPPING BAG C…" at bounding box center [1315, 610] width 664 height 905
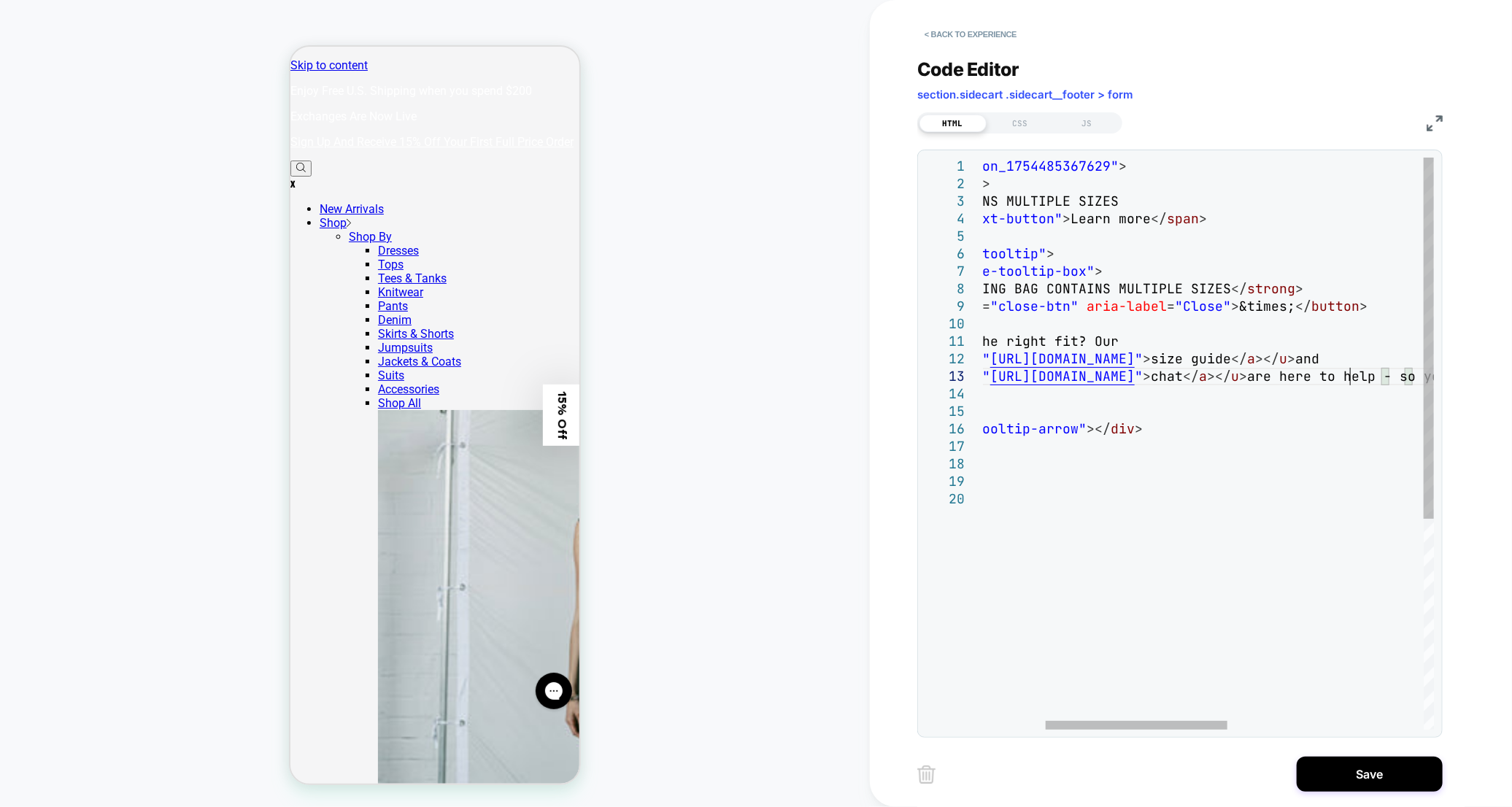
click at [1347, 377] on div "< div id = "_loomi_addon_1754485367629" > < div class = "text" > SHOPPING BAG C…" at bounding box center [1374, 610] width 1089 height 905
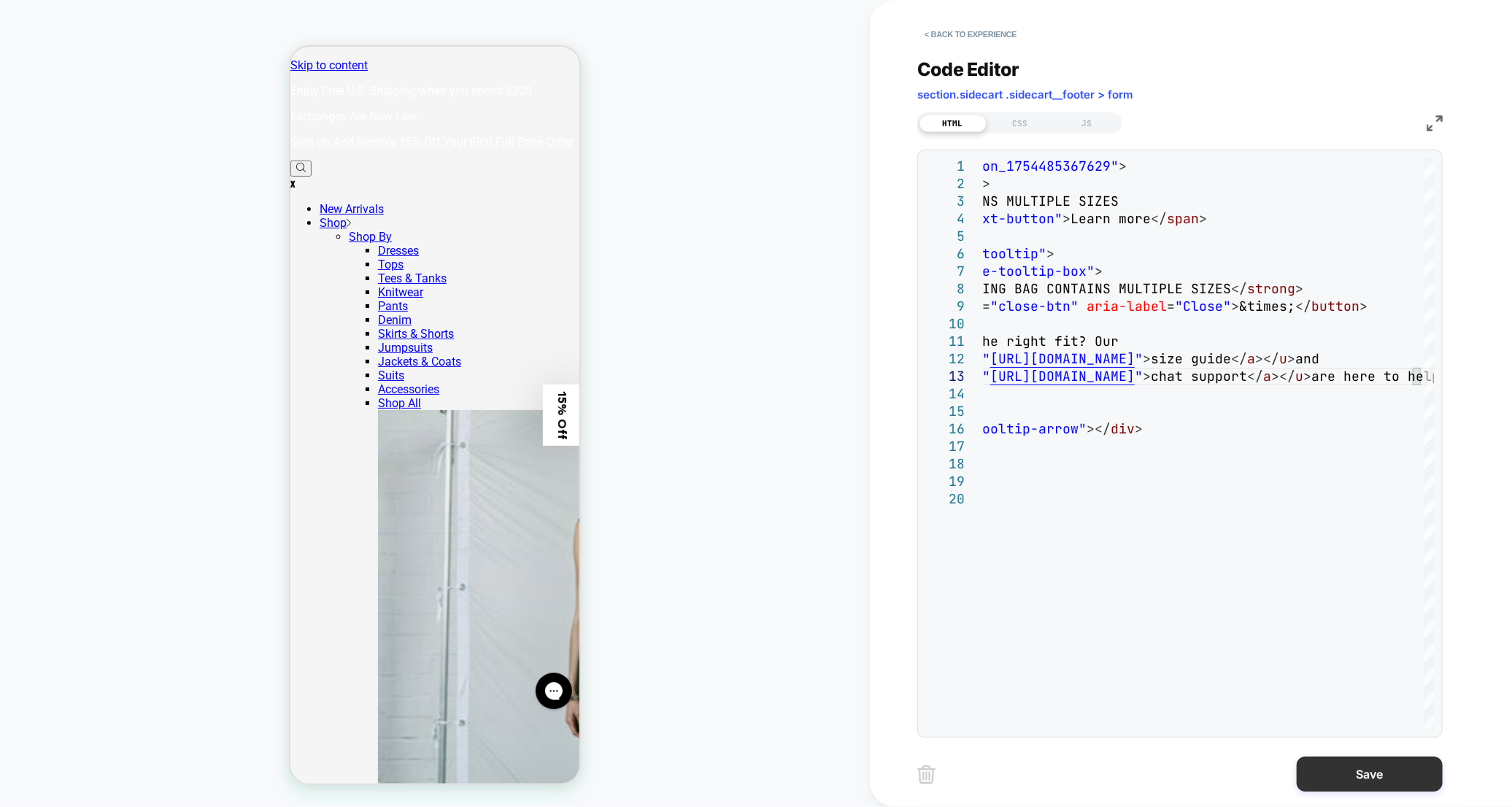
type textarea "**********"
click at [1350, 759] on button "Save" at bounding box center [1369, 774] width 146 height 35
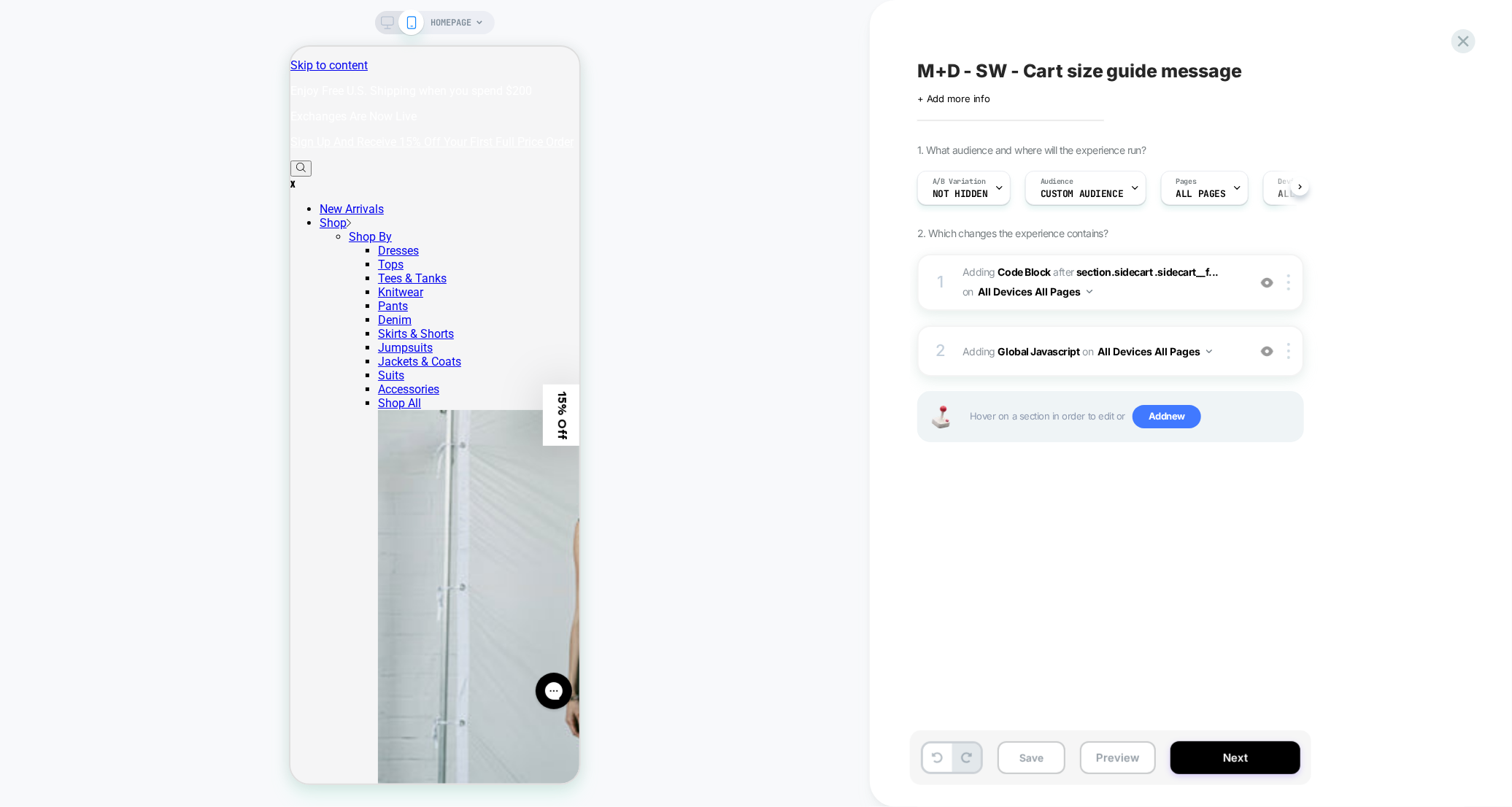
scroll to position [0, 1]
click at [1120, 753] on button "Preview" at bounding box center [1117, 758] width 76 height 33
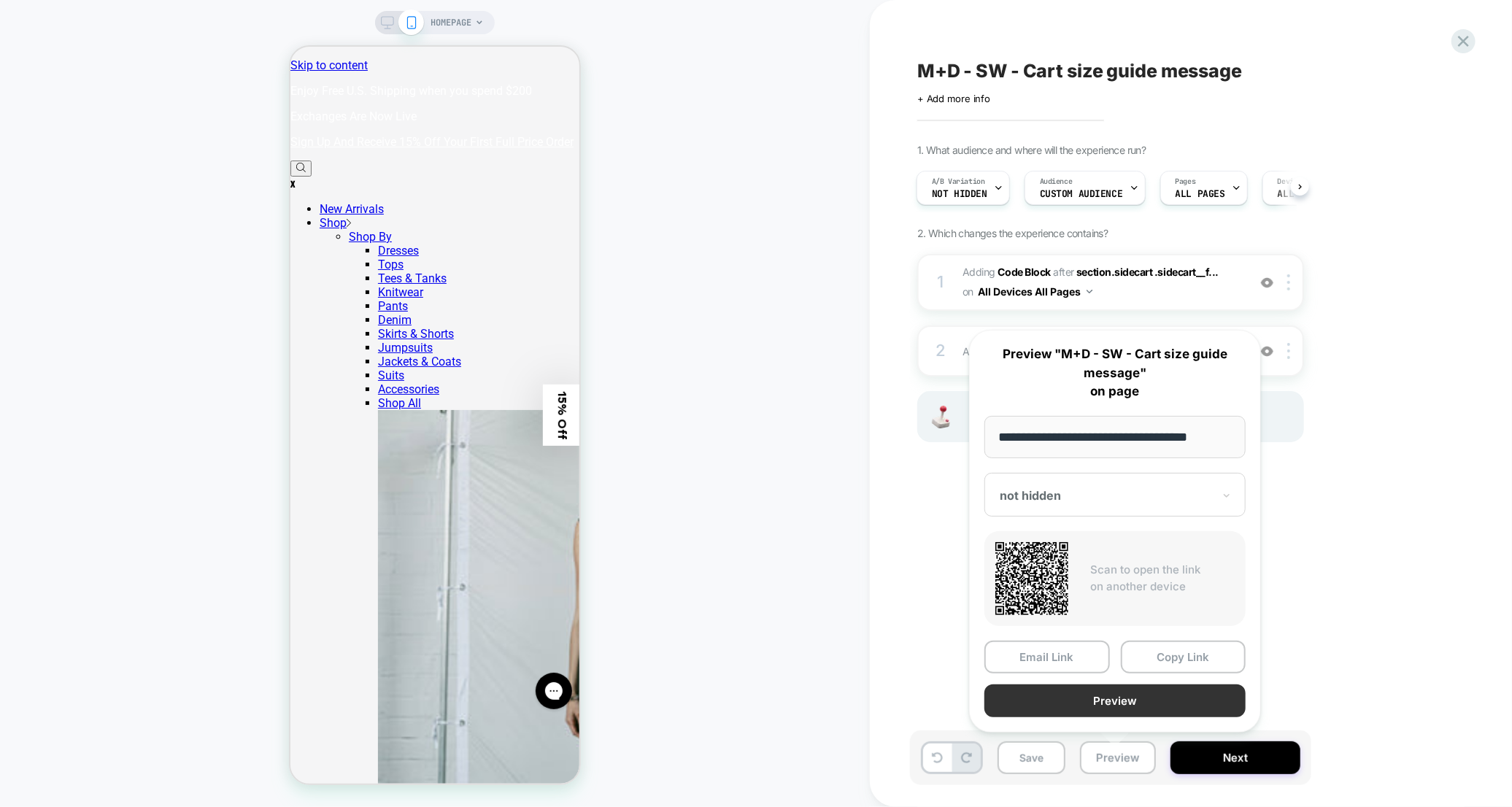
click at [1109, 702] on button "Preview" at bounding box center [1115, 700] width 261 height 33
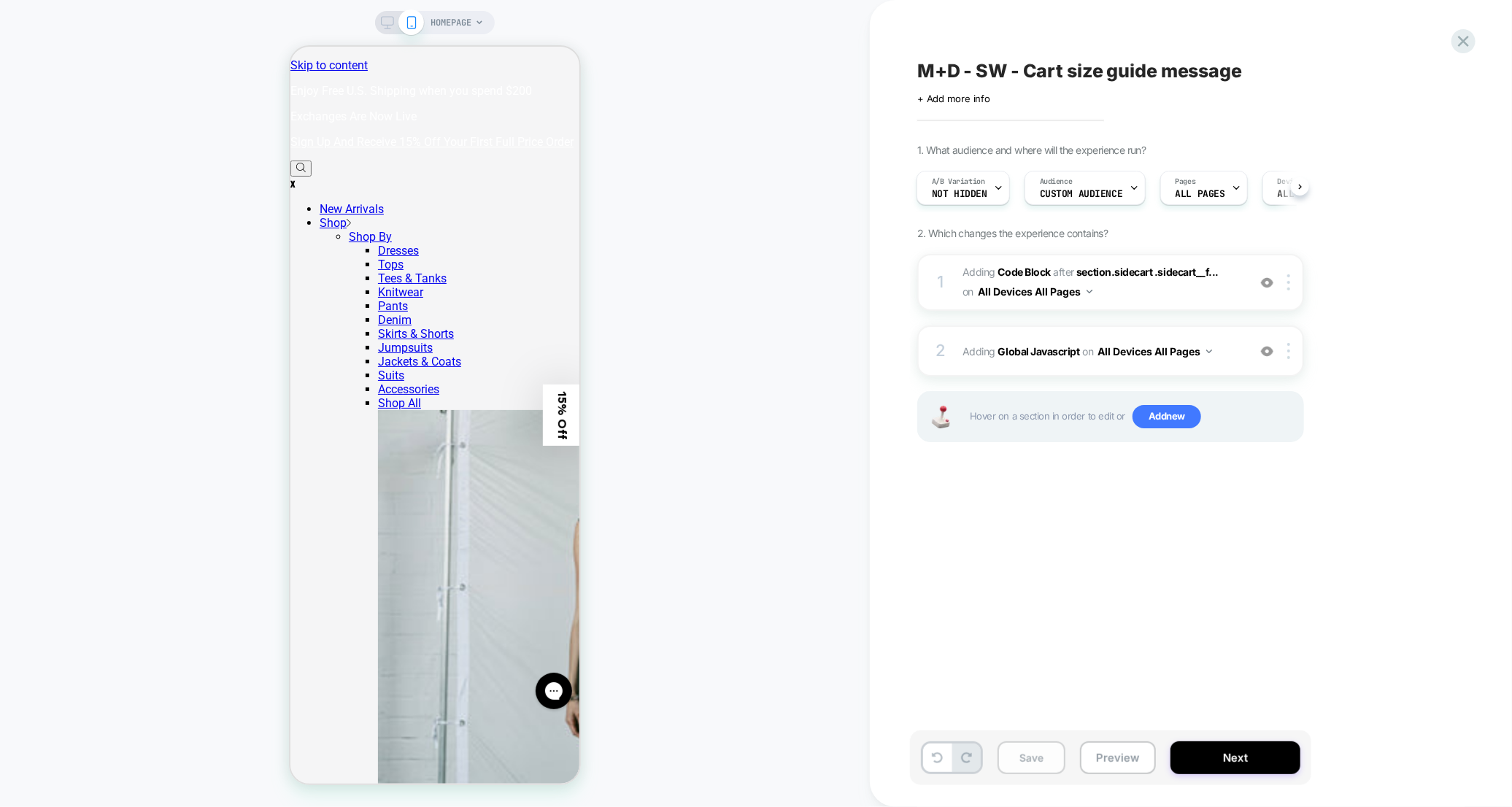
click at [1054, 768] on button "Save" at bounding box center [1032, 758] width 68 height 33
click at [1350, 44] on icon at bounding box center [1463, 41] width 11 height 11
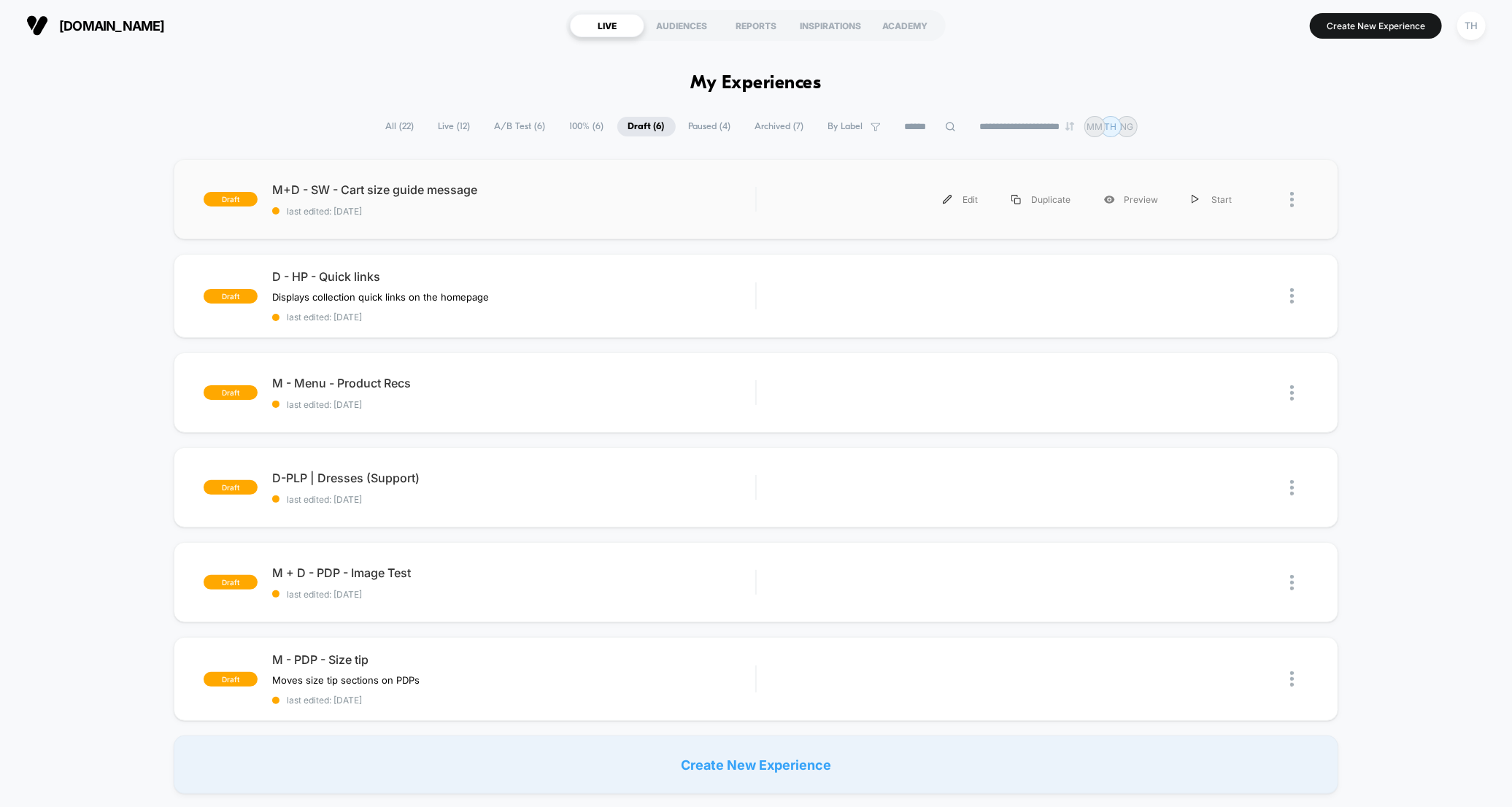
click at [770, 221] on div "draft M+D - SW - Cart size guide message last edited: [DATE] Edit Duplicate Pre…" at bounding box center [756, 199] width 1163 height 80
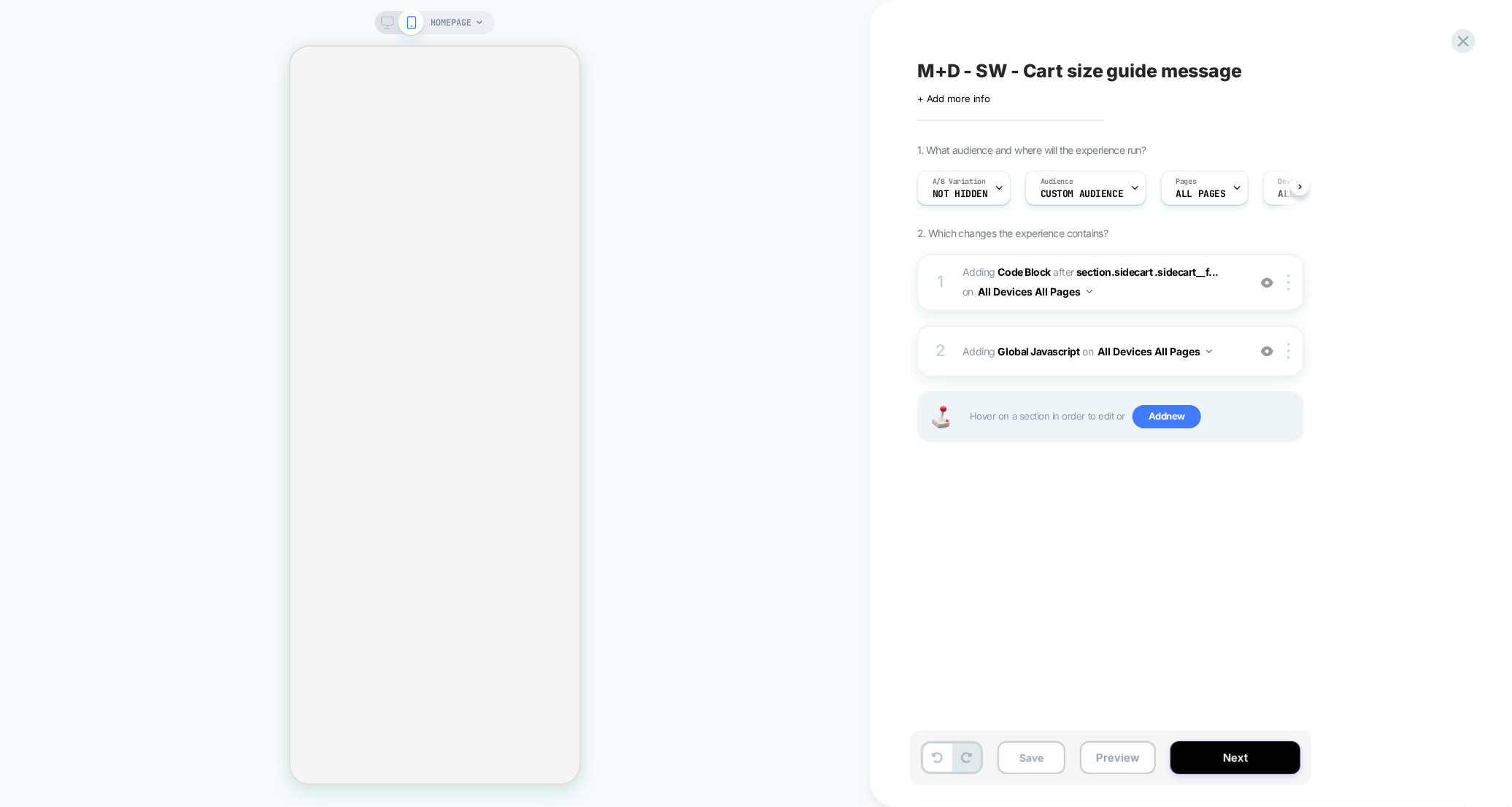
click at [1109, 767] on button "Preview" at bounding box center [1117, 758] width 76 height 33
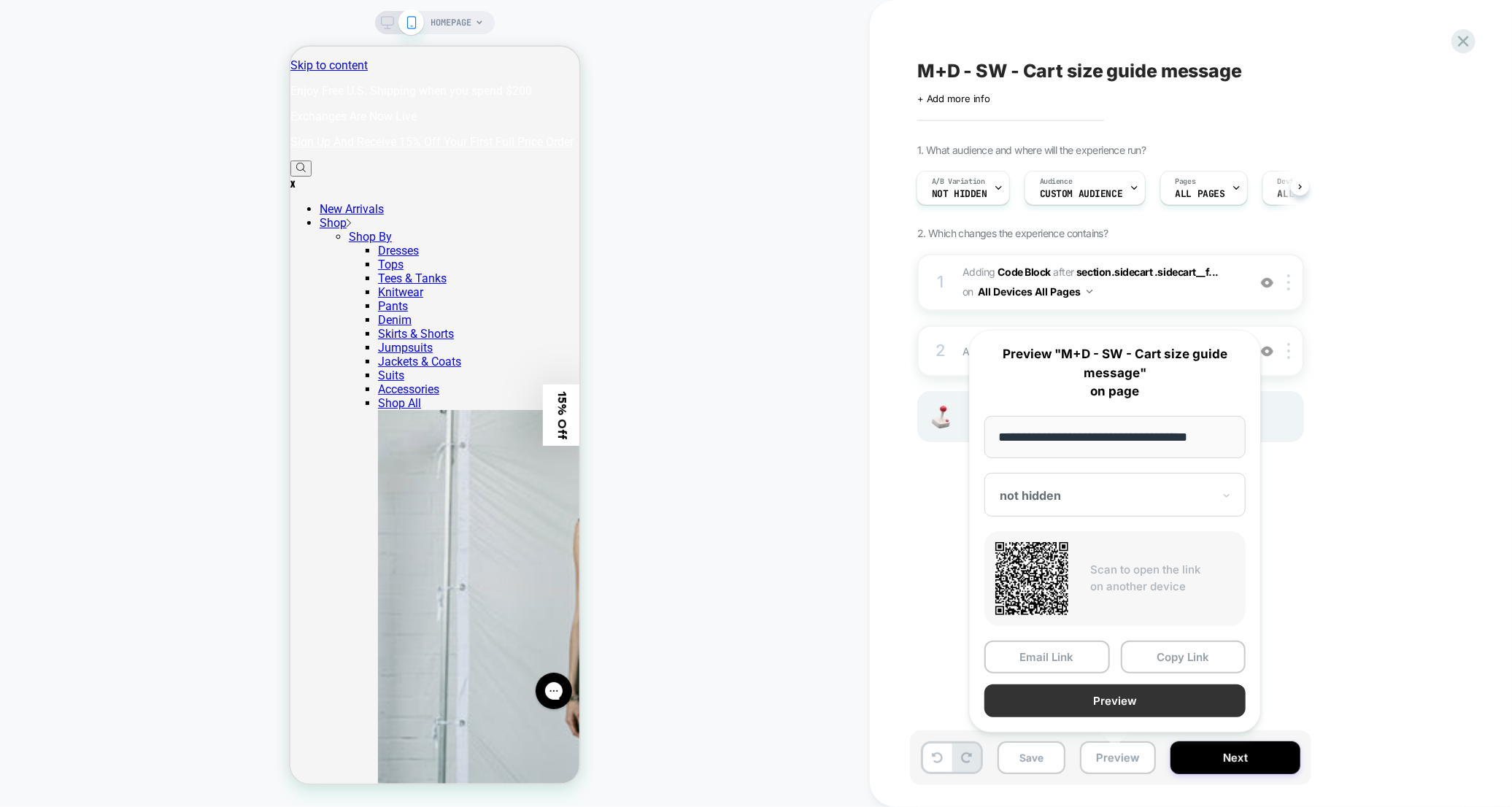
click at [1122, 706] on button "Preview" at bounding box center [1115, 700] width 261 height 33
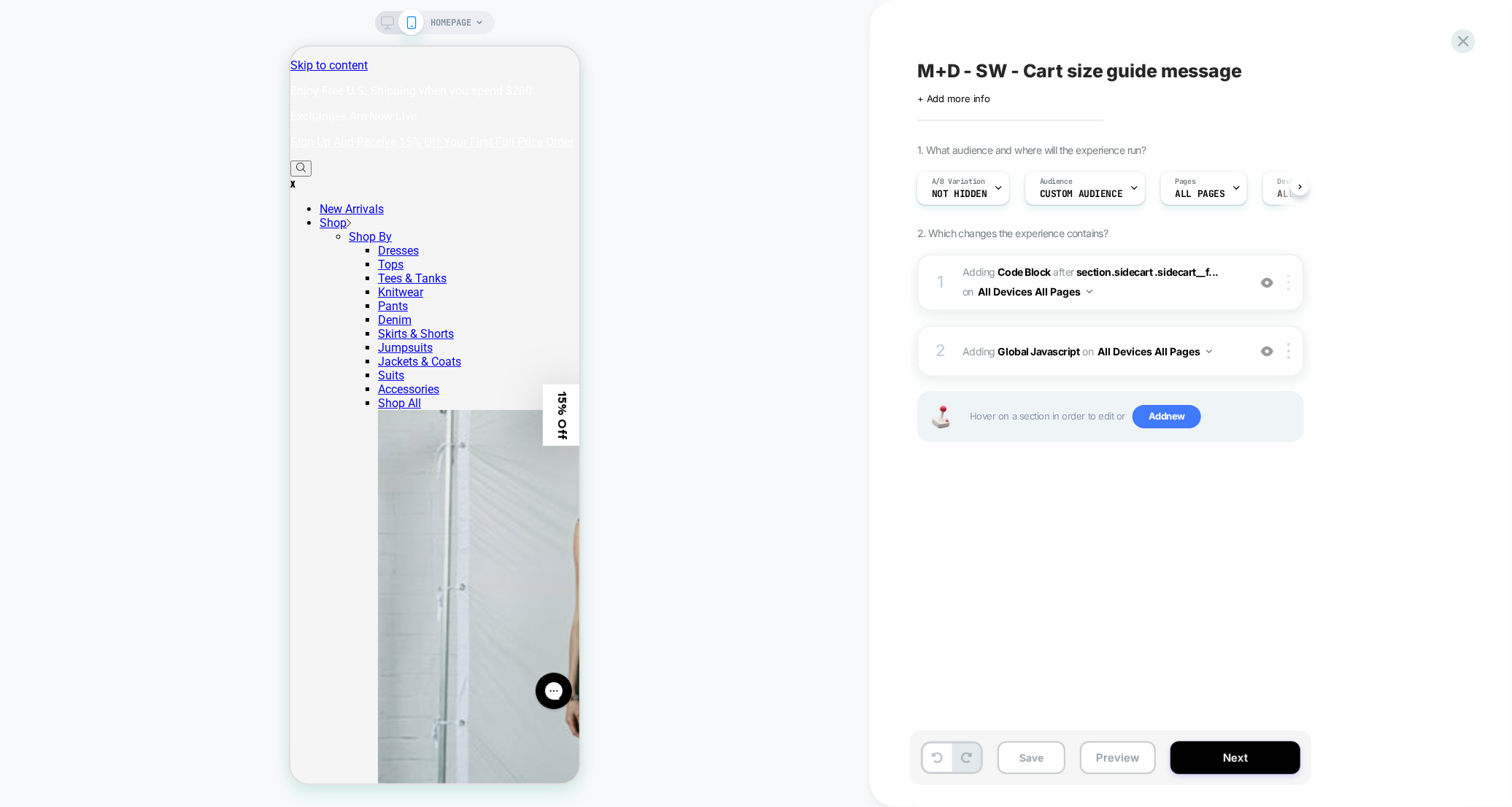
click at [1287, 281] on div at bounding box center [1291, 282] width 24 height 16
click at [1189, 291] on span "Adding Code Block AFTER section.sidecart .sidecart__f... section.sidecart .side…" at bounding box center [1101, 282] width 278 height 39
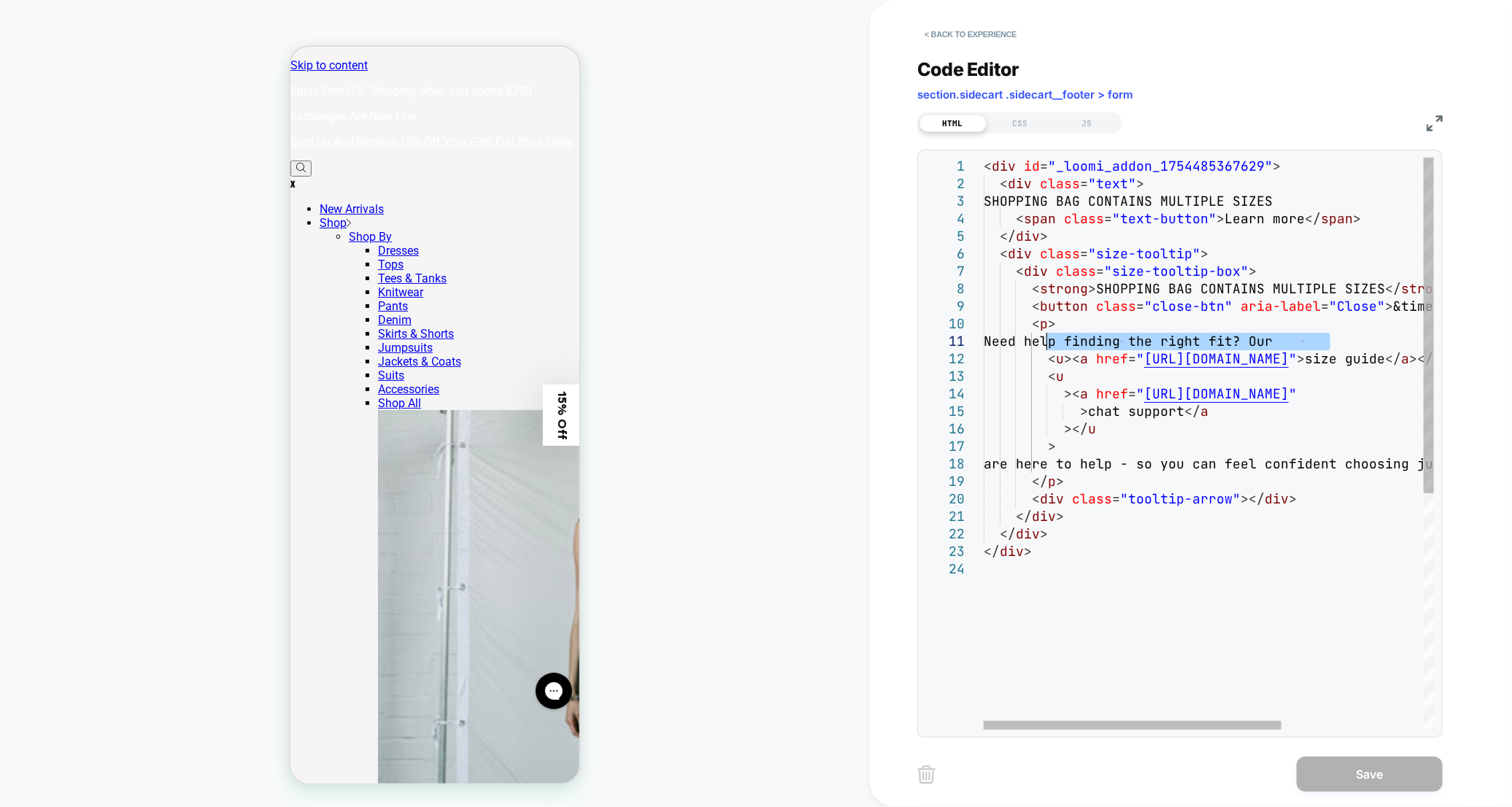
drag, startPoint x: 1367, startPoint y: 342, endPoint x: 1049, endPoint y: 343, distance: 318.0
click at [1049, 343] on div "< div id = "_loomi_addon_1754485367629" > < div class = "text" > SHOPPING BAG C…" at bounding box center [1315, 645] width 664 height 975
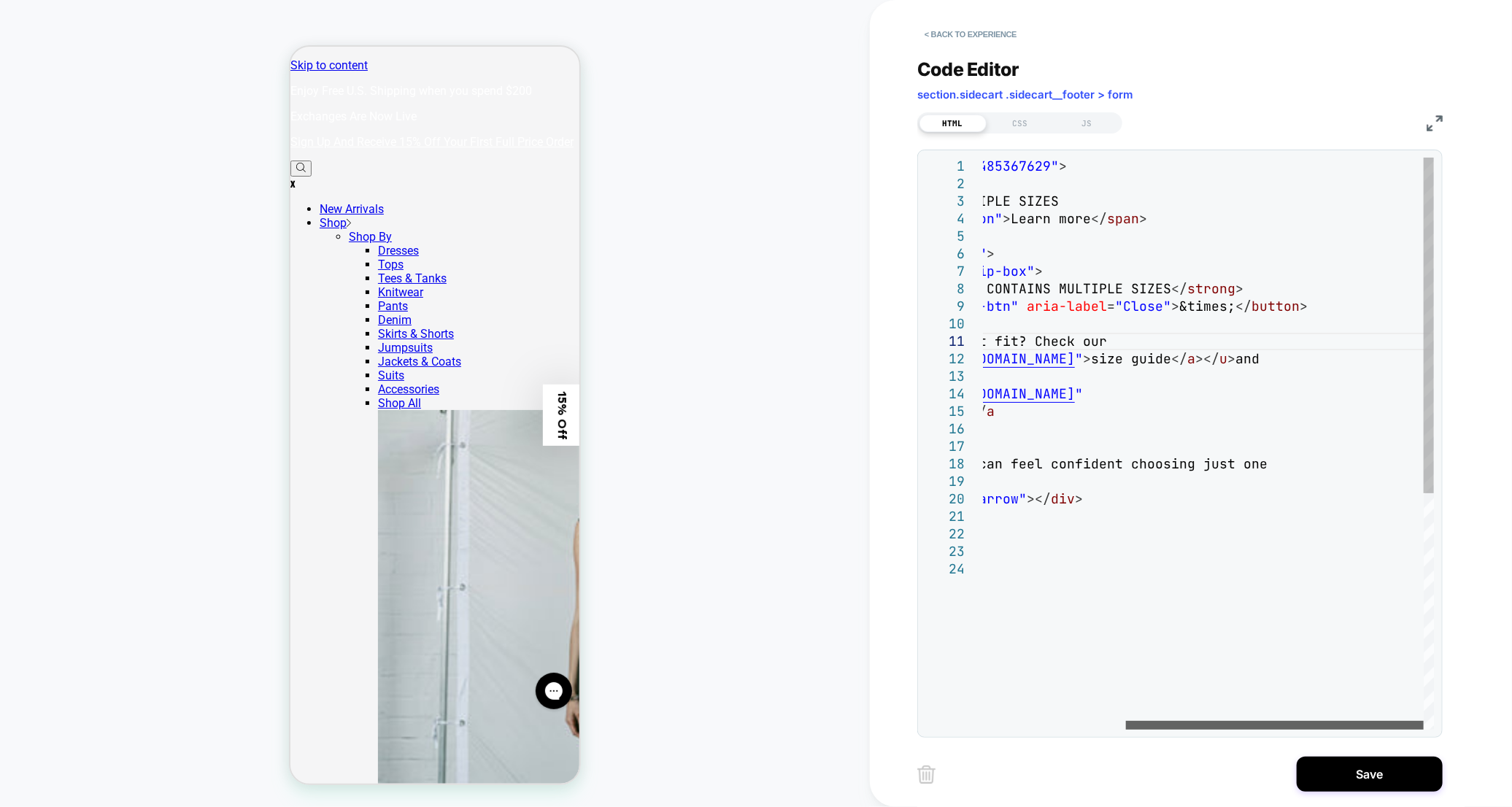
click at [1324, 721] on div at bounding box center [1274, 725] width 298 height 9
drag, startPoint x: 1393, startPoint y: 355, endPoint x: 1372, endPoint y: 356, distance: 21.0
click at [1350, 356] on div "< div id = "_loomi_addon_1754485367629" > < div class = "text" > SHOPPING BAG C…" at bounding box center [1101, 645] width 664 height 975
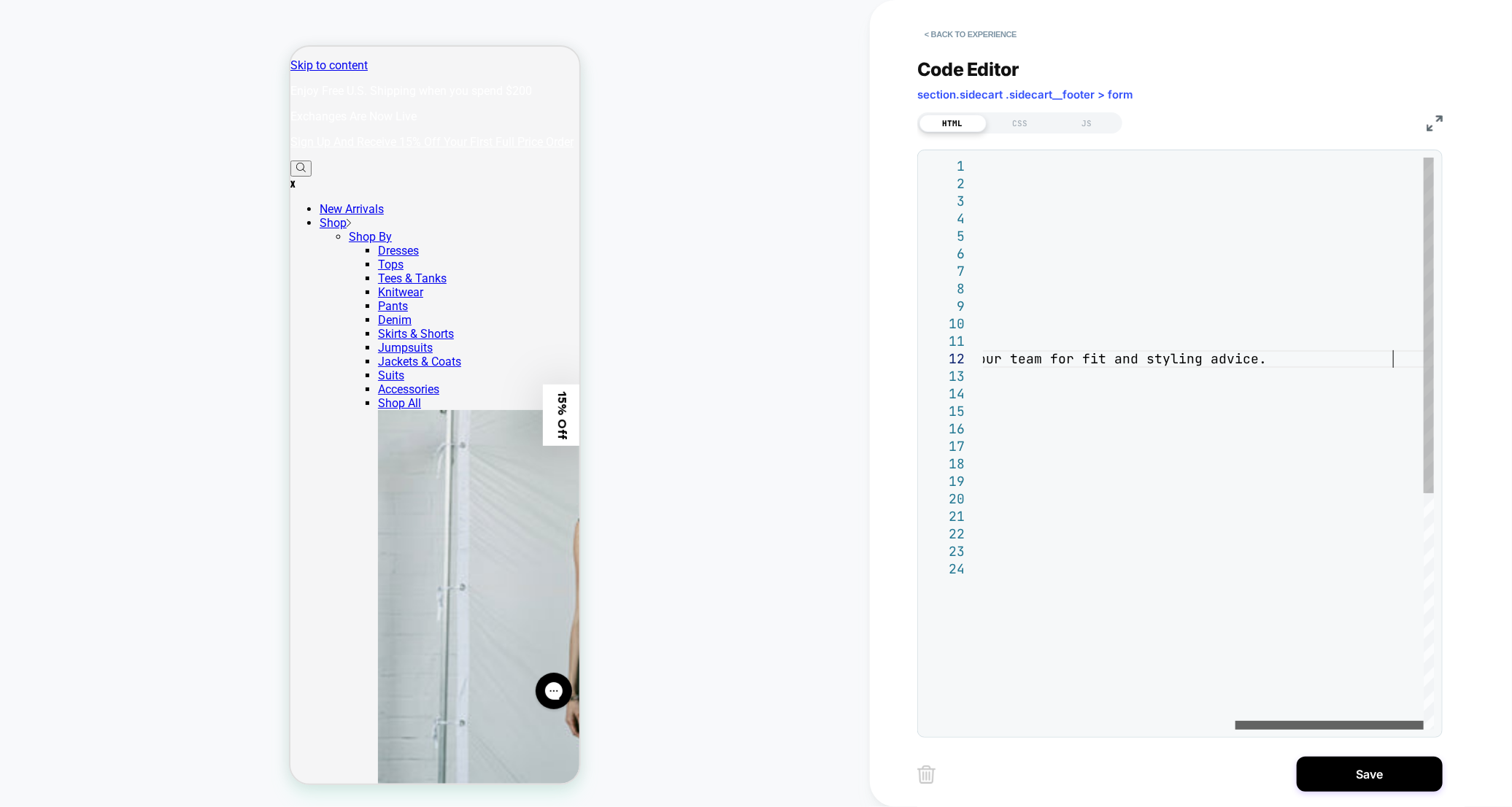
click at [1350, 721] on div at bounding box center [1329, 725] width 188 height 9
drag, startPoint x: 1171, startPoint y: 356, endPoint x: 1012, endPoint y: 362, distance: 159.1
click at [1012, 362] on div "< div id = "_loomi_addon_1754485367629" > < div class = "text" > SHOPPING BAG C…" at bounding box center [908, 645] width 1050 height 975
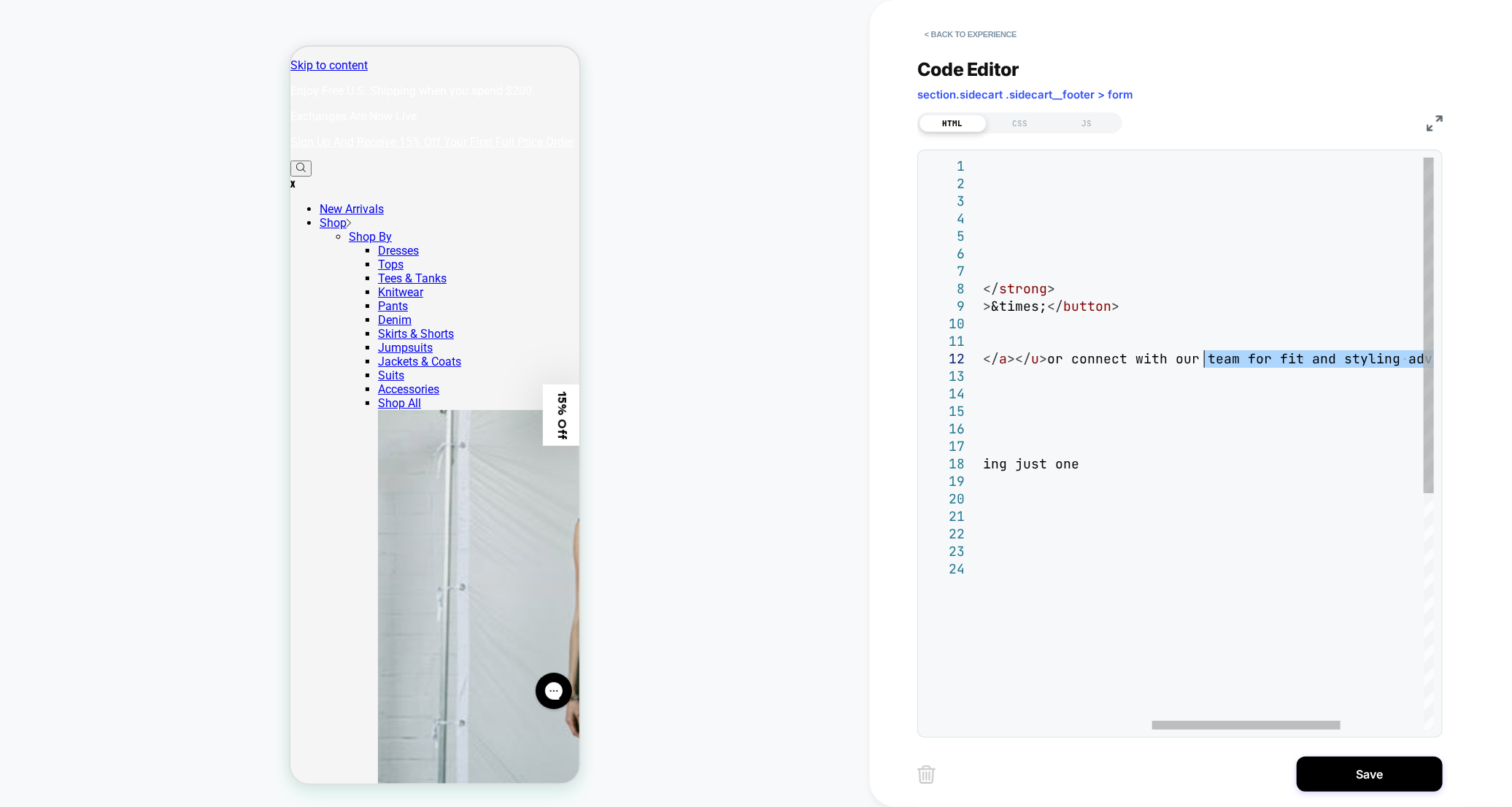
drag, startPoint x: 1396, startPoint y: 361, endPoint x: 1205, endPoint y: 358, distance: 191.0
click at [1205, 358] on div "< div id = "_loomi_addon_1754485367629" > < div class = "text" > SHOPPING BAG C…" at bounding box center [1107, 645] width 1050 height 975
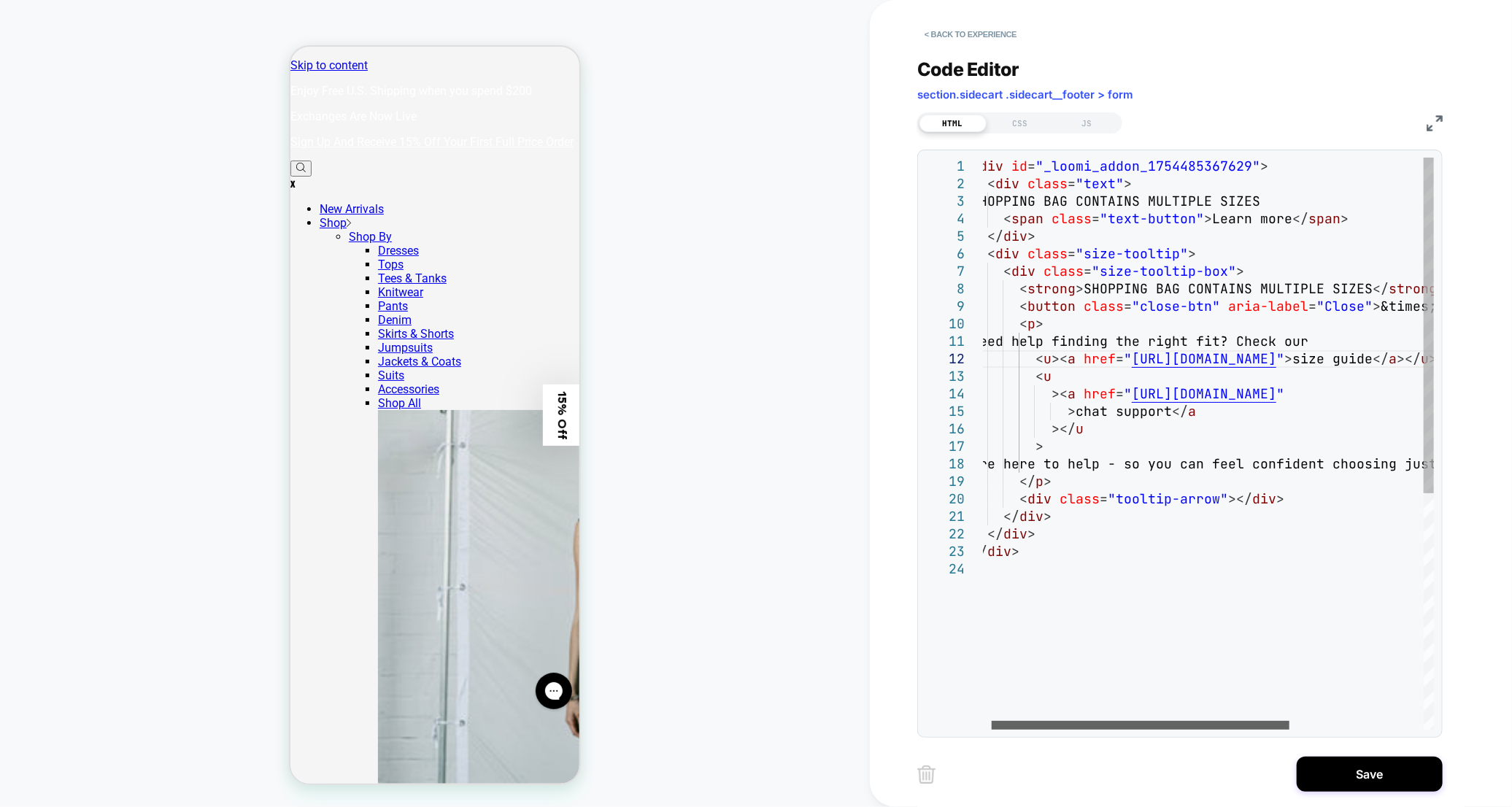
click at [1111, 721] on div at bounding box center [1140, 725] width 298 height 9
drag, startPoint x: 1163, startPoint y: 414, endPoint x: 1074, endPoint y: 414, distance: 89.0
click at [1074, 414] on div "< div id = "_loomi_addon_1754485367629" > < div class = "text" > SHOPPING BAG C…" at bounding box center [1298, 645] width 664 height 975
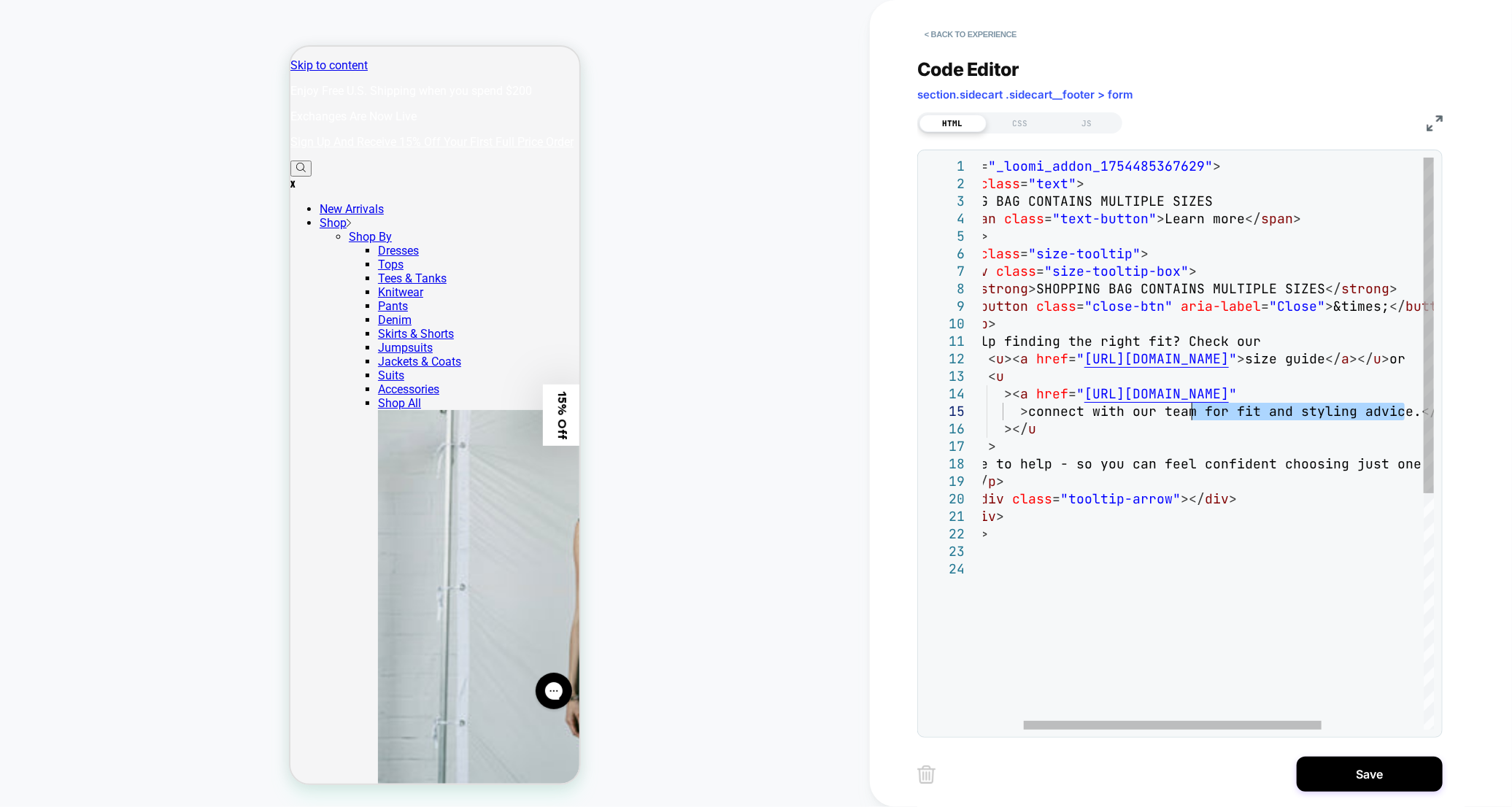
drag, startPoint x: 1408, startPoint y: 415, endPoint x: 1189, endPoint y: 417, distance: 219.0
click at [1189, 417] on div "< div id = "_loomi_addon_1754485367629" > < div class = "text" > SHOPPING BAG C…" at bounding box center [1255, 645] width 664 height 975
click at [1263, 415] on div "< div id = "_loomi_addon_1754485367629" > < div class = "text" > SHOPPING BAG C…" at bounding box center [1255, 645] width 664 height 975
click at [1109, 439] on div "< div id = "_loomi_addon_1754485367629" > < div class = "text" > SHOPPING BAG C…" at bounding box center [1255, 645] width 664 height 975
click at [1100, 428] on div "< div id = "_loomi_addon_1754485367629" > < div class = "text" > SHOPPING BAG C…" at bounding box center [1255, 645] width 664 height 975
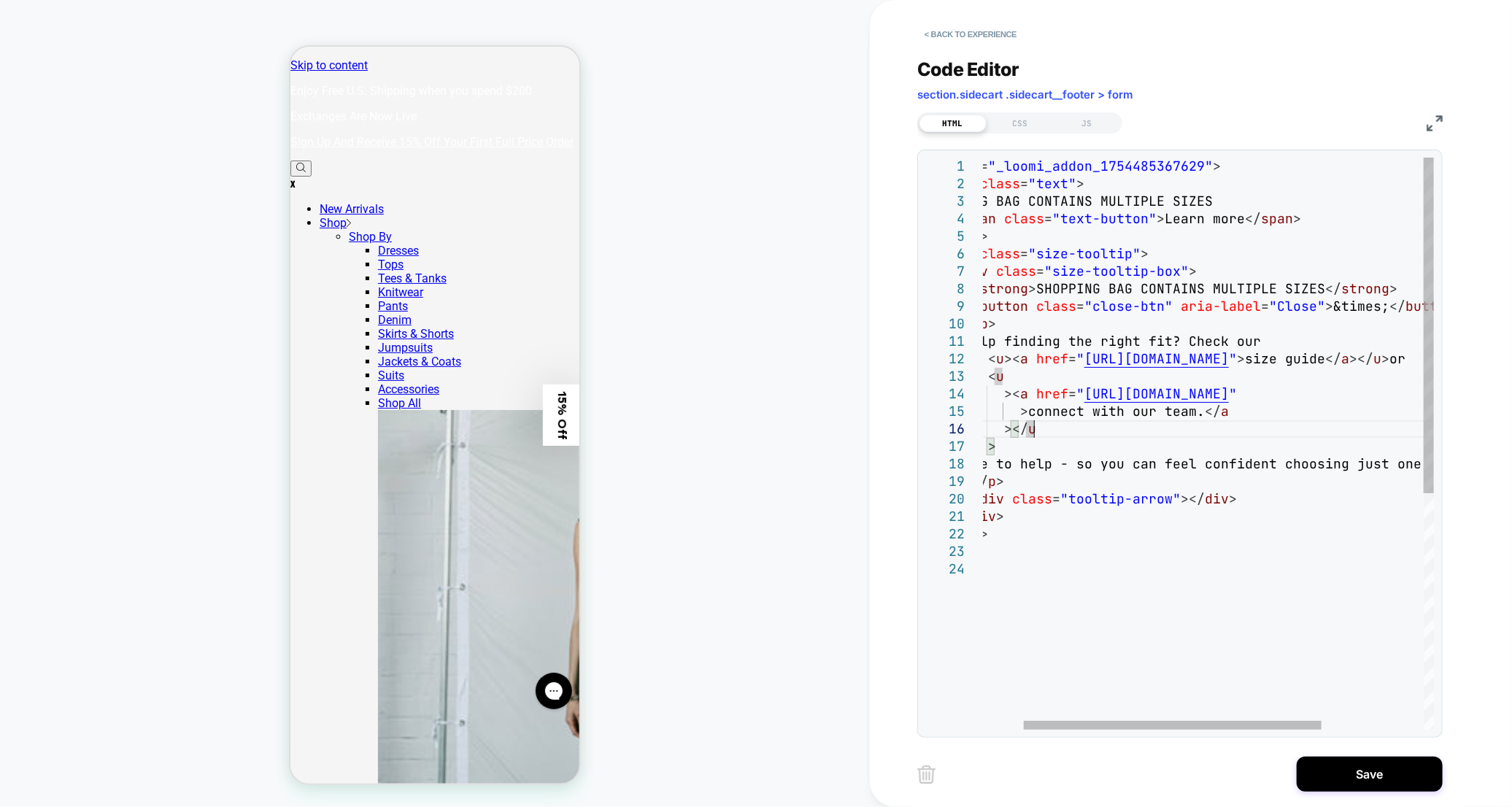
click at [1100, 428] on div "< div id = "_loomi_addon_1754485367629" > < div class = "text" > SHOPPING BAG C…" at bounding box center [1255, 645] width 664 height 975
click at [1074, 445] on div "< div id = "_loomi_addon_1754485367629" > < div class = "text" > SHOPPING BAG C…" at bounding box center [1255, 645] width 664 height 975
drag, startPoint x: 985, startPoint y: 465, endPoint x: 1419, endPoint y: 466, distance: 434.0
click at [1350, 466] on div "< div id = "_loomi_addon_1754485367629" > < div class = "text" > SHOPPING BAG C…" at bounding box center [1255, 645] width 664 height 975
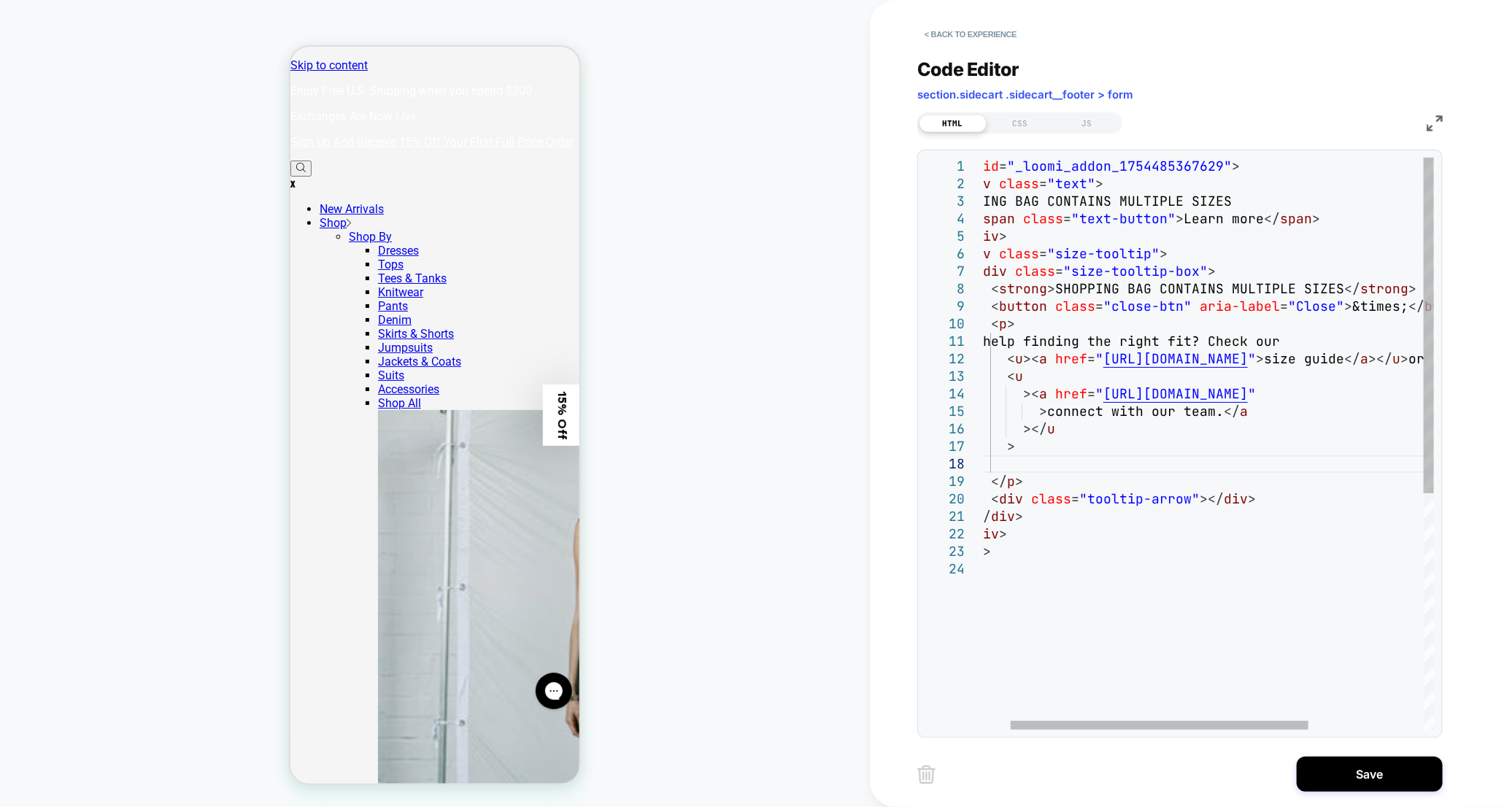
type textarea "**********"
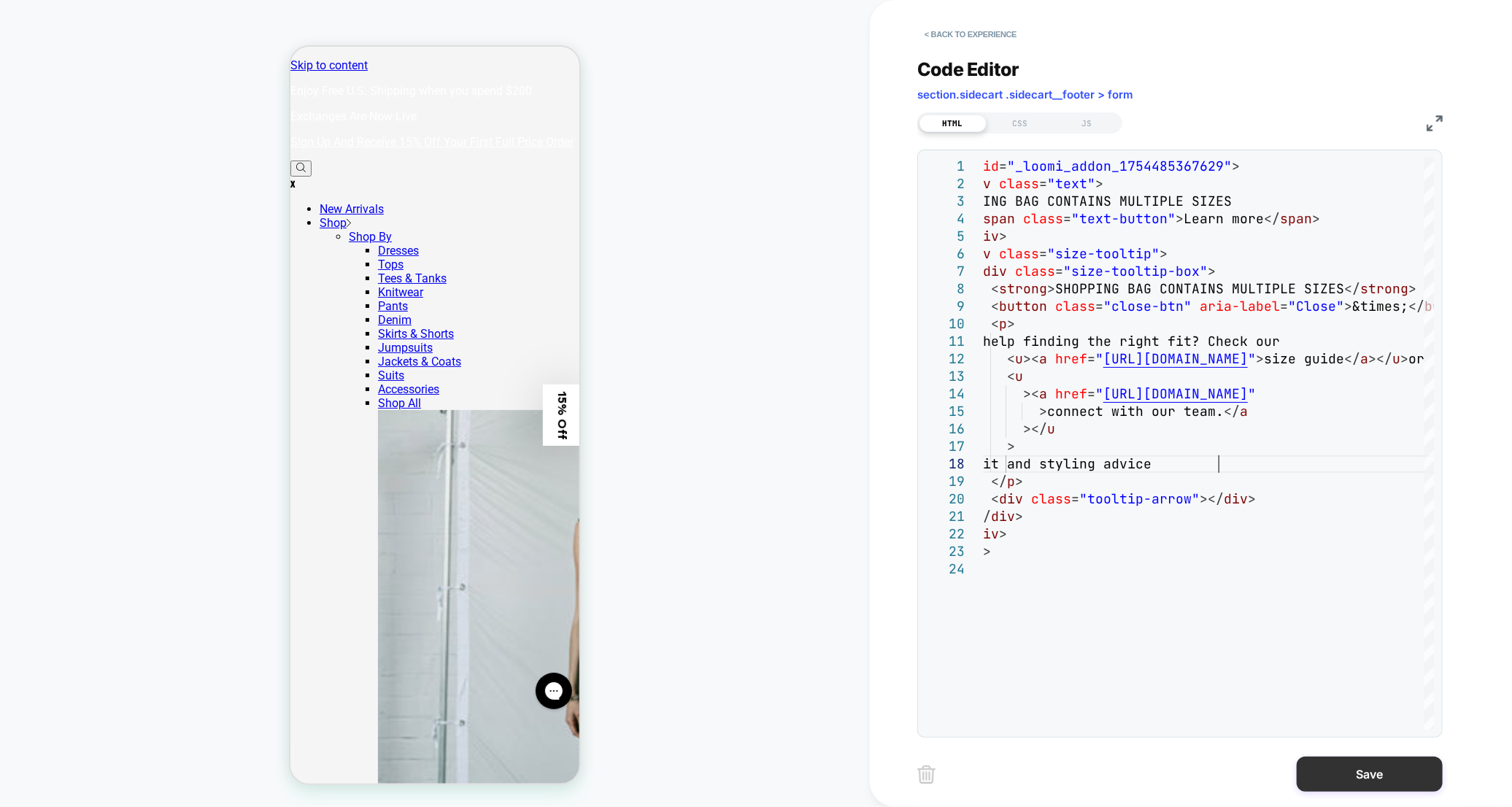
click at [1350, 764] on button "Save" at bounding box center [1369, 774] width 146 height 35
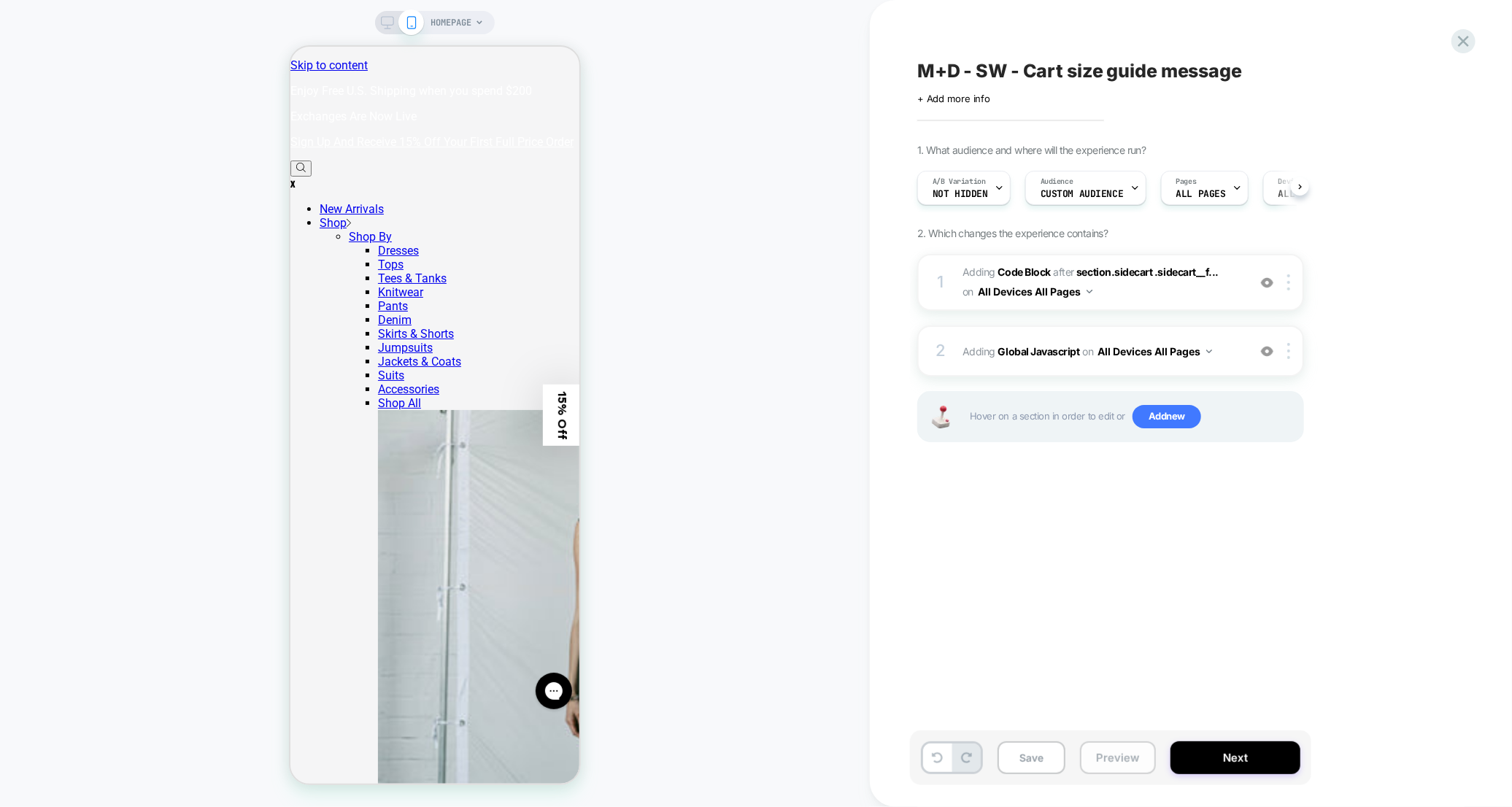
scroll to position [0, 1]
click at [1130, 761] on button "Preview" at bounding box center [1117, 758] width 76 height 33
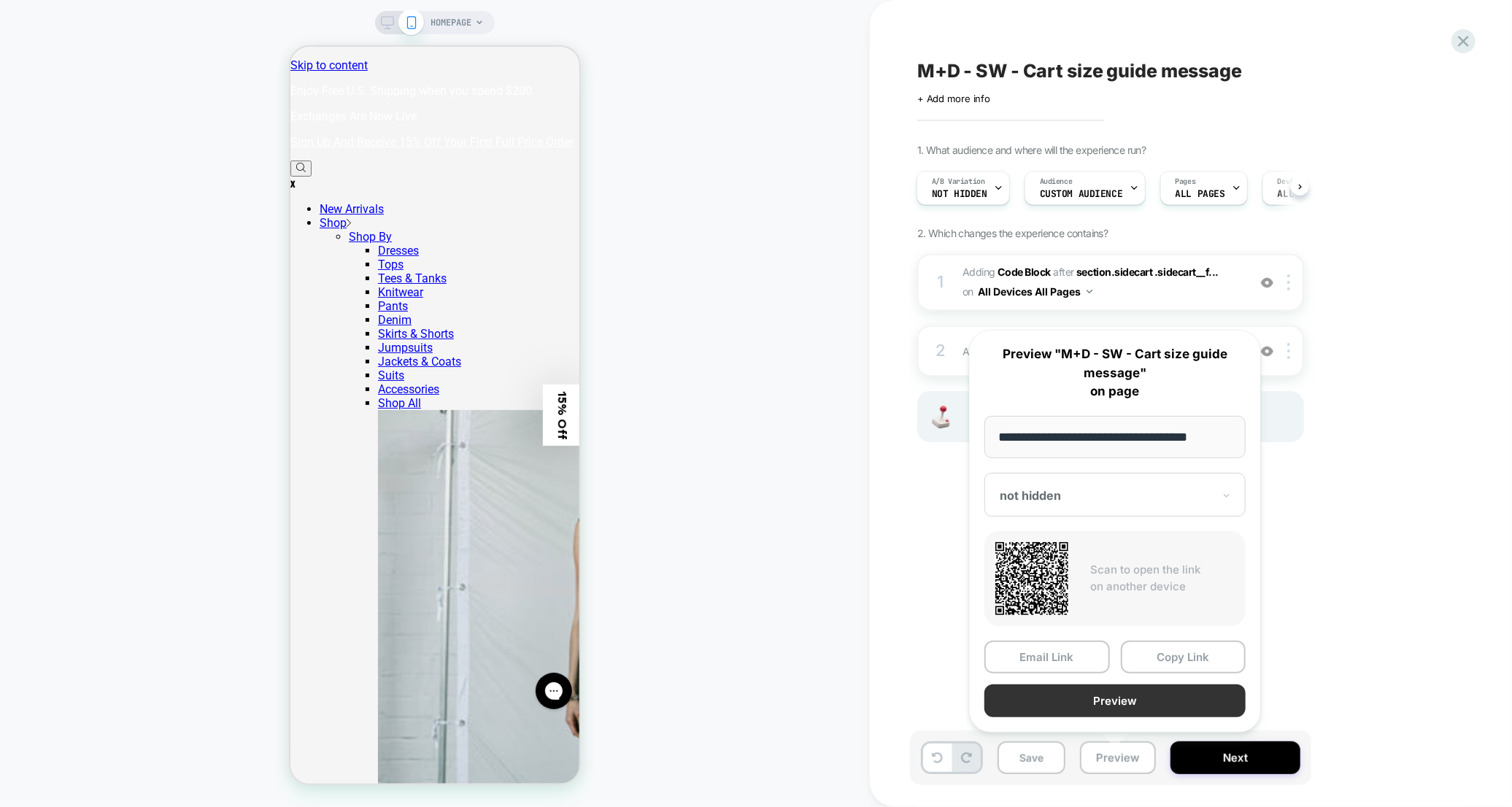
click at [1115, 707] on button "Preview" at bounding box center [1115, 700] width 261 height 33
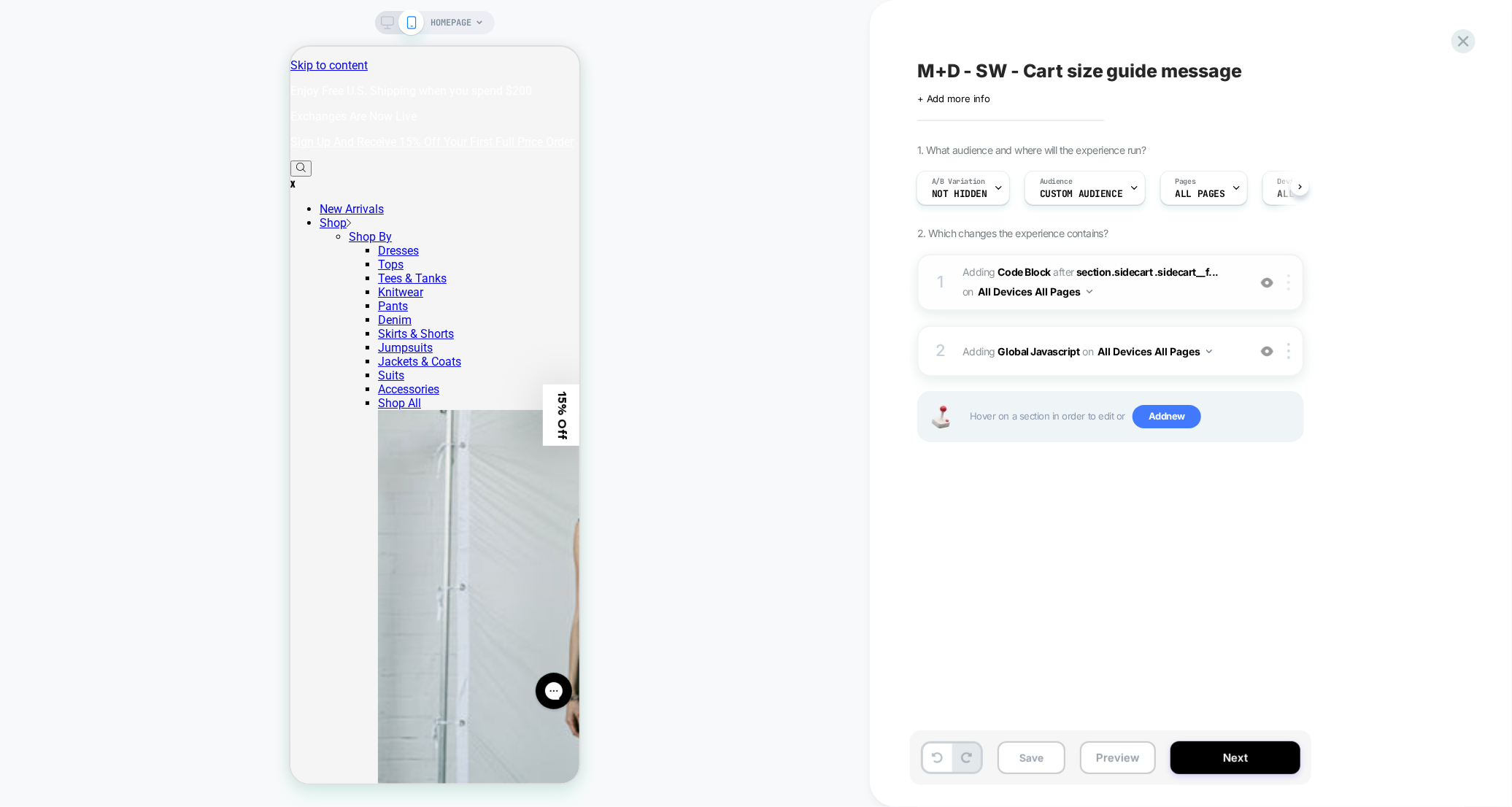
click at [1292, 286] on div at bounding box center [1291, 282] width 24 height 16
click at [1184, 272] on span "section.sidecart .sidecart__f..." at bounding box center [1147, 272] width 142 height 12
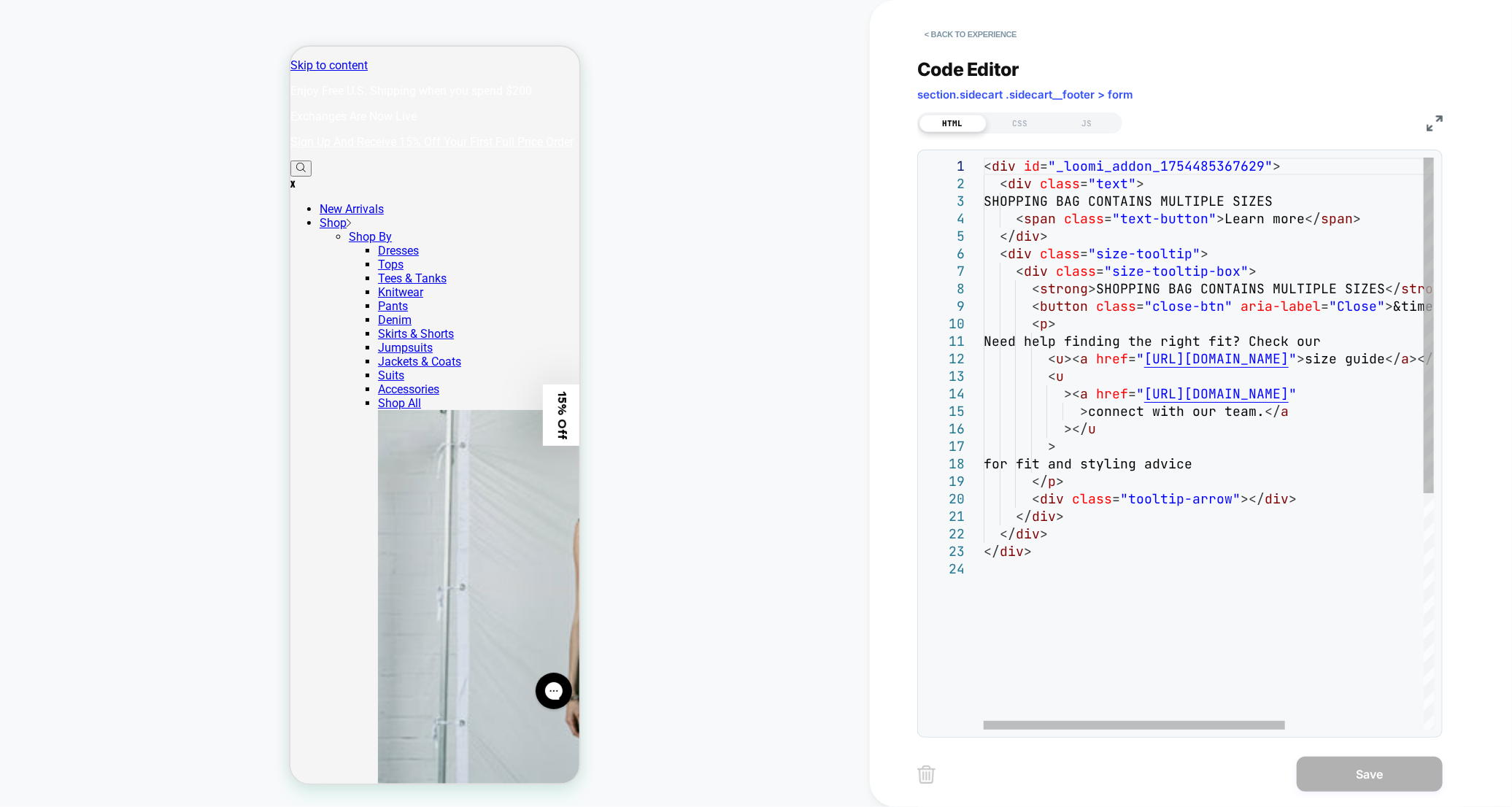
click at [1258, 417] on div "< div id = "_loomi_addon_1754485367629" > < div class = "text" > SHOPPING BAG C…" at bounding box center [1311, 645] width 656 height 975
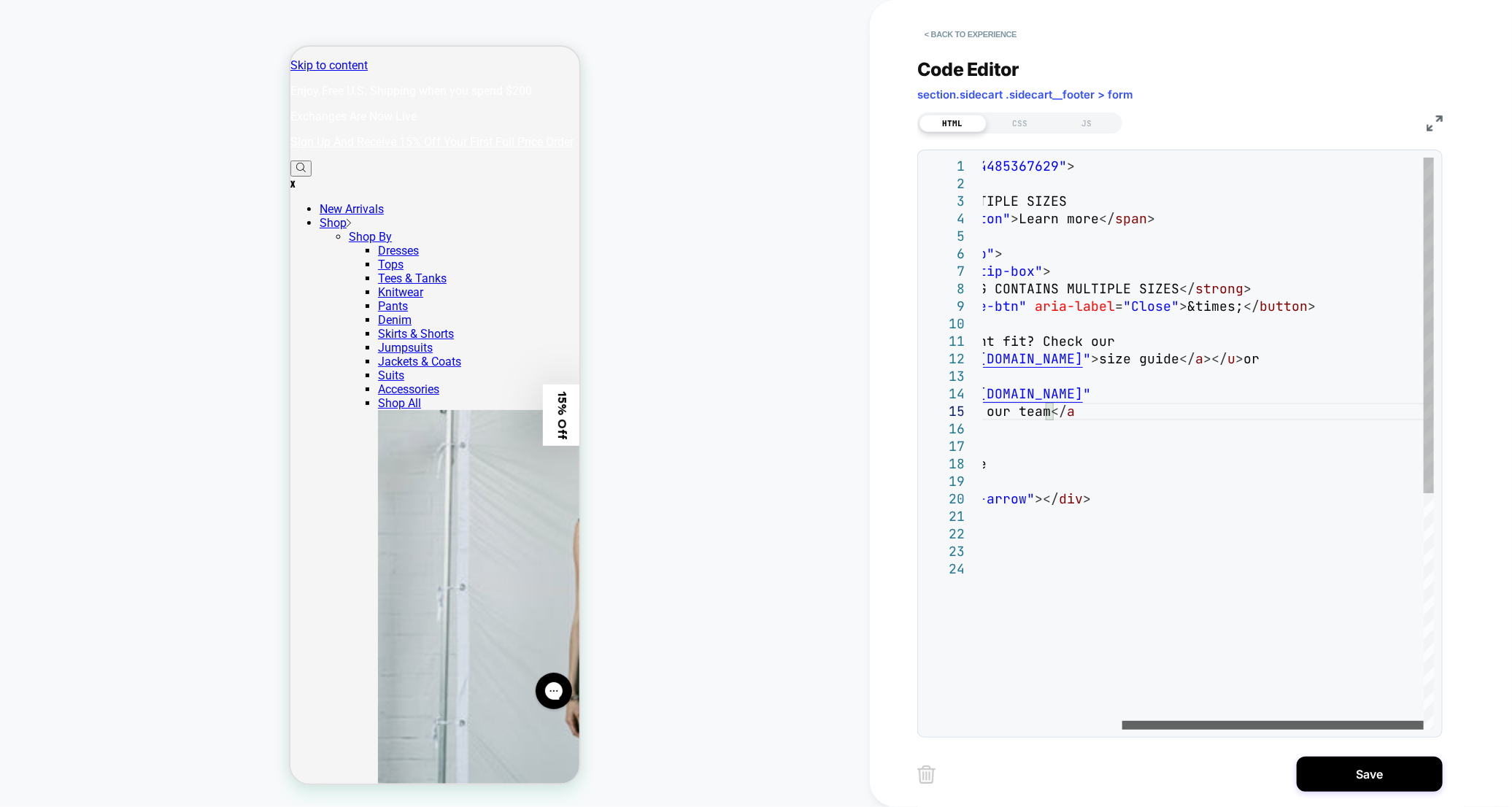
click at [1335, 721] on div at bounding box center [1273, 725] width 301 height 9
click at [1236, 356] on div "< div id = "_loomi_addon_1754485367629" > < div class = "text" > SHOPPING BAG C…" at bounding box center [1105, 645] width 656 height 975
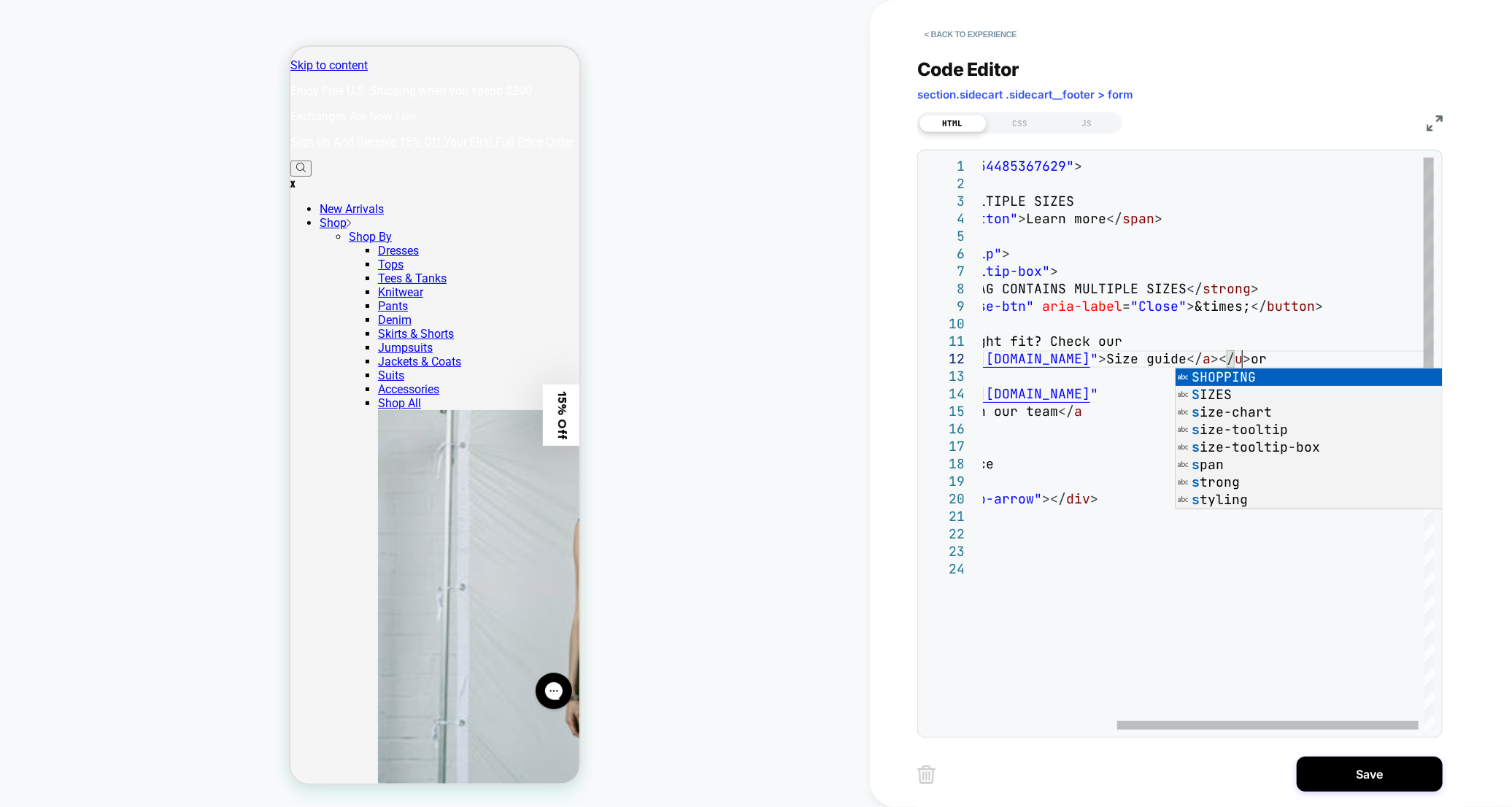
scroll to position [17, 456]
click at [1283, 356] on div "< div id = "_loomi_addon_1754485367629" > < div class = "text" > SHOPPING BAG C…" at bounding box center [1113, 645] width 656 height 975
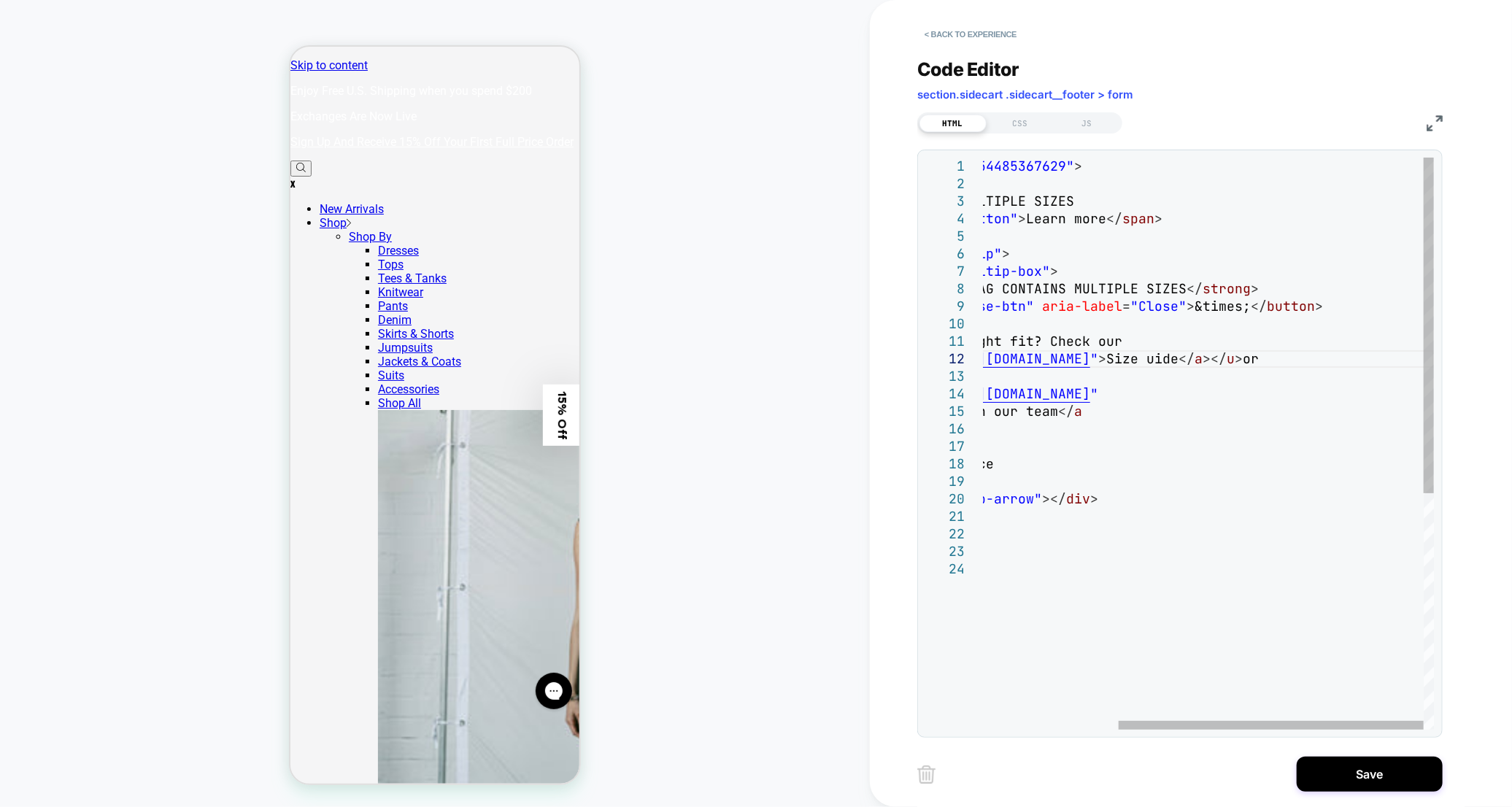
scroll to position [17, 495]
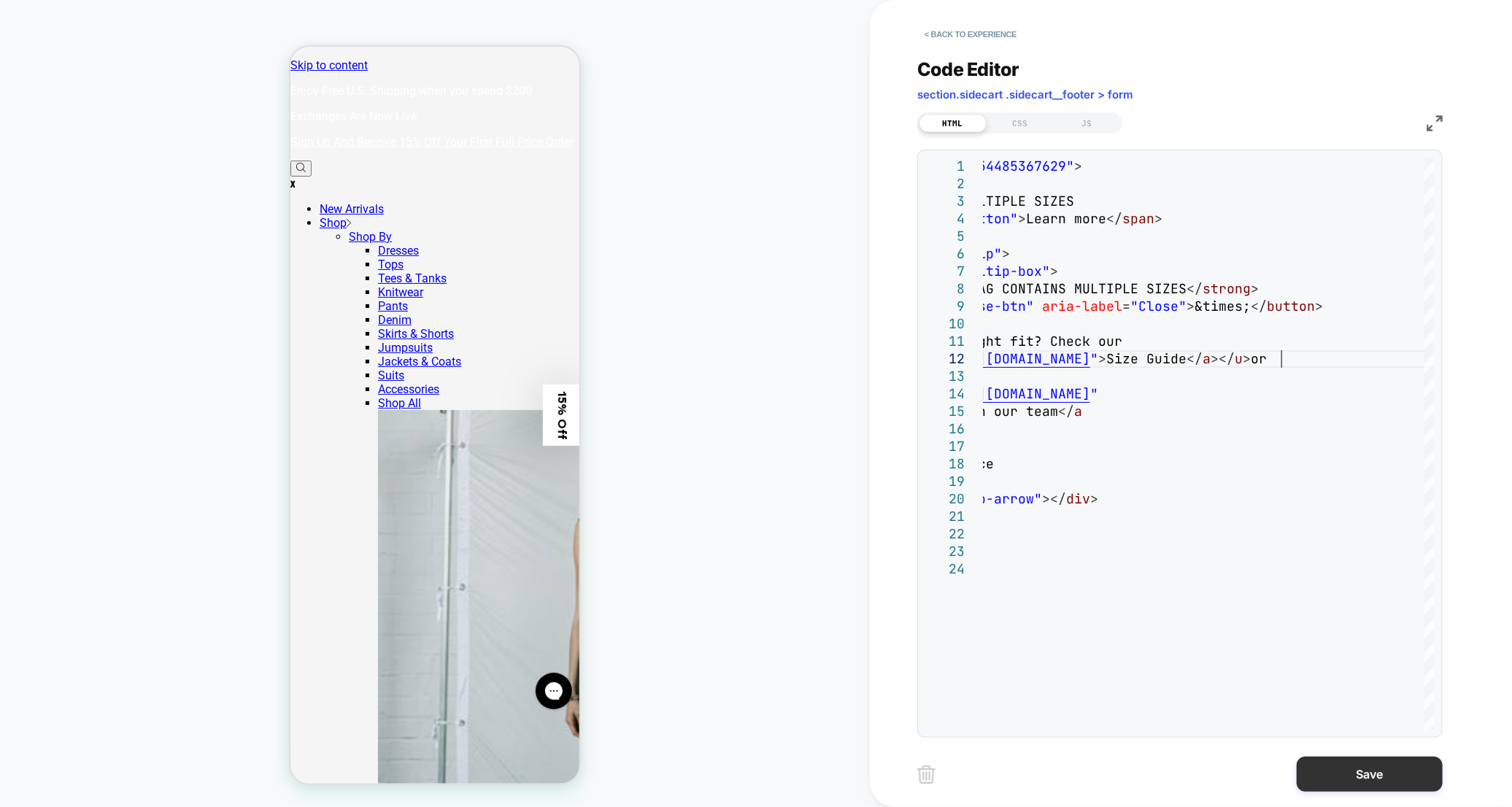
type textarea "**********"
click at [1350, 782] on button "Save" at bounding box center [1369, 774] width 146 height 35
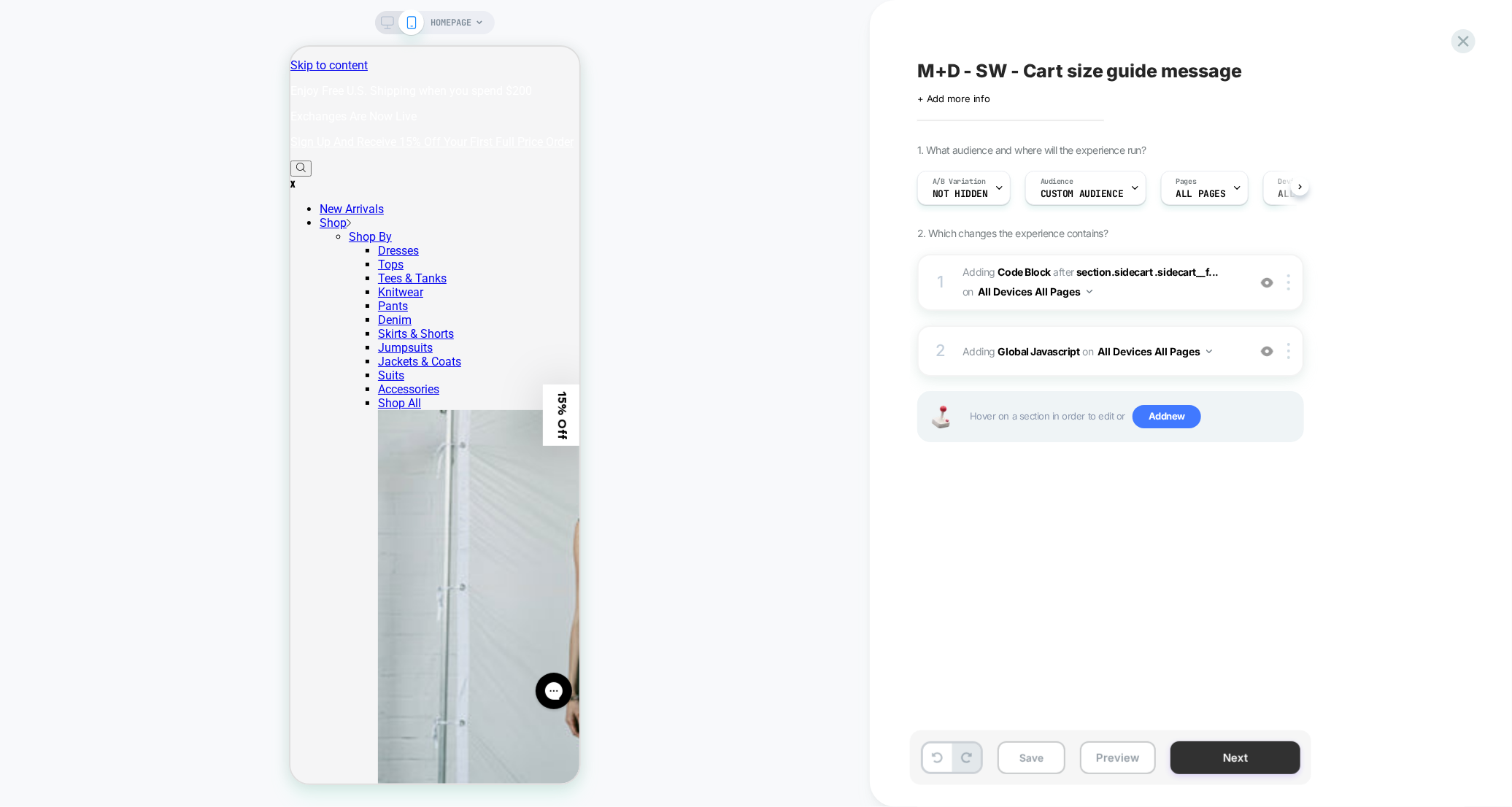
scroll to position [0, 1]
click at [1034, 758] on button "Save" at bounding box center [1032, 758] width 68 height 33
click at [1212, 291] on span "Adding Code Block AFTER section.sidecart .sidecart__f... section.sidecart .side…" at bounding box center [1101, 282] width 278 height 39
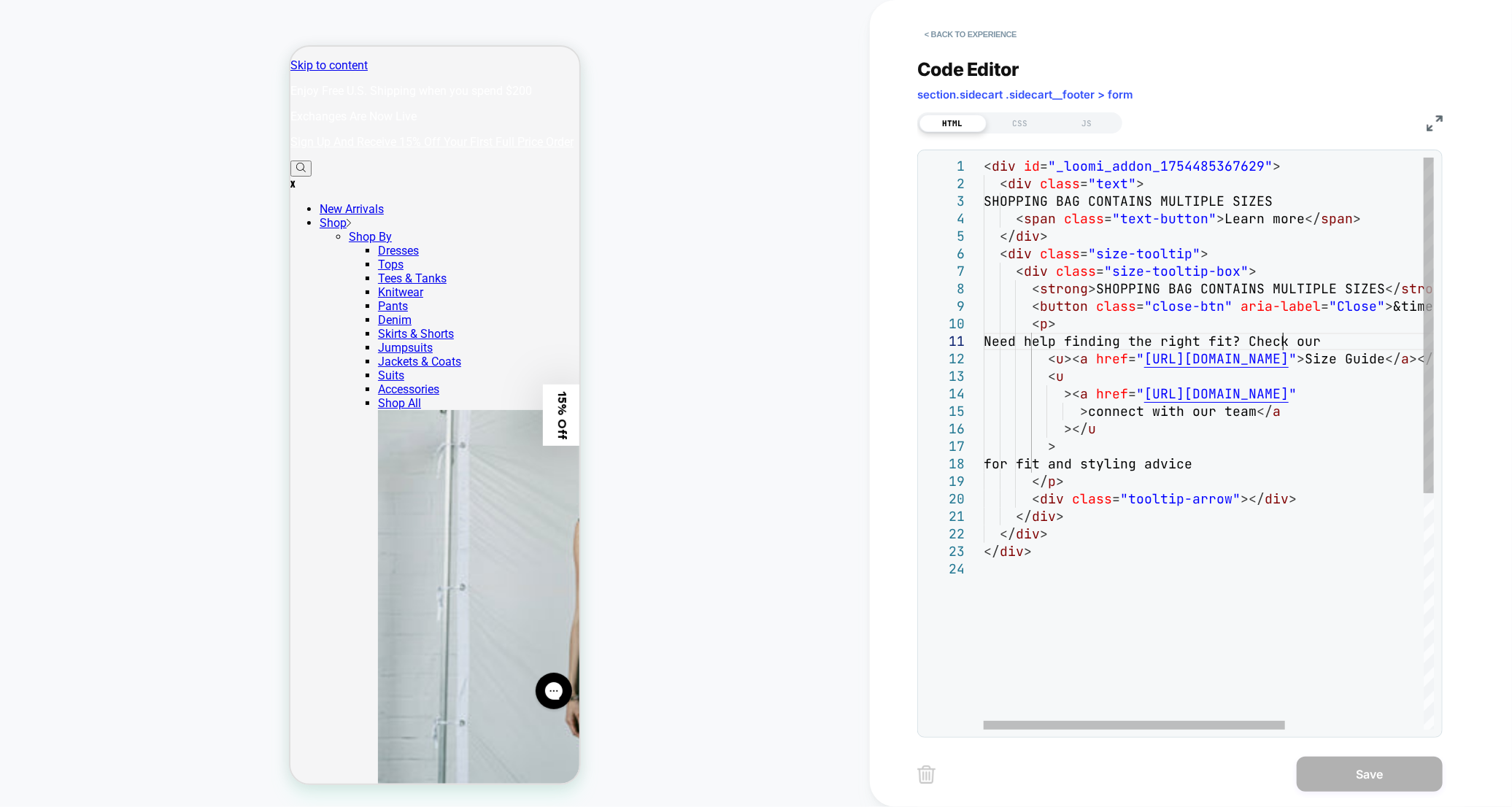
click at [1287, 338] on div "< div id = "_loomi_addon_1754485367629" > < div class = "text" > SHOPPING BAG C…" at bounding box center [1311, 645] width 656 height 975
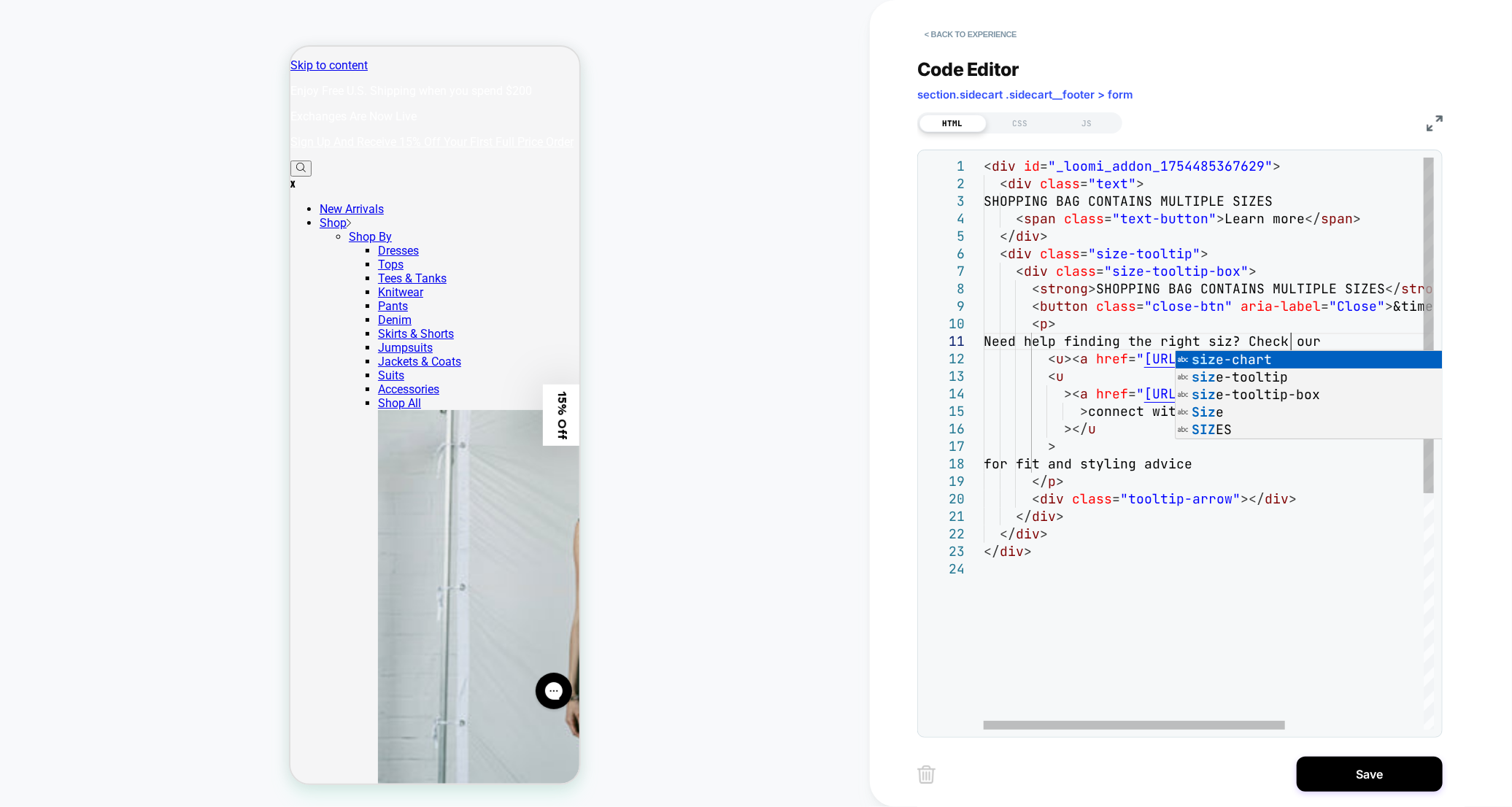
scroll to position [0, 313]
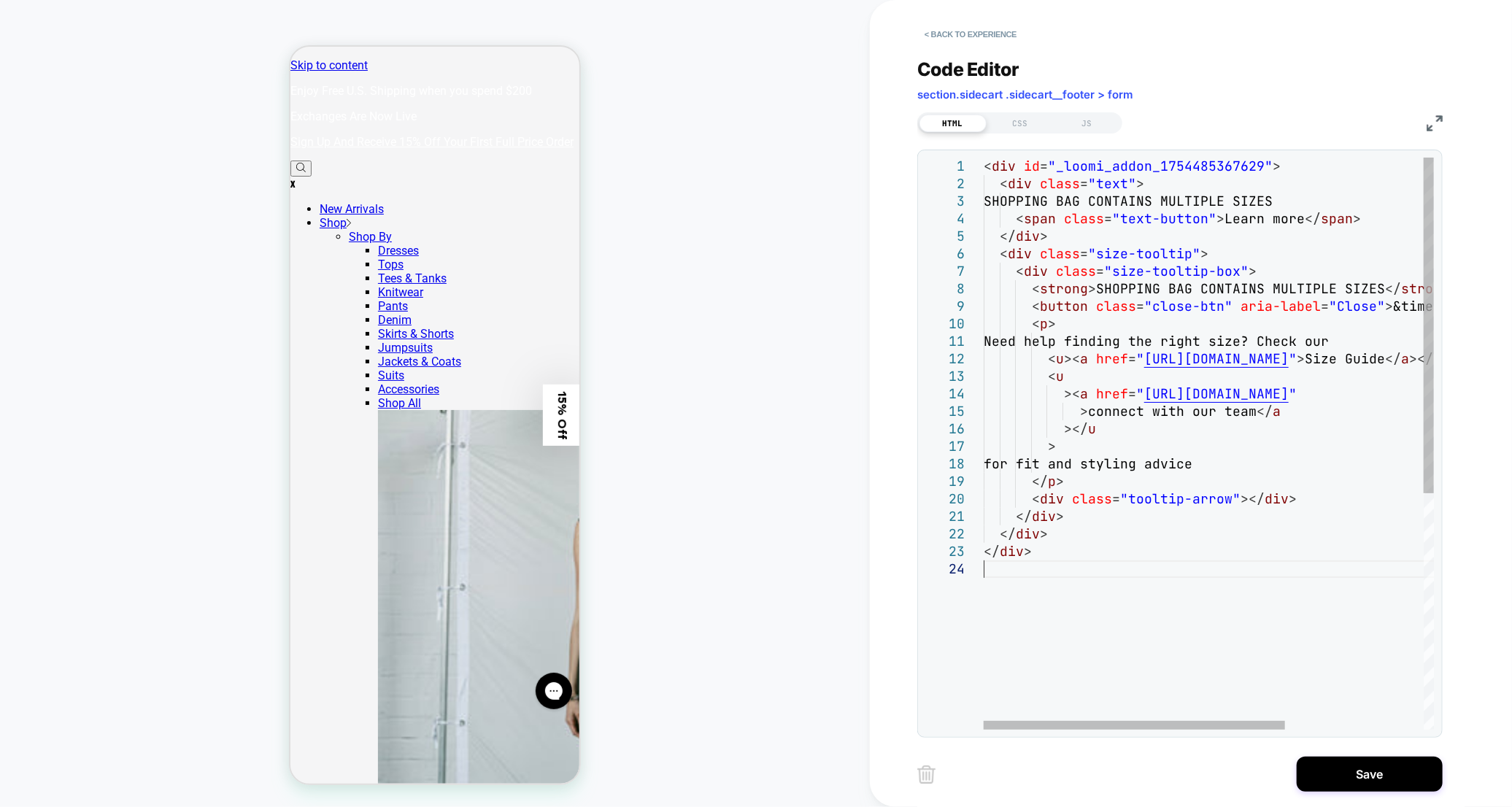
click at [1350, 682] on div "< div id = "_loomi_addon_1754485367629" > < div class = "text" > SHOPPING BAG C…" at bounding box center [1311, 645] width 656 height 975
drag, startPoint x: 1220, startPoint y: 720, endPoint x: 1274, endPoint y: 723, distance: 54.1
click at [1274, 723] on div "< div id = "_loomi_addon_1754485367629" > < div class = "text" > SHOPPING BAG C…" at bounding box center [1311, 645] width 656 height 975
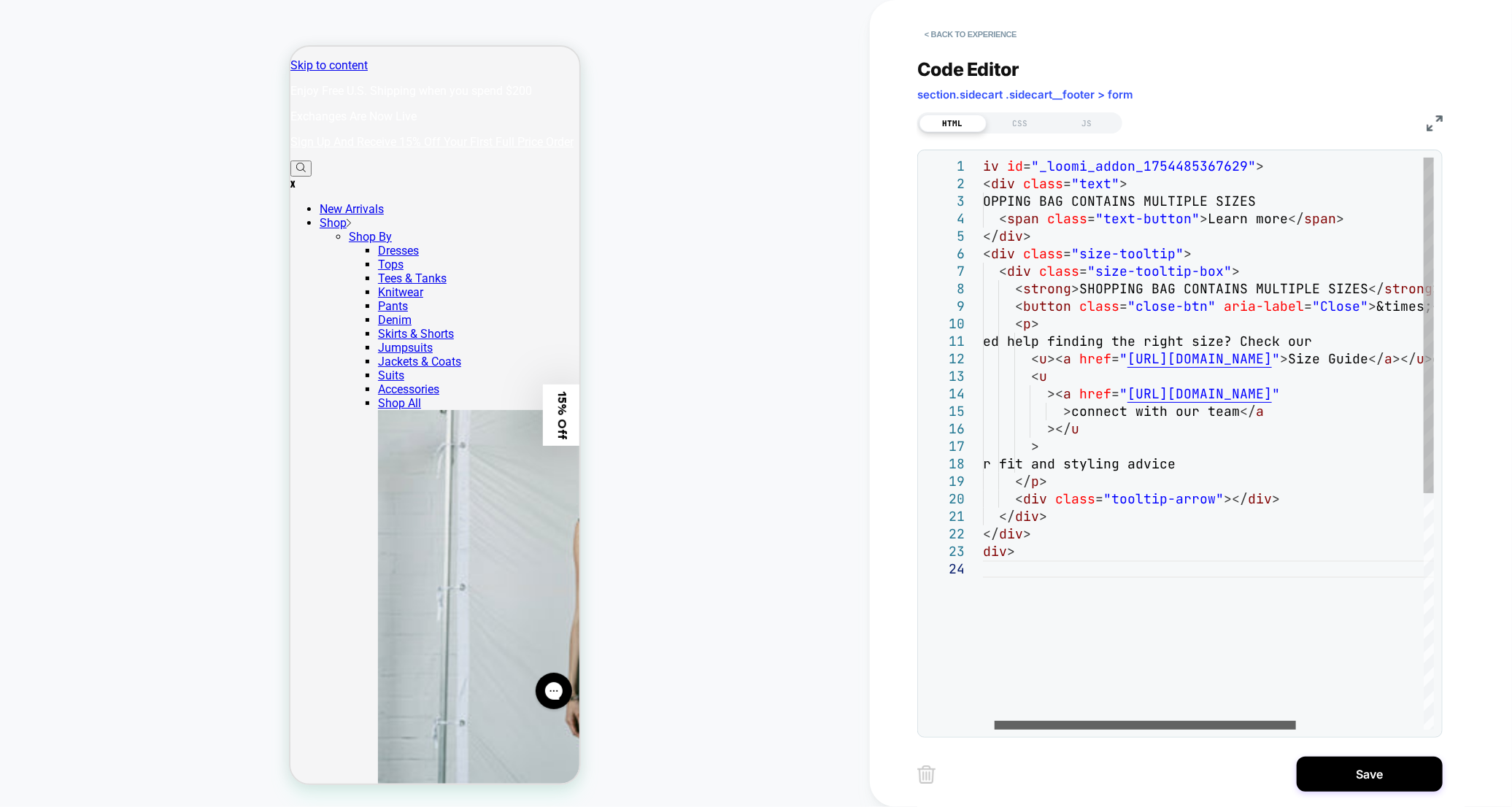
click at [1213, 729] on div at bounding box center [1144, 725] width 301 height 9
click at [1254, 459] on div "< div id = "_loomi_addon_1754485367629" > < div class = "text" > SHOPPING BAG C…" at bounding box center [1295, 645] width 656 height 975
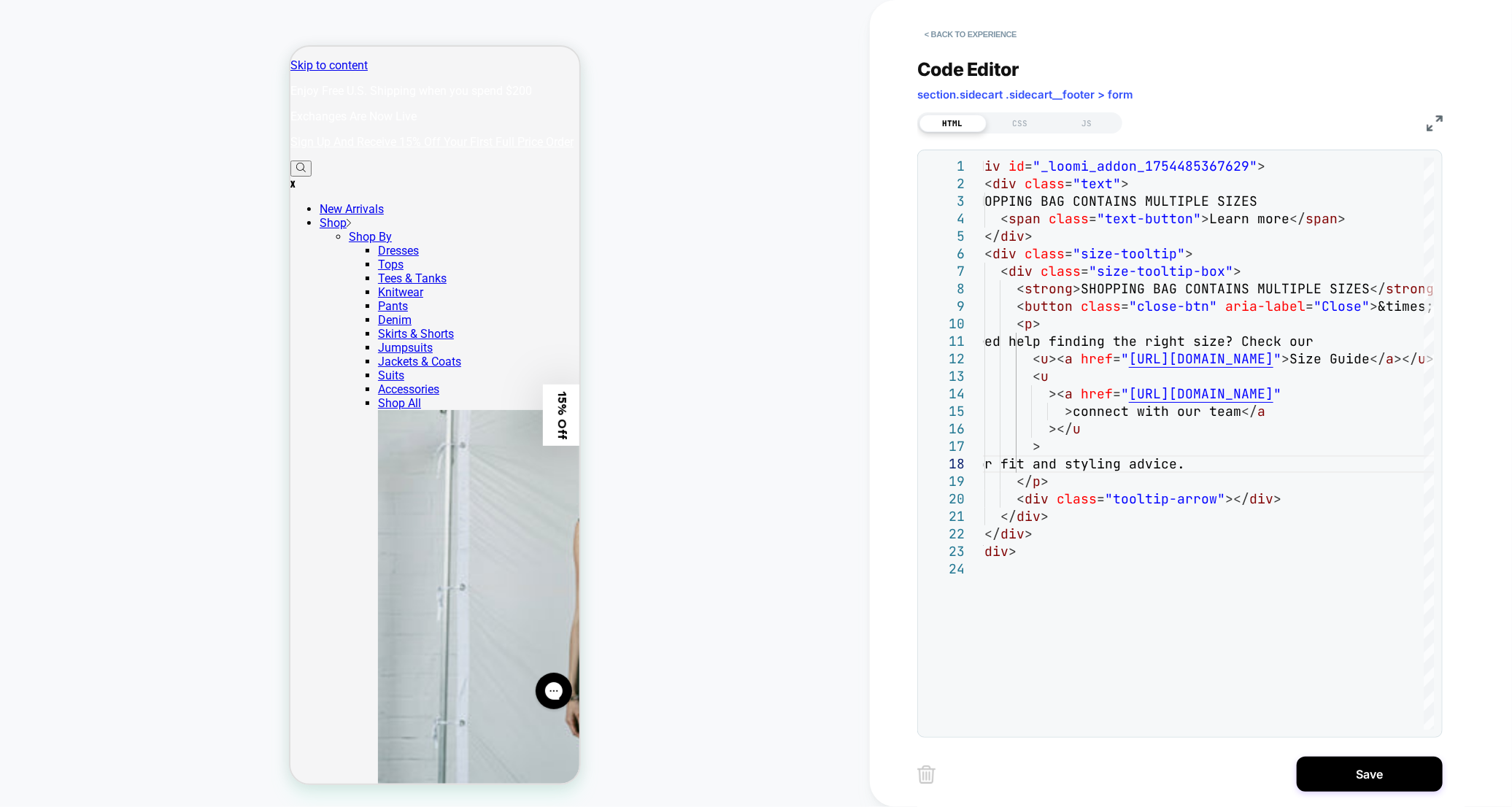
type textarea "**********"
click at [1350, 772] on button "Save" at bounding box center [1369, 774] width 146 height 35
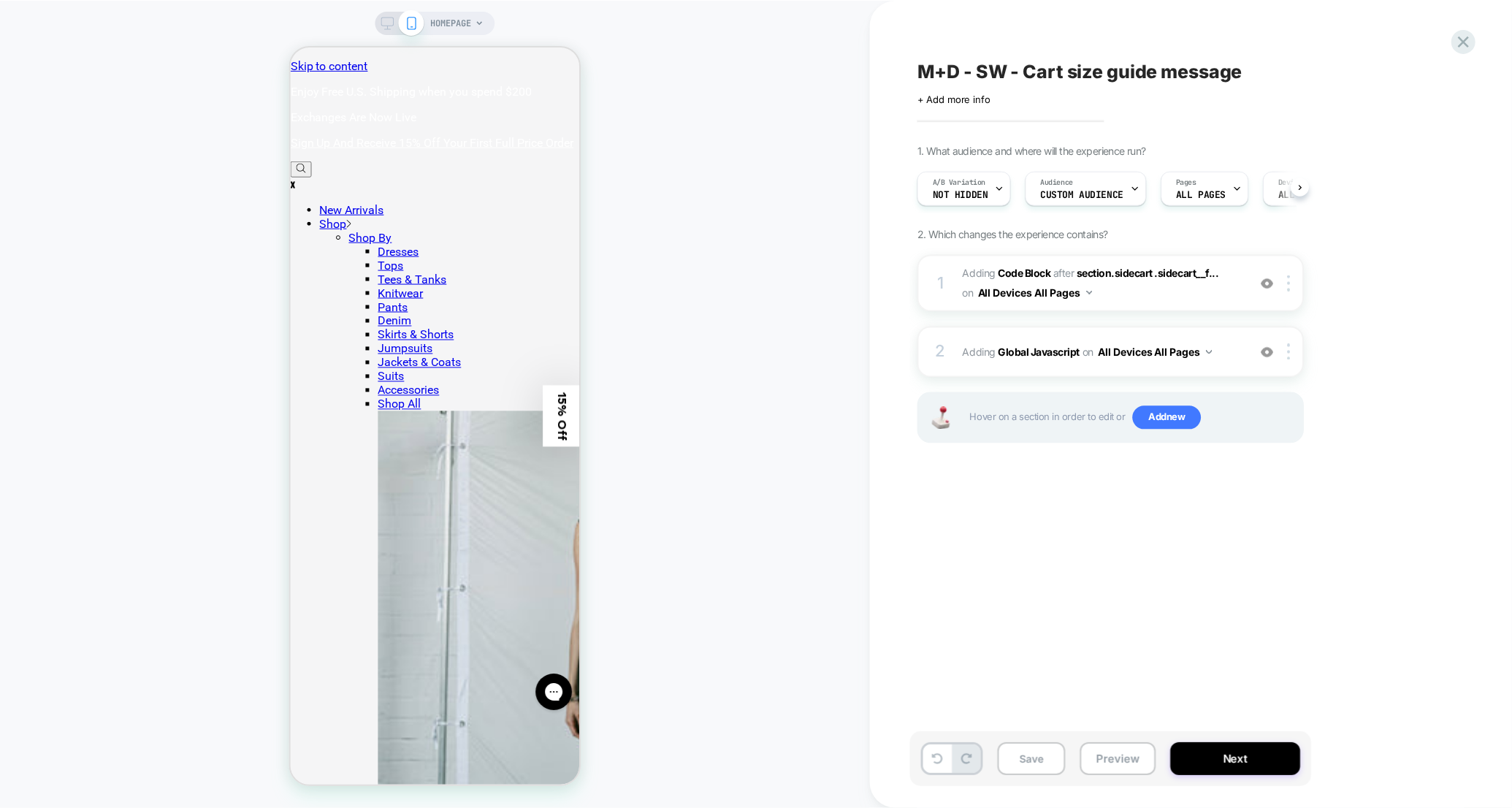
scroll to position [0, 1]
click at [1029, 766] on button "Save" at bounding box center [1033, 759] width 68 height 33
click at [1257, 765] on button "Next" at bounding box center [1235, 759] width 130 height 33
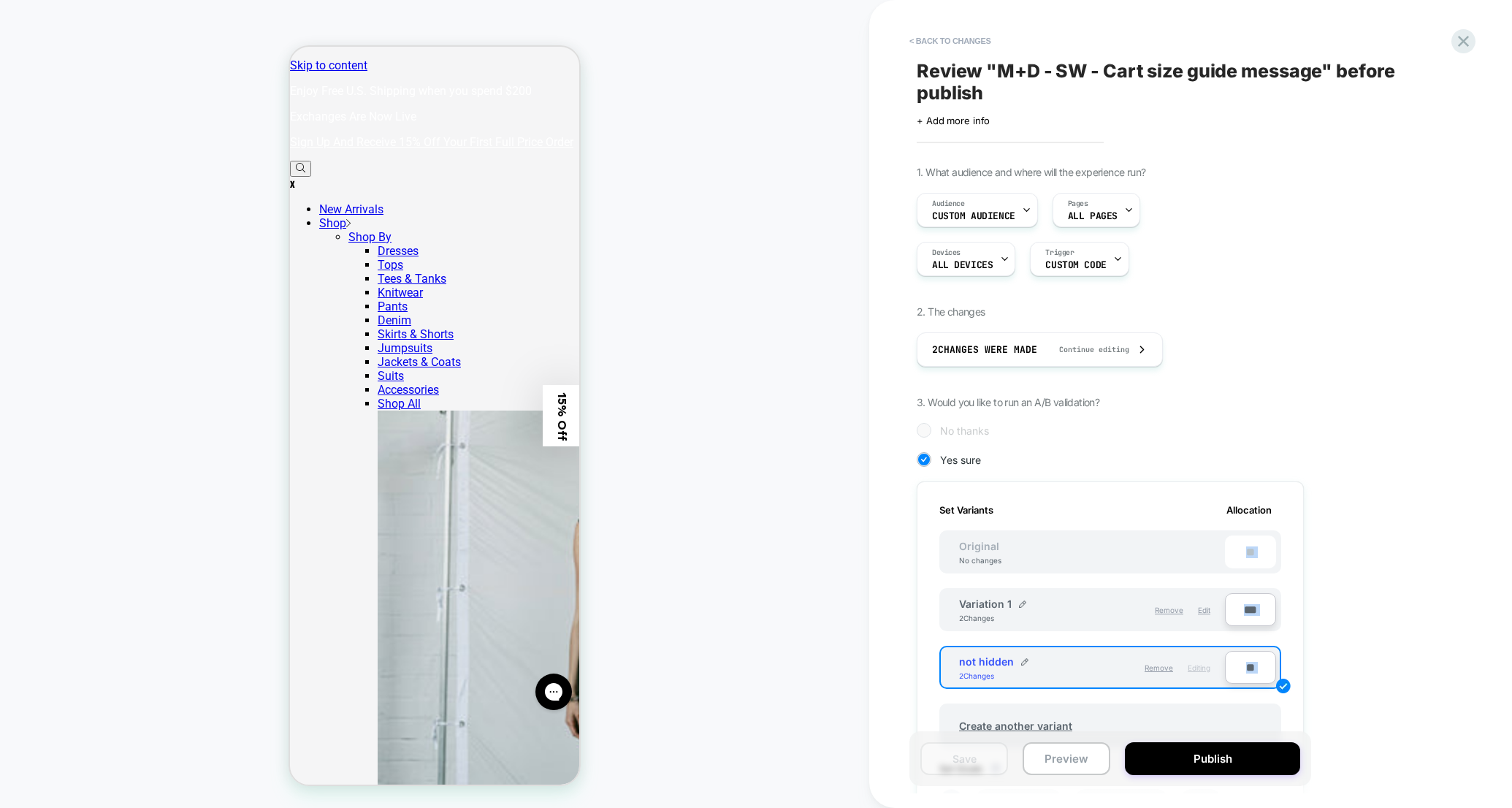
drag, startPoint x: 1489, startPoint y: 473, endPoint x: 1489, endPoint y: 508, distance: 35.0
click at [1352, 508] on div "< Back to changes Review " M+D - SW - Cart size guide message " before publish …" at bounding box center [1190, 404] width 643 height 808
click at [1352, 512] on div "< Back to changes Review " M+D - SW - Cart size guide message " before publish …" at bounding box center [1190, 404] width 643 height 808
click at [1244, 668] on input "**" at bounding box center [1251, 667] width 51 height 33
type input "***"
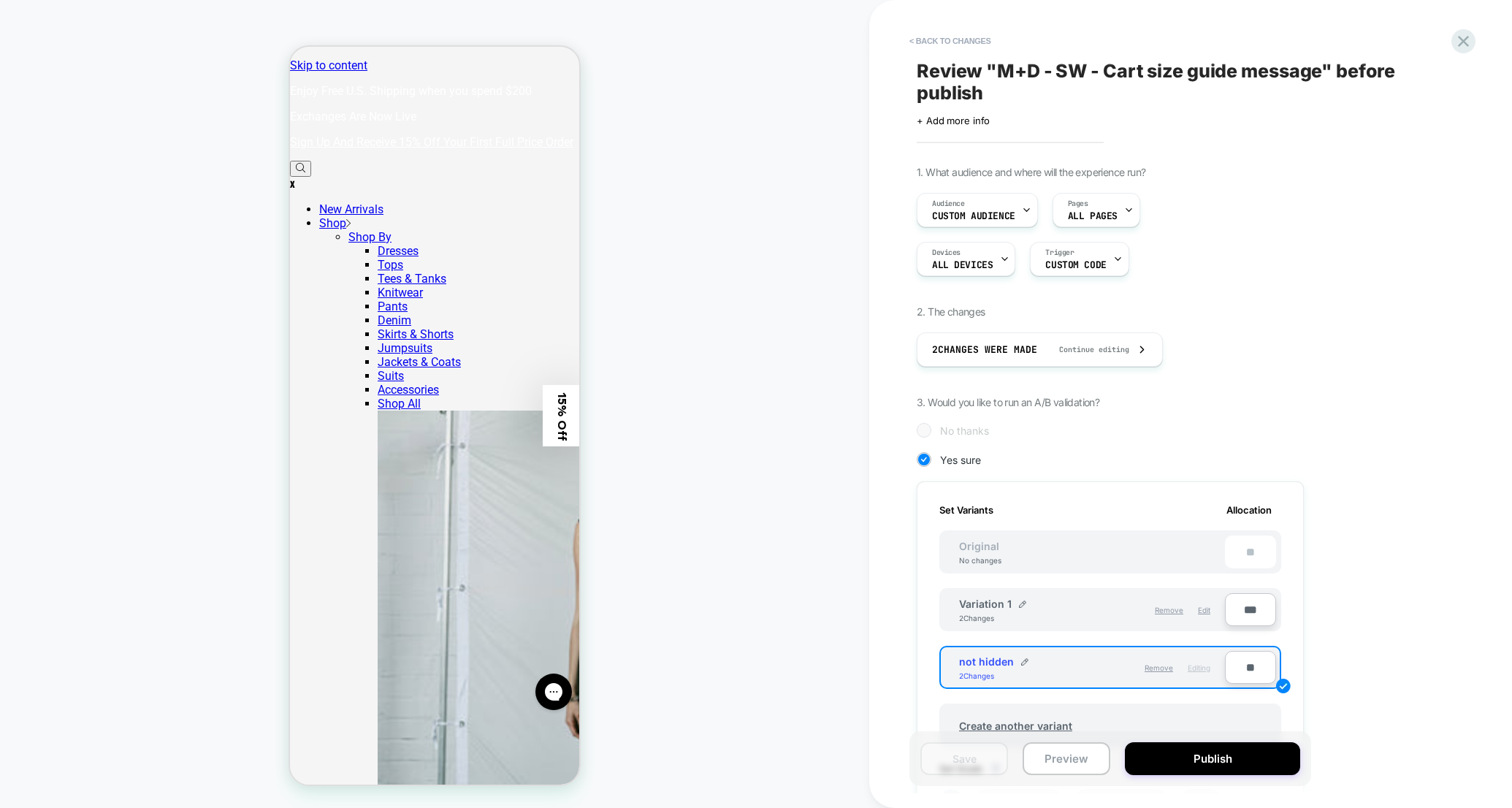
type input "**"
type input "***"
click at [1251, 550] on div "**" at bounding box center [1251, 552] width 51 height 33
click at [1352, 646] on div "1. What audience and where will the experience run? Audience Custom Audience Pa…" at bounding box center [1183, 613] width 533 height 894
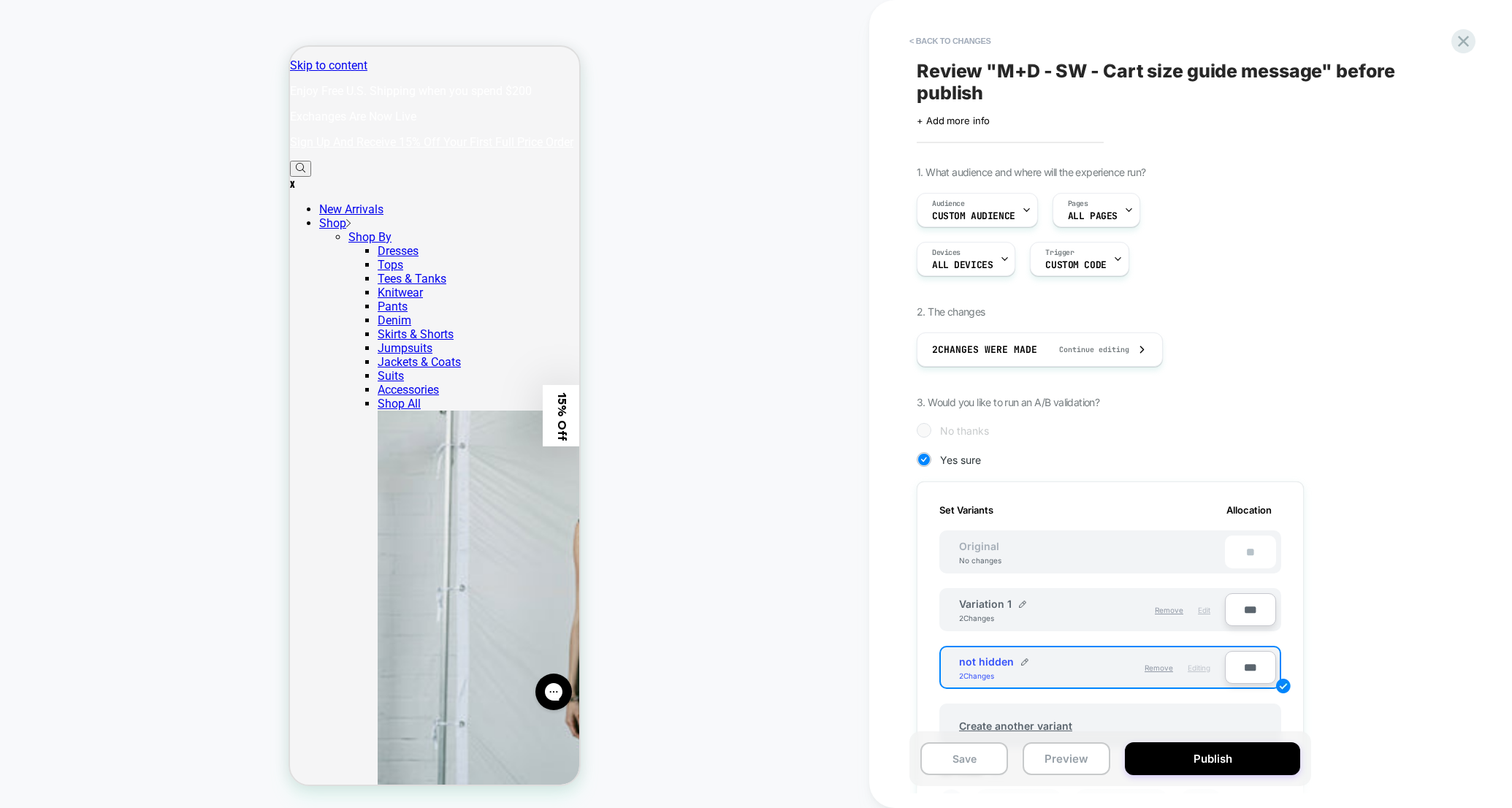
click at [1206, 609] on span "Edit" at bounding box center [1204, 609] width 12 height 9
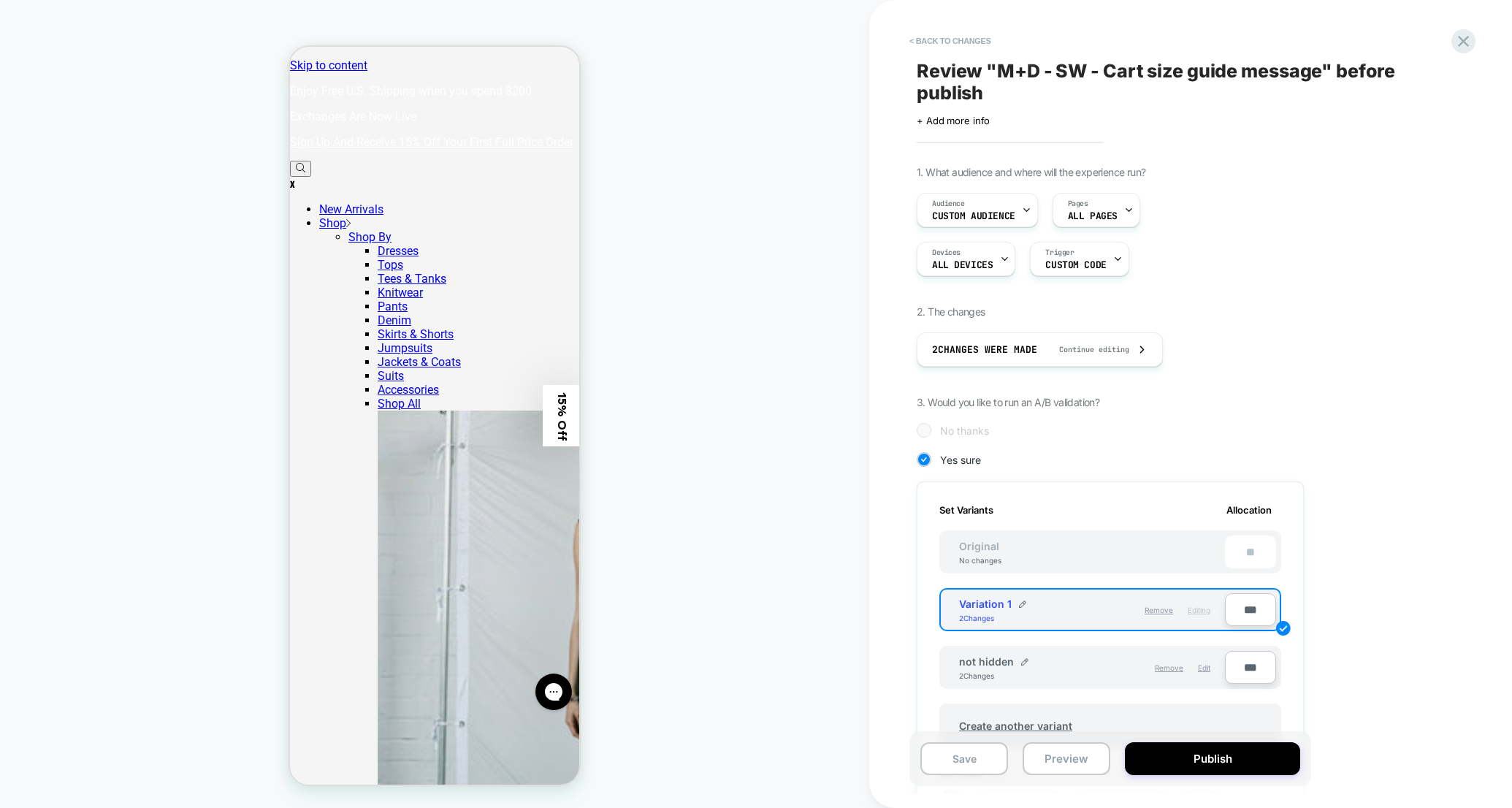
click at [1251, 606] on input "***" at bounding box center [1251, 609] width 51 height 33
type input "***"
type input "**"
click at [1345, 654] on div "1. What audience and where will the experience run? Audience Custom Audience Pa…" at bounding box center [1183, 613] width 533 height 894
click at [1268, 751] on button "Publish" at bounding box center [1212, 759] width 175 height 33
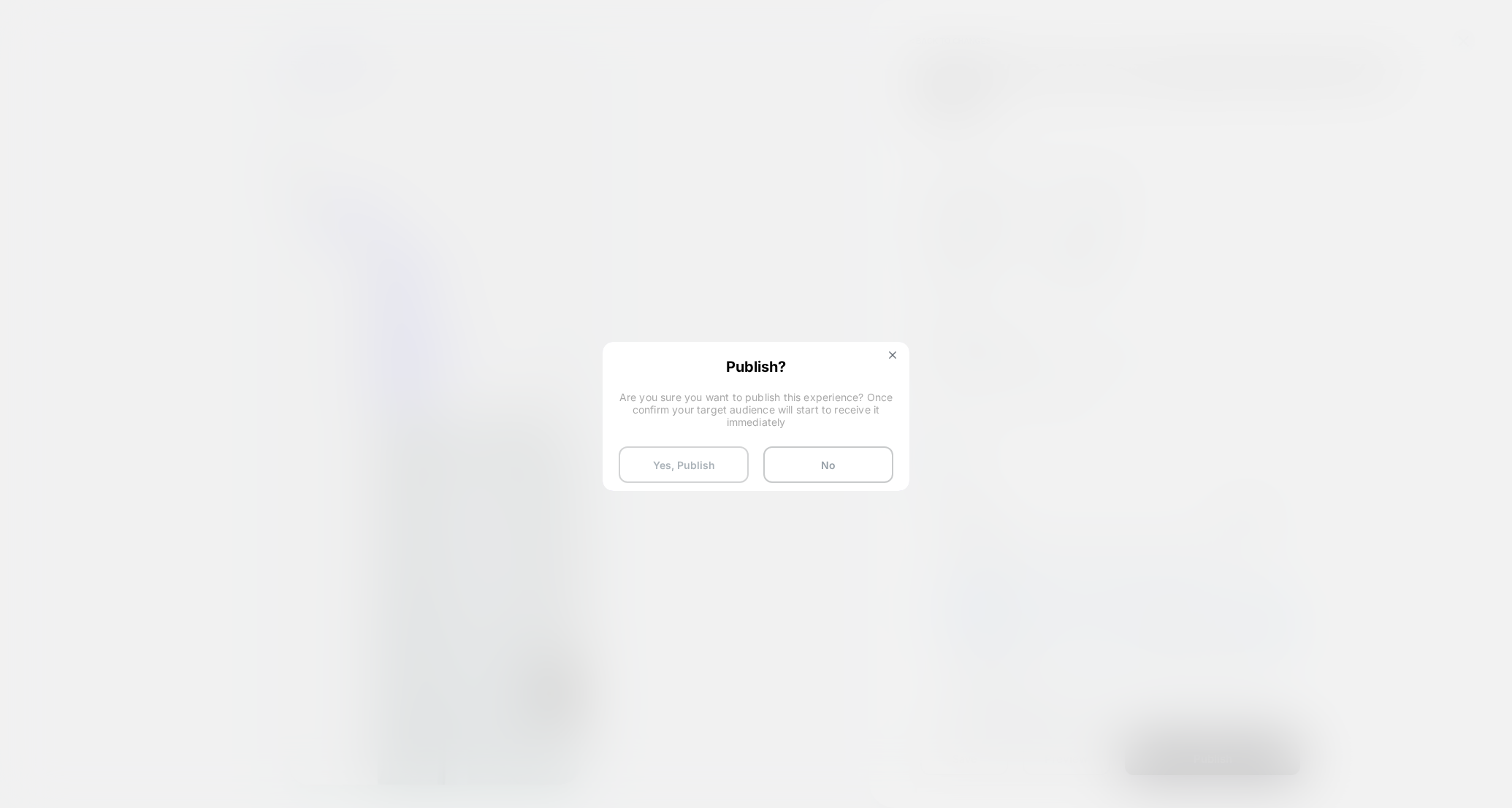
click at [713, 466] on button "Yes, Publish" at bounding box center [683, 464] width 130 height 37
